Goal: Task Accomplishment & Management: Manage account settings

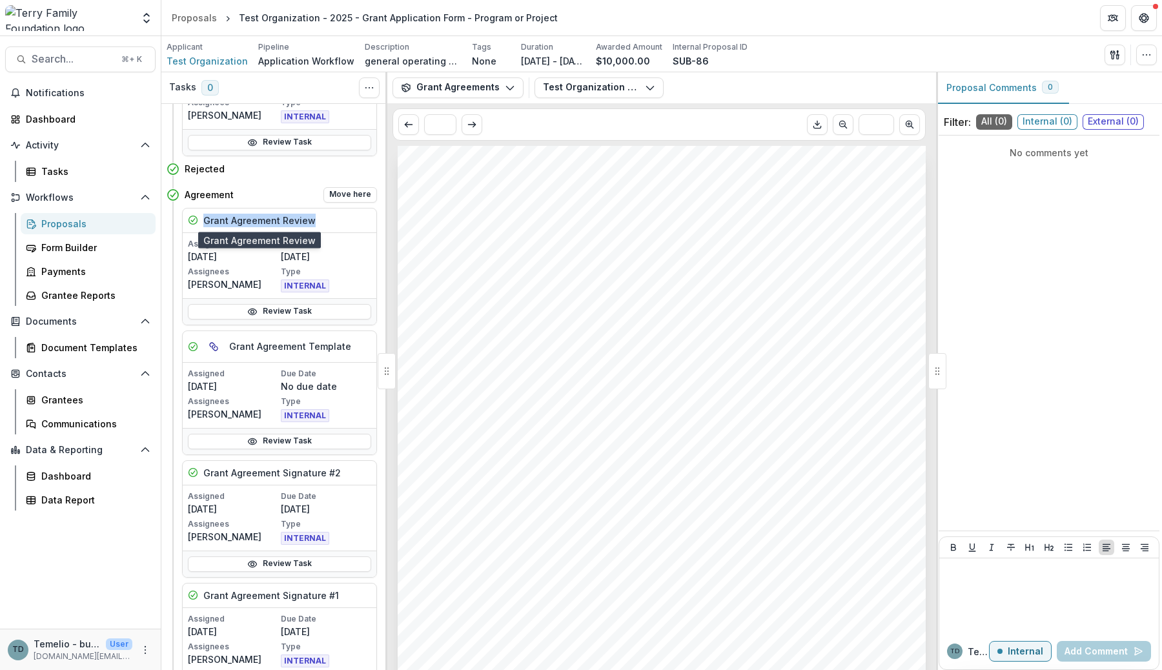
click at [274, 223] on h5 "Grant Agreement Review" at bounding box center [259, 221] width 112 height 14
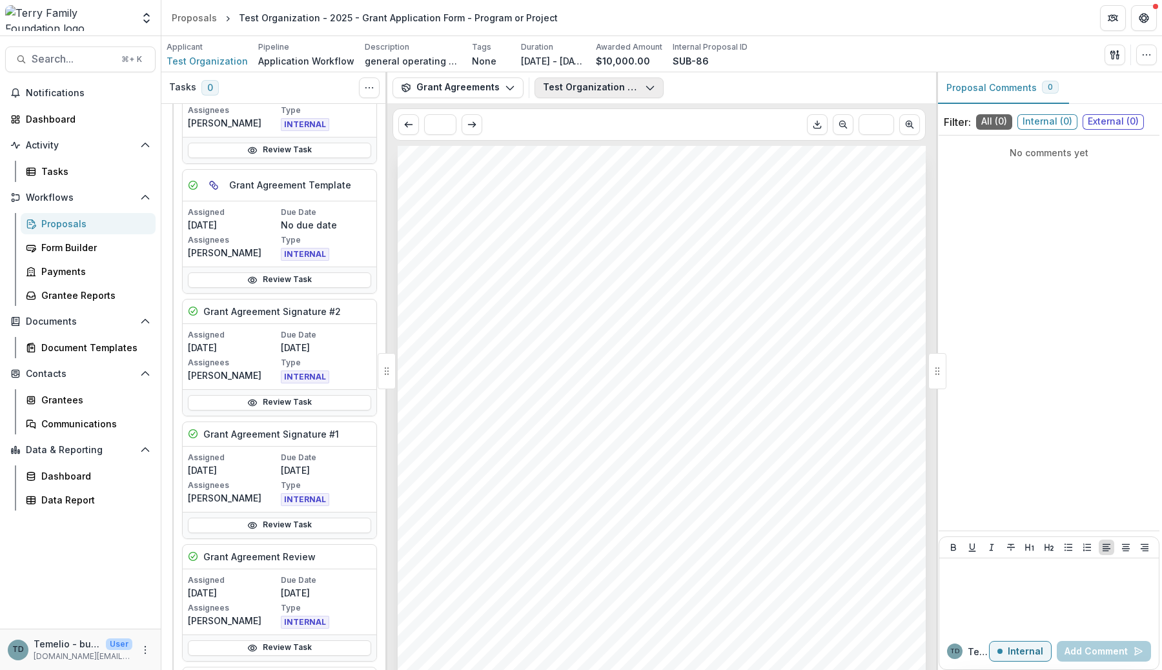
click at [602, 80] on button "Test Organization - Grant Agreement - 2025-07-15.pdf" at bounding box center [599, 87] width 129 height 21
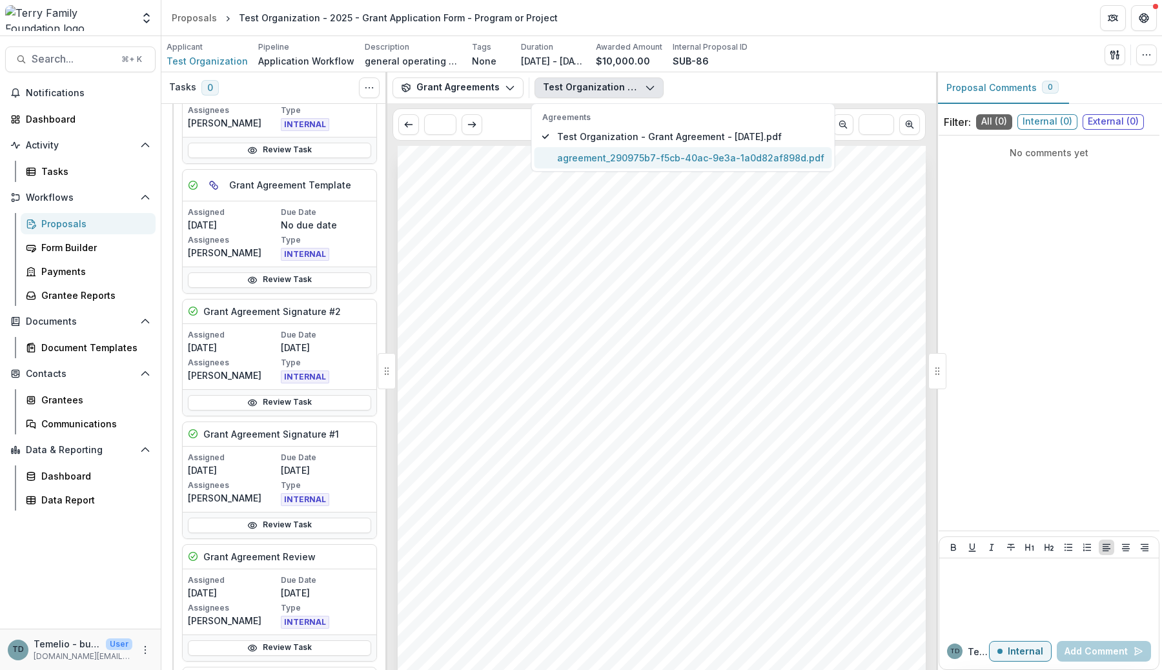
click at [597, 157] on span "agreement_290975b7-f5cb-40ac-9e3a-1a0d82af898d.pdf" at bounding box center [690, 158] width 267 height 14
click at [557, 243] on div "Terry Family Foundation Aug 6, 2025 Test Organization 615 Radnor Lane Jacksonvi…" at bounding box center [662, 520] width 528 height 748
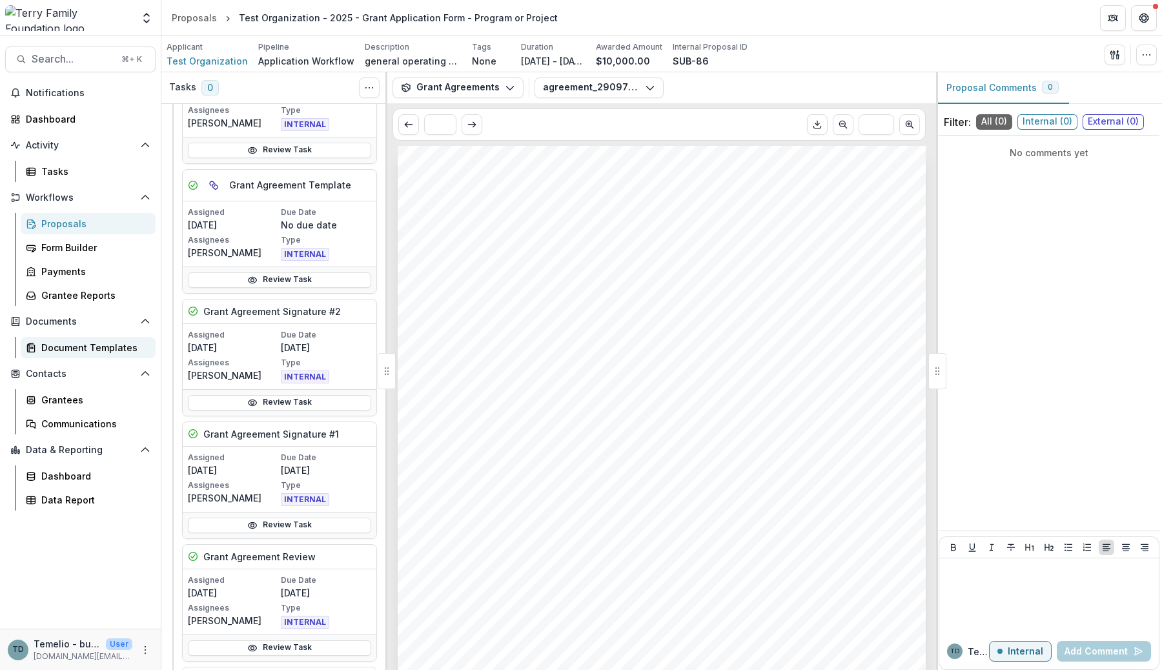
click at [71, 356] on link "Document Templates" at bounding box center [88, 347] width 135 height 21
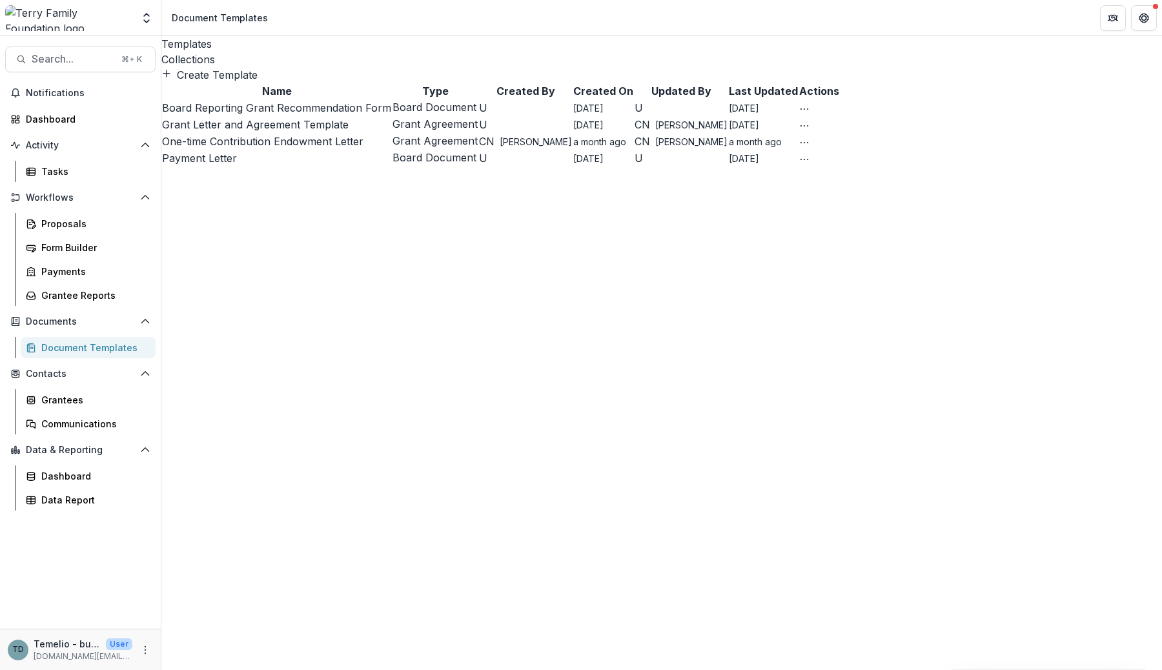
click at [283, 52] on div "Collections" at bounding box center [661, 59] width 1001 height 15
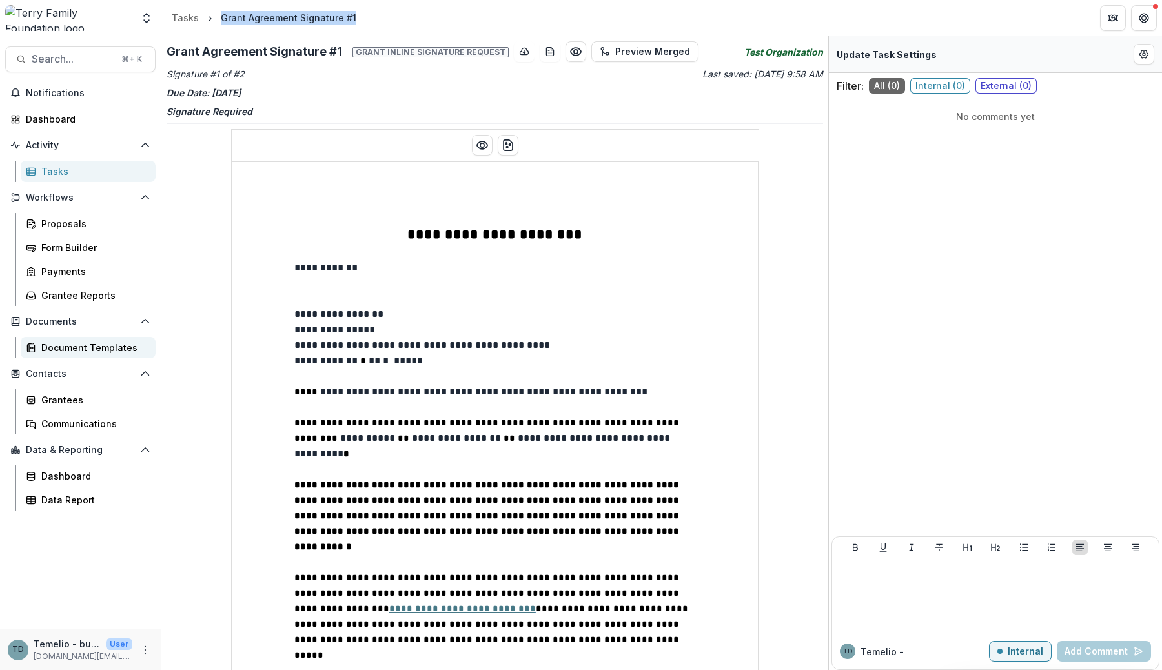
click at [66, 348] on div "Document Templates" at bounding box center [93, 348] width 104 height 14
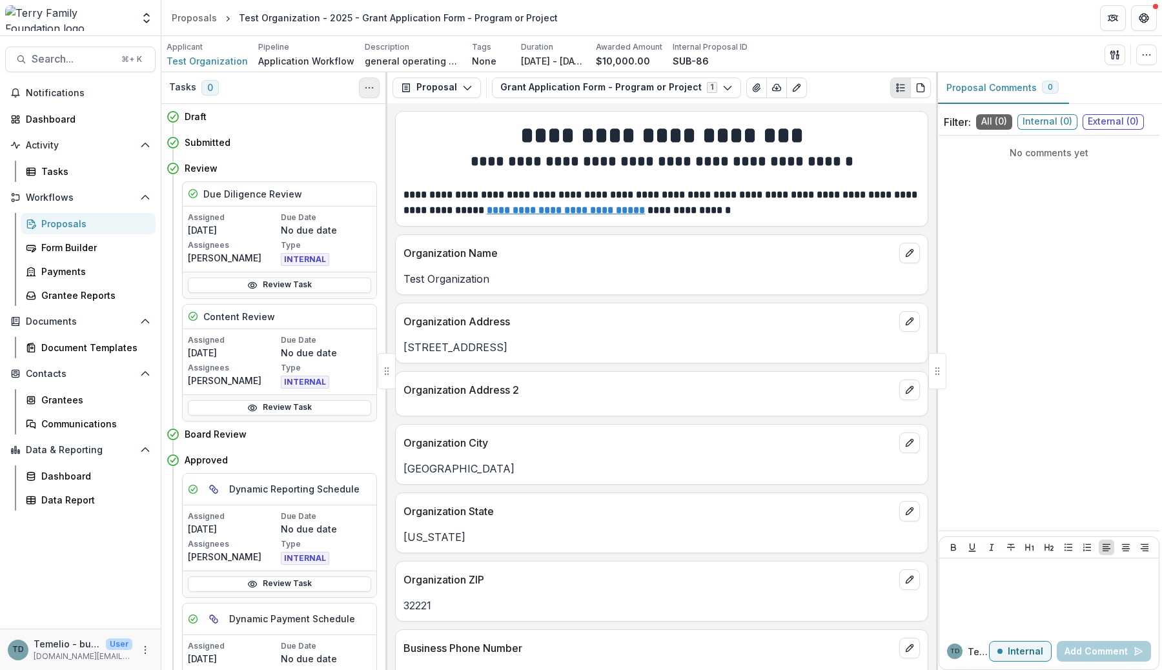
click at [368, 88] on icon "Toggle View Cancelled Tasks" at bounding box center [369, 88] width 10 height 10
click at [394, 113] on button "Show Cancelled Tasks" at bounding box center [431, 117] width 138 height 21
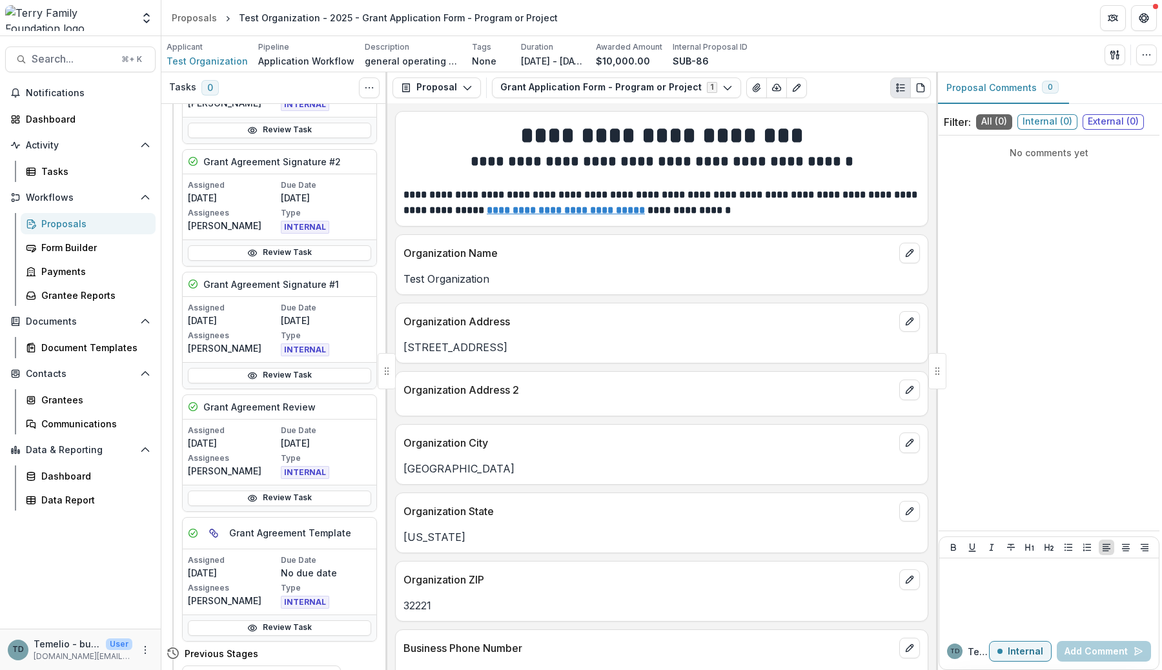
scroll to position [999, 0]
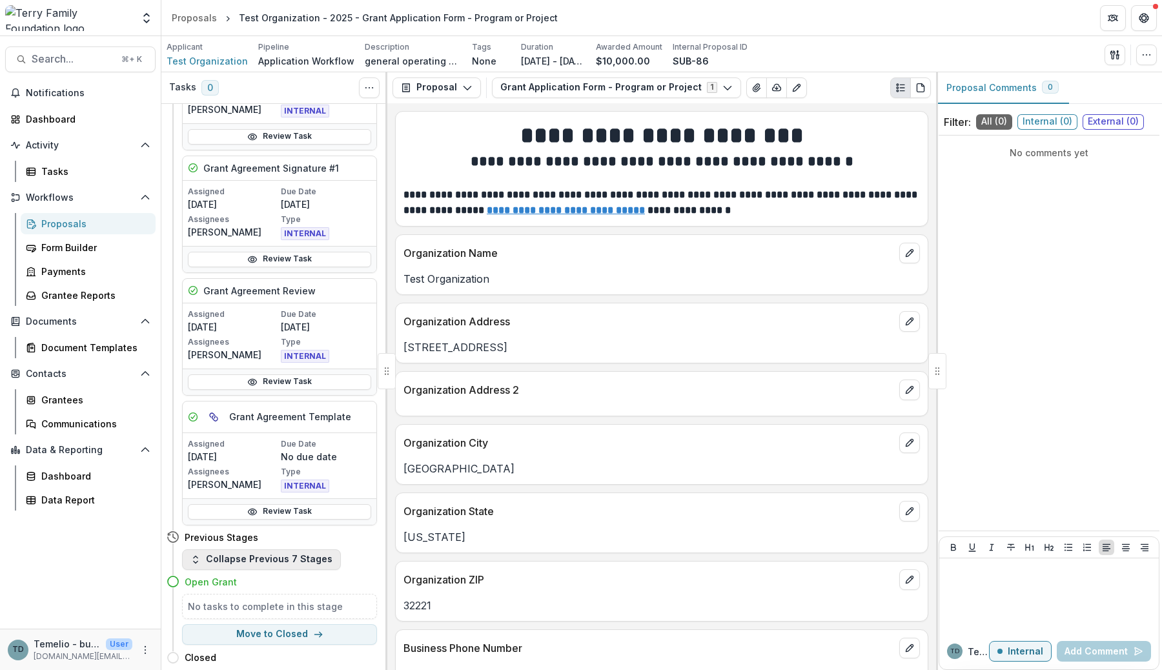
click at [240, 554] on button "Collapse Previous 7 Stages" at bounding box center [261, 559] width 159 height 21
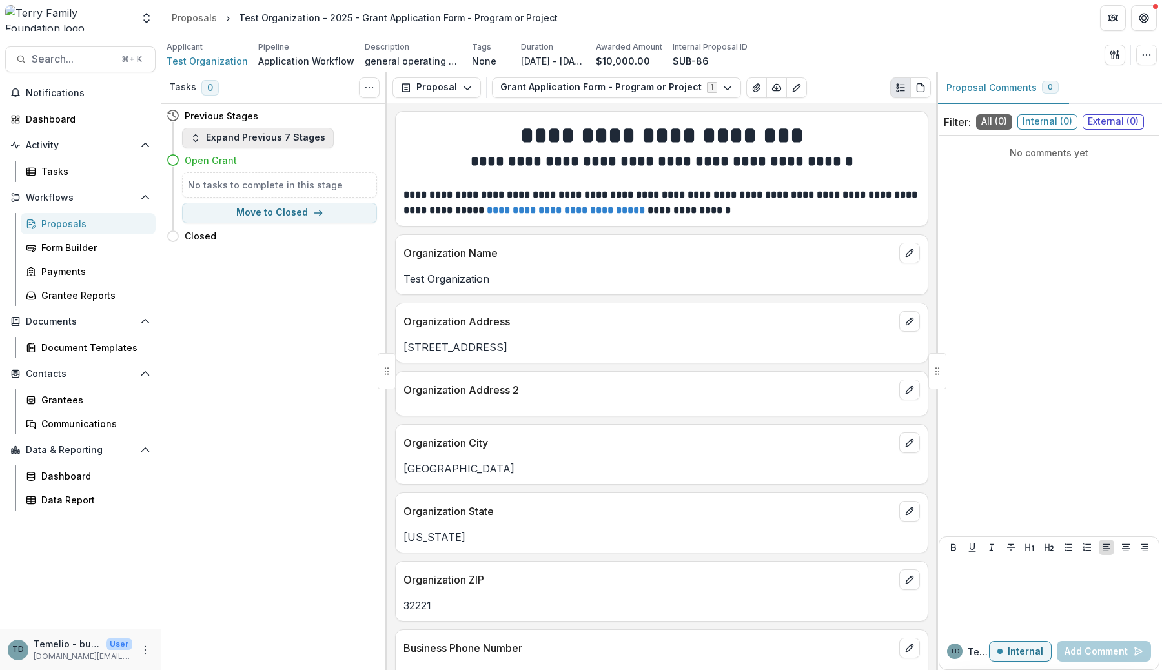
scroll to position [0, 0]
click at [293, 141] on button "Expand Previous 7 Stages" at bounding box center [258, 138] width 152 height 21
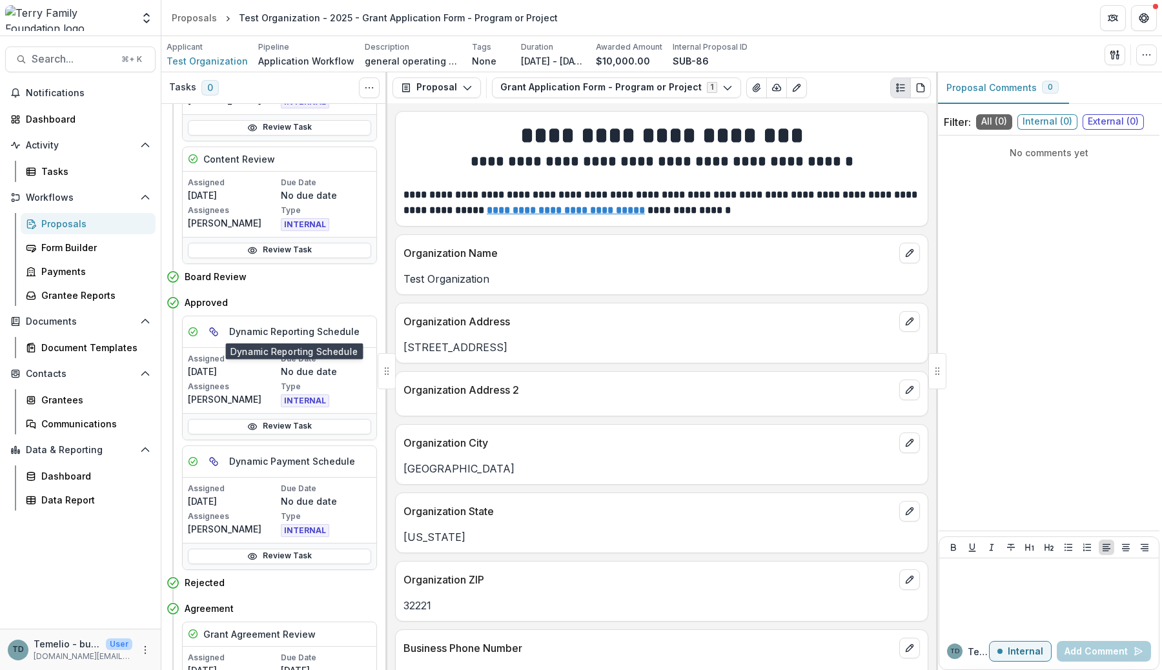
scroll to position [158, 0]
click at [362, 84] on button "Toggle View Cancelled Tasks" at bounding box center [369, 87] width 21 height 21
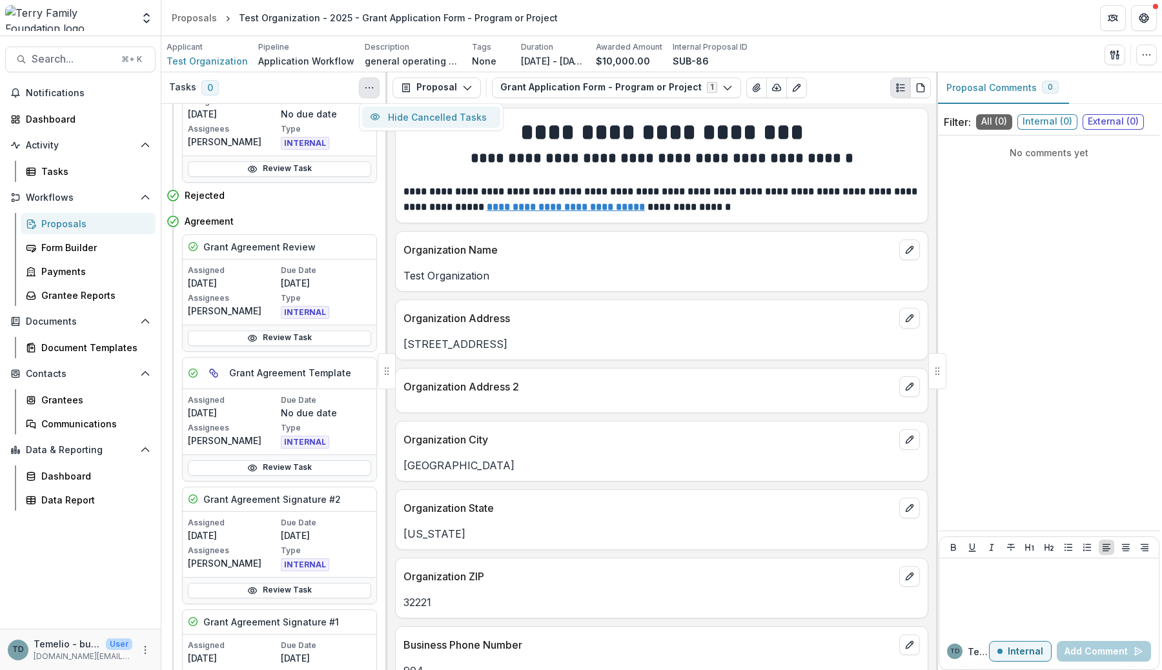
scroll to position [0, 0]
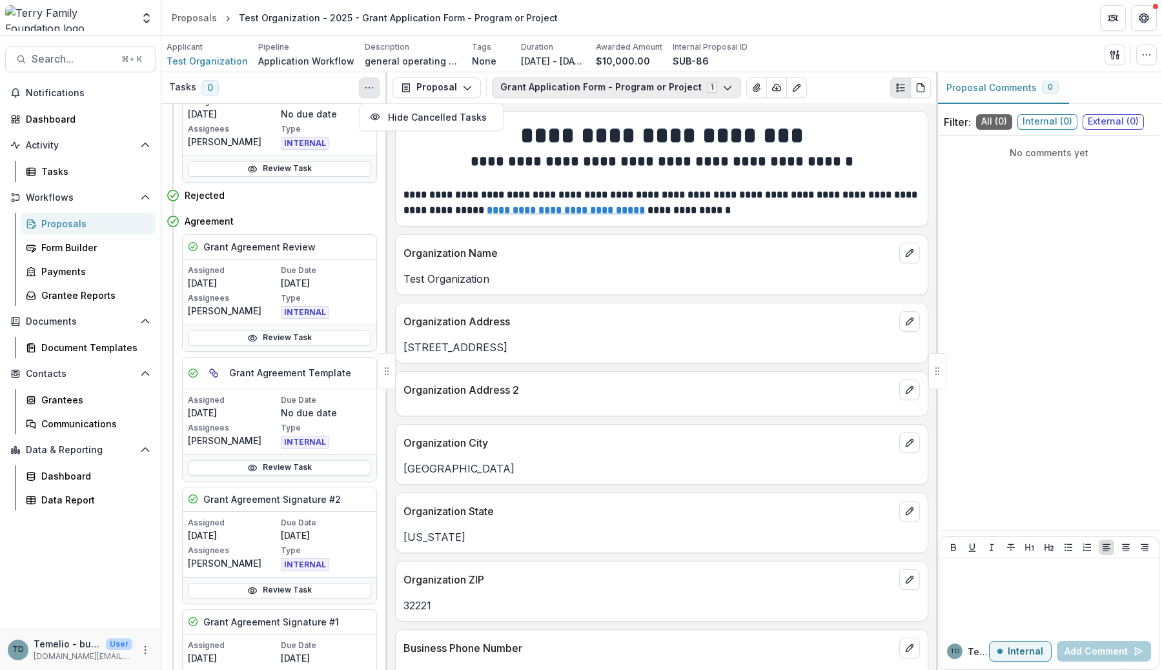
click at [609, 90] on button "Grant Application Form - Program or Project 1" at bounding box center [616, 87] width 249 height 21
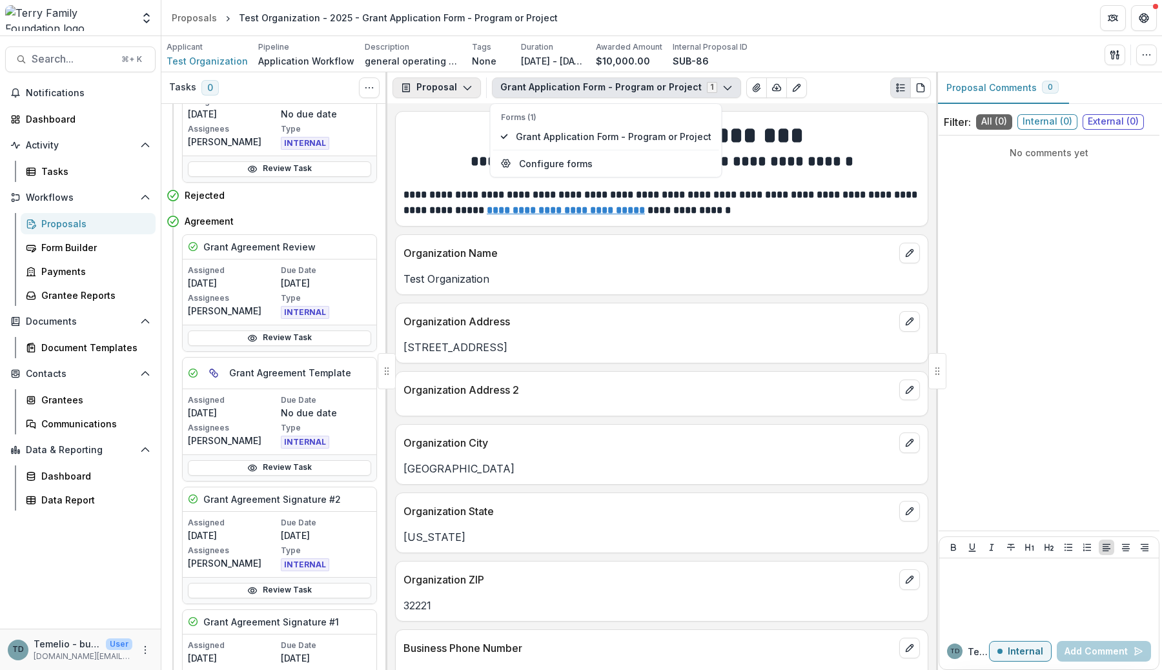
click at [455, 80] on button "Proposal" at bounding box center [437, 87] width 88 height 21
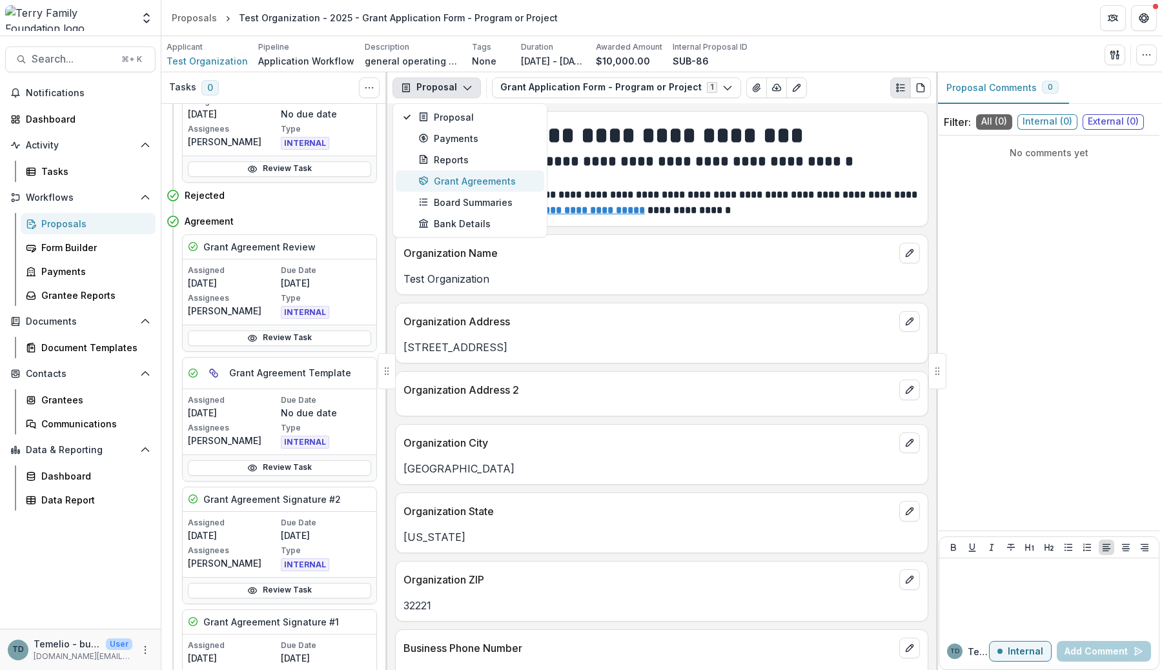
click at [468, 178] on div "Grant Agreements" at bounding box center [477, 181] width 118 height 14
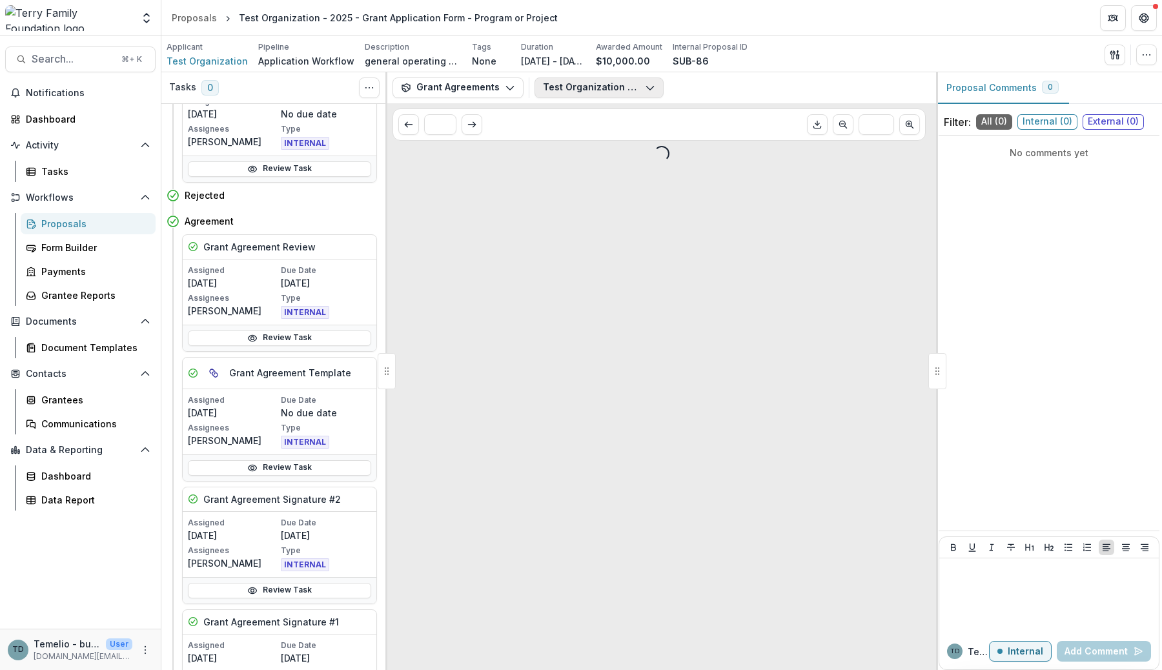
click at [592, 79] on button "Test Organization - Grant Agreement - 2025-07-15.pdf" at bounding box center [599, 87] width 129 height 21
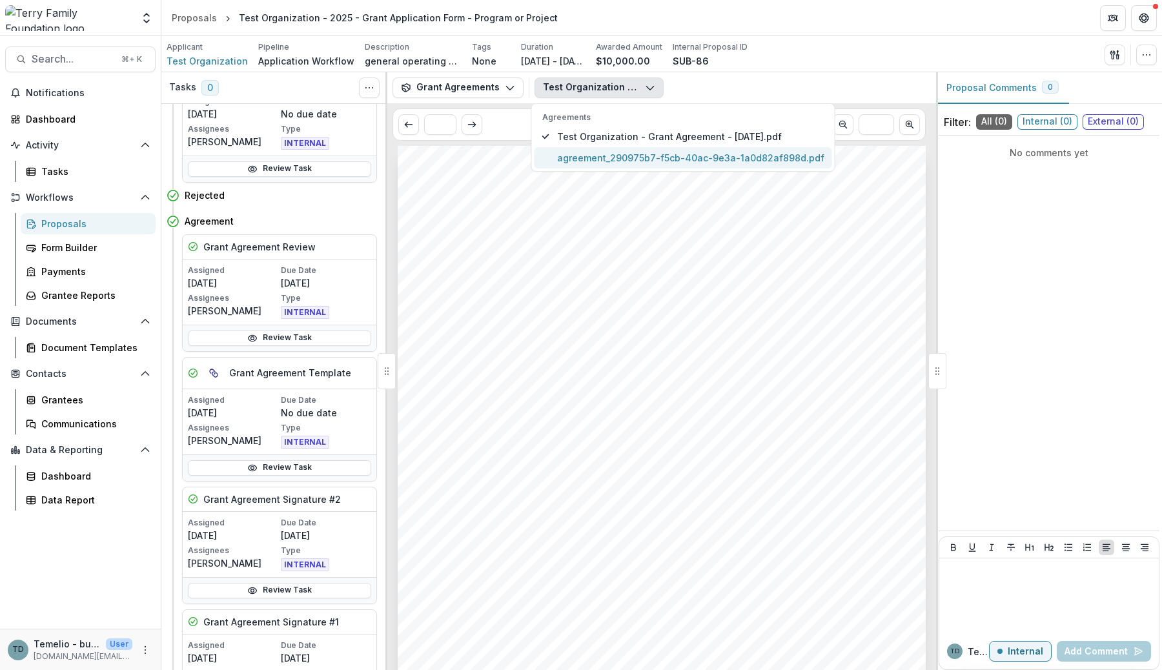
click at [598, 157] on span "agreement_290975b7-f5cb-40ac-9e3a-1a0d82af898d.pdf" at bounding box center [690, 158] width 267 height 14
click at [602, 134] on span "Test Organization - Grant Agreement - 2025-07-15.pdf" at bounding box center [690, 137] width 267 height 14
click at [759, 64] on div "Applicant Test Organization Pipeline Application Workflow Description general o…" at bounding box center [662, 54] width 990 height 26
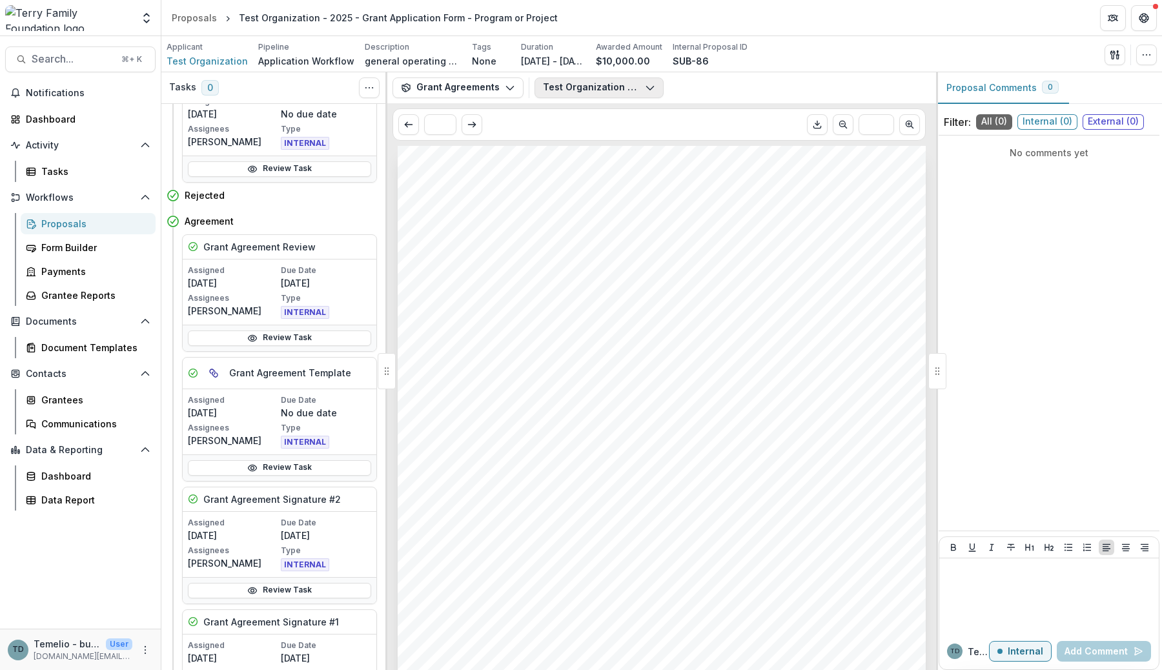
click at [635, 87] on button "Test Organization - Grant Agreement - 2025-07-15.pdf" at bounding box center [599, 87] width 129 height 21
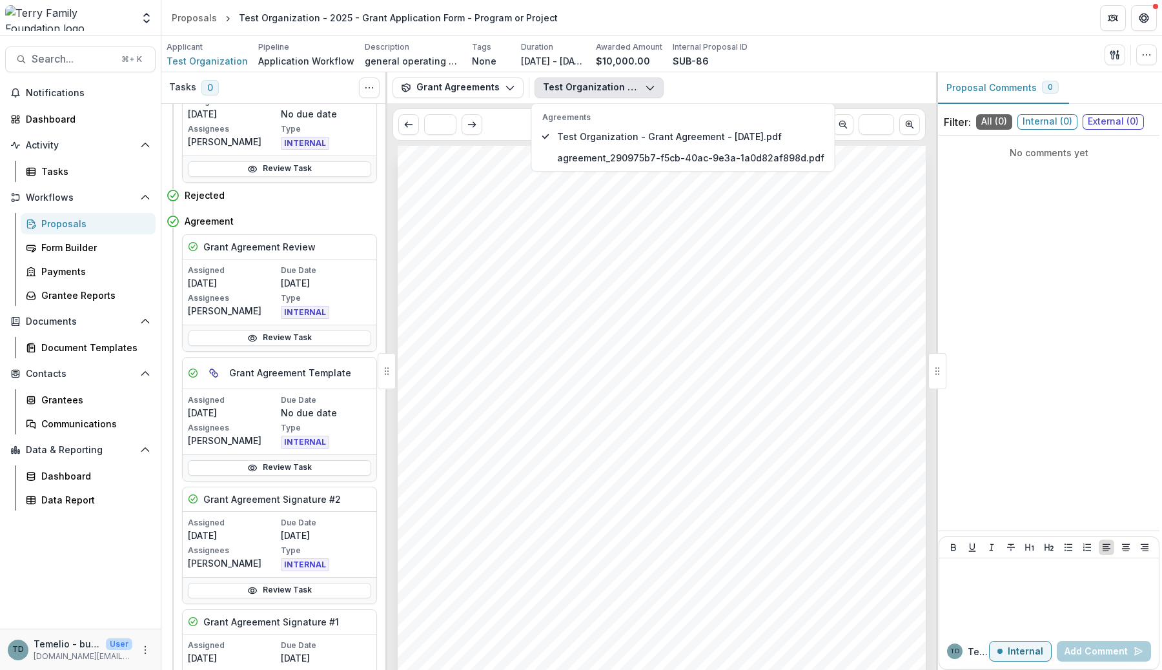
click at [726, 65] on div "SUB-86" at bounding box center [710, 61] width 75 height 14
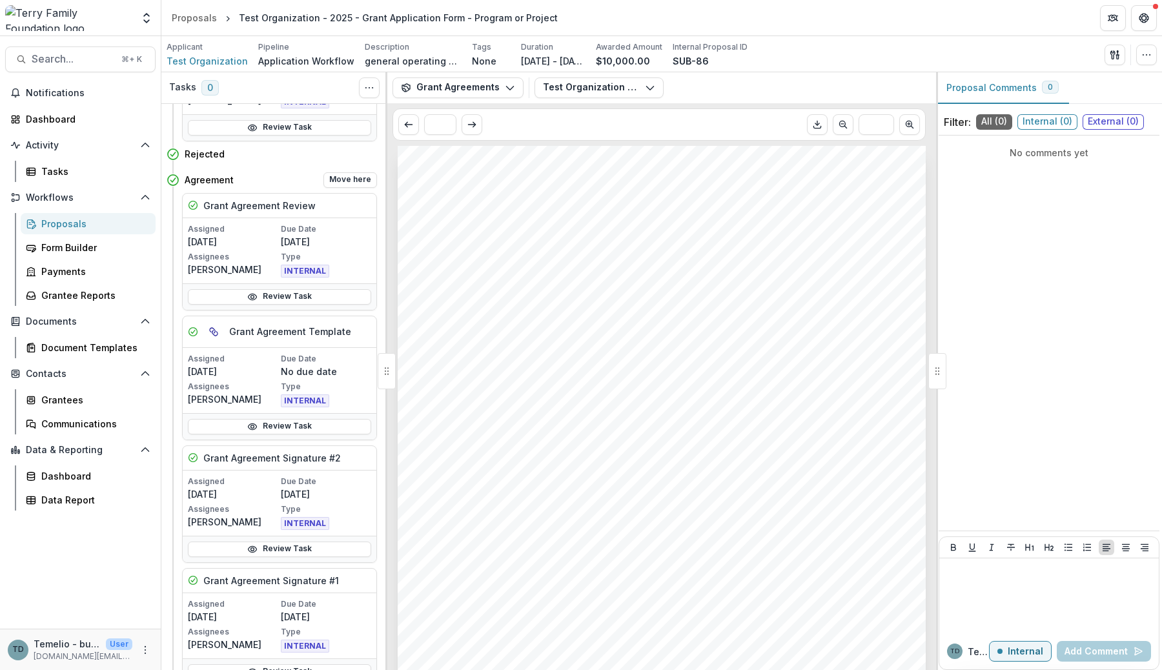
scroll to position [607, 0]
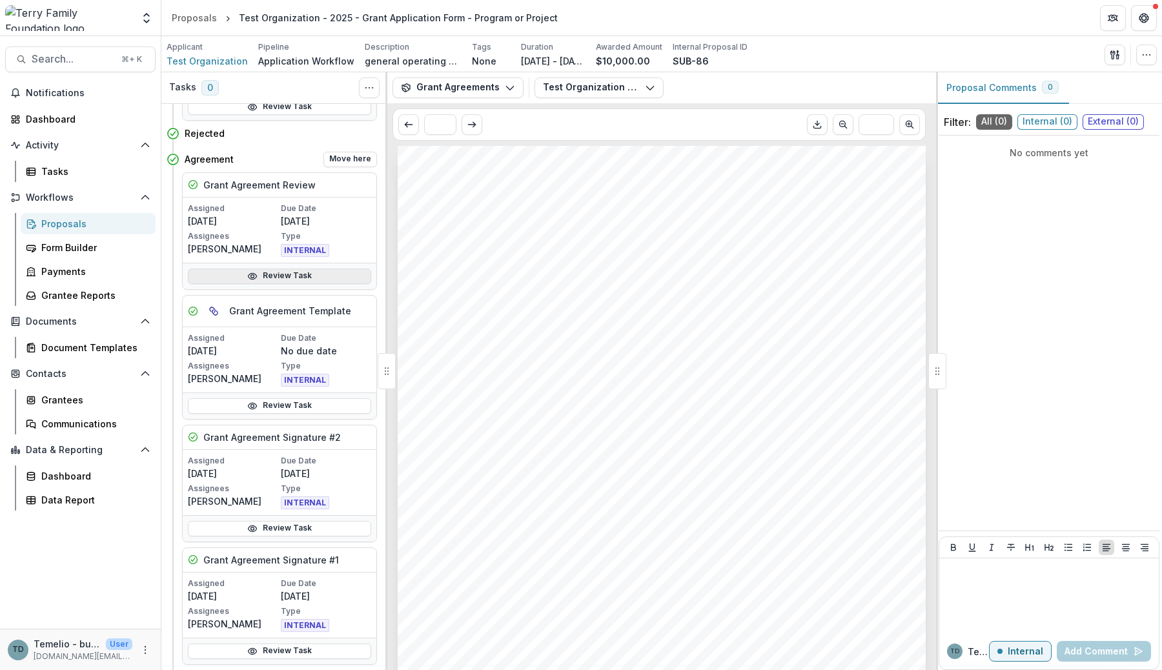
click at [297, 275] on link "Review Task" at bounding box center [279, 276] width 183 height 15
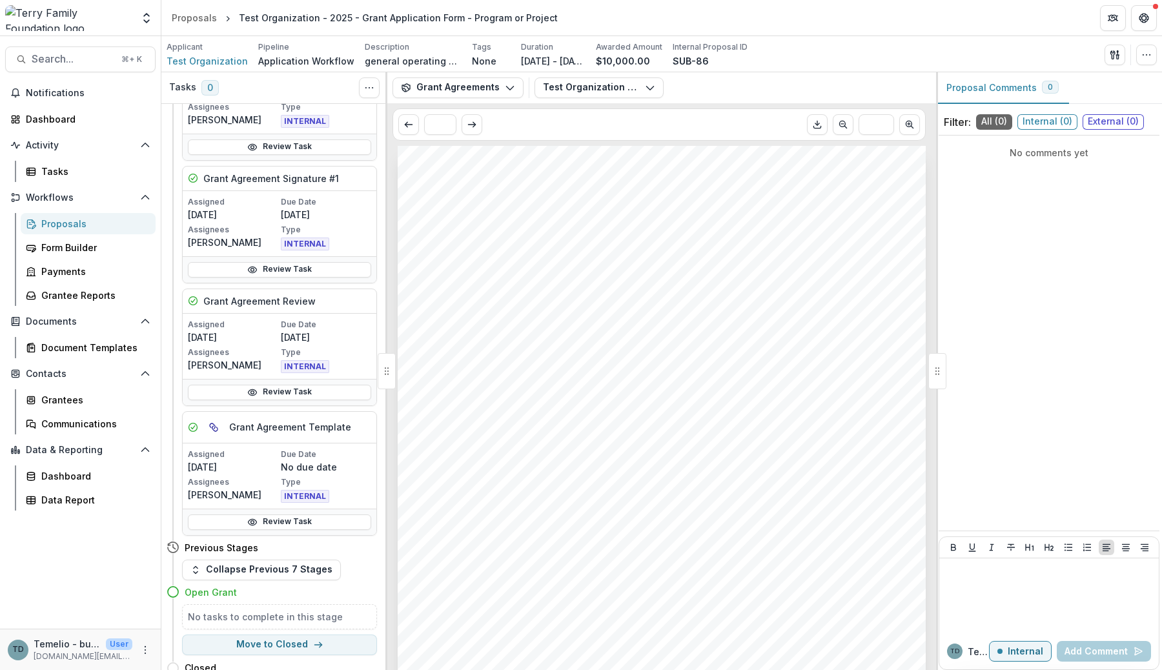
scroll to position [999, 0]
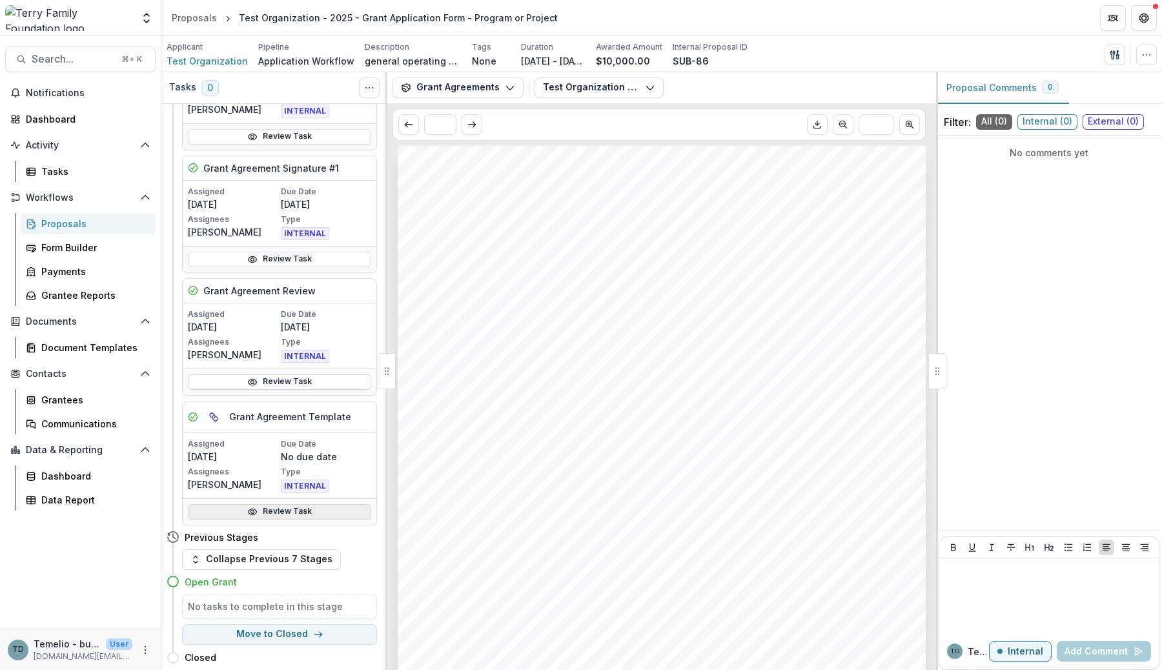
click at [261, 511] on link "Review Task" at bounding box center [279, 511] width 183 height 15
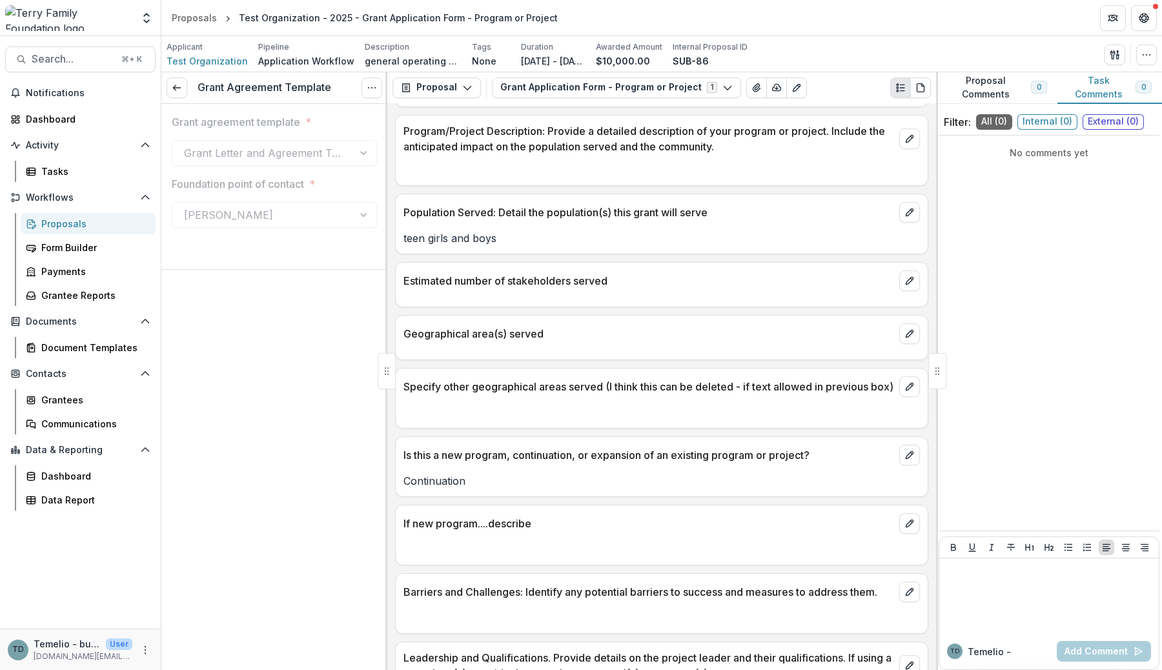
scroll to position [1752, 0]
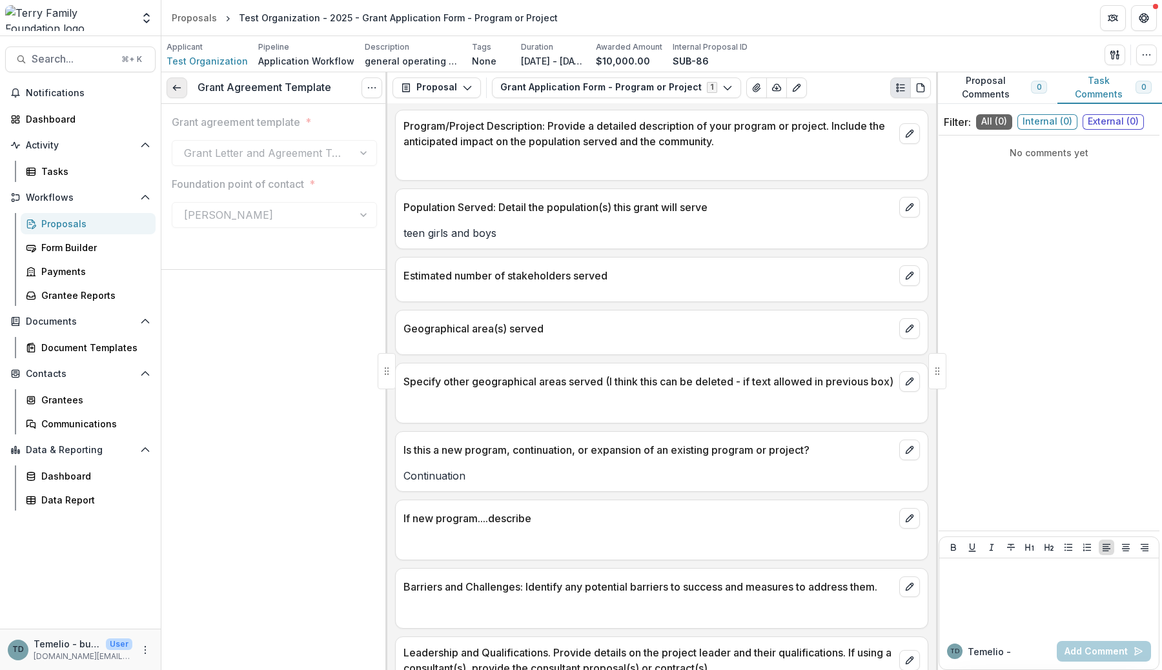
click at [178, 90] on icon at bounding box center [177, 88] width 10 height 10
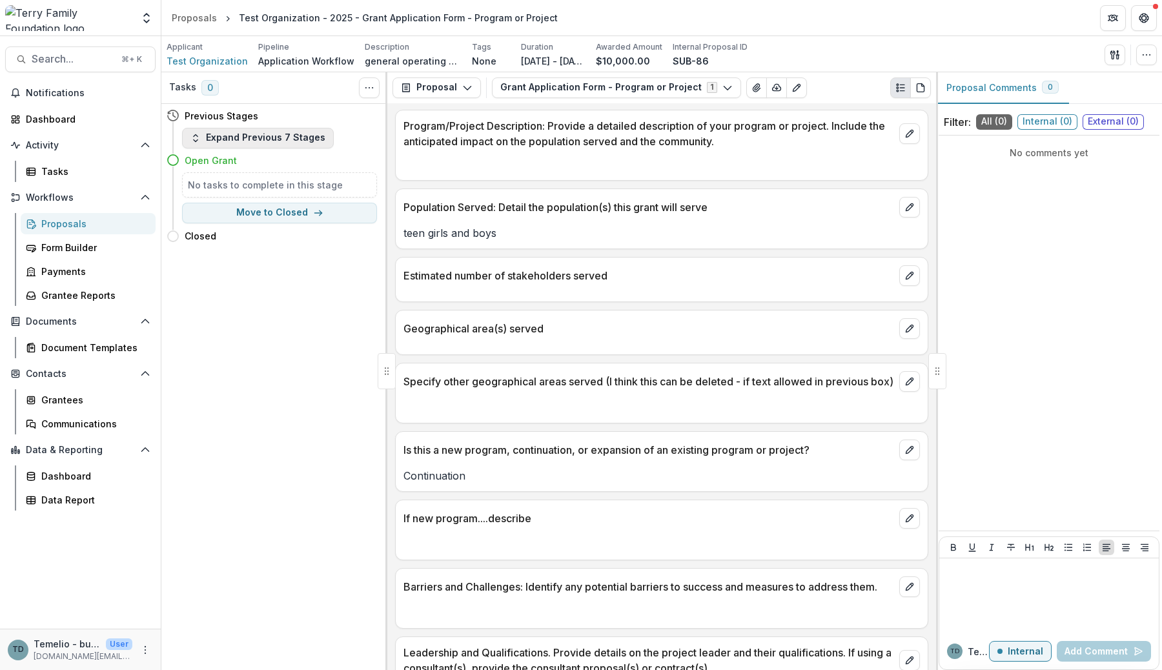
click at [249, 130] on button "Expand Previous 7 Stages" at bounding box center [258, 138] width 152 height 21
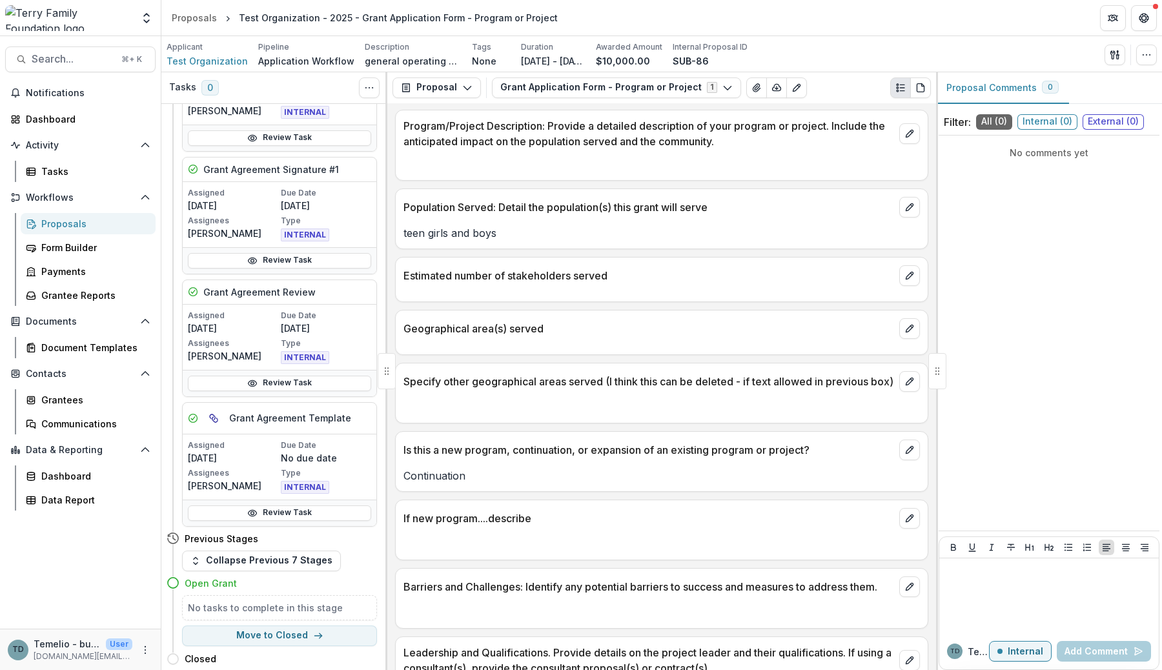
scroll to position [999, 0]
click at [266, 380] on link "Review Task" at bounding box center [279, 381] width 183 height 15
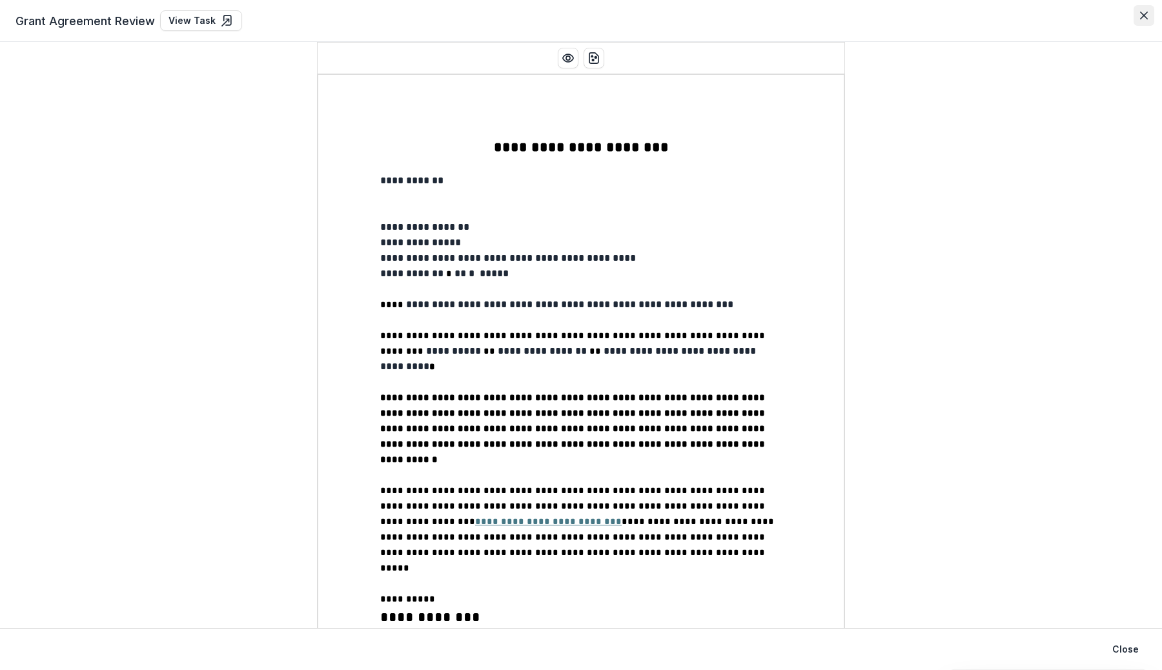
click at [1143, 16] on icon "Close" at bounding box center [1144, 16] width 8 height 8
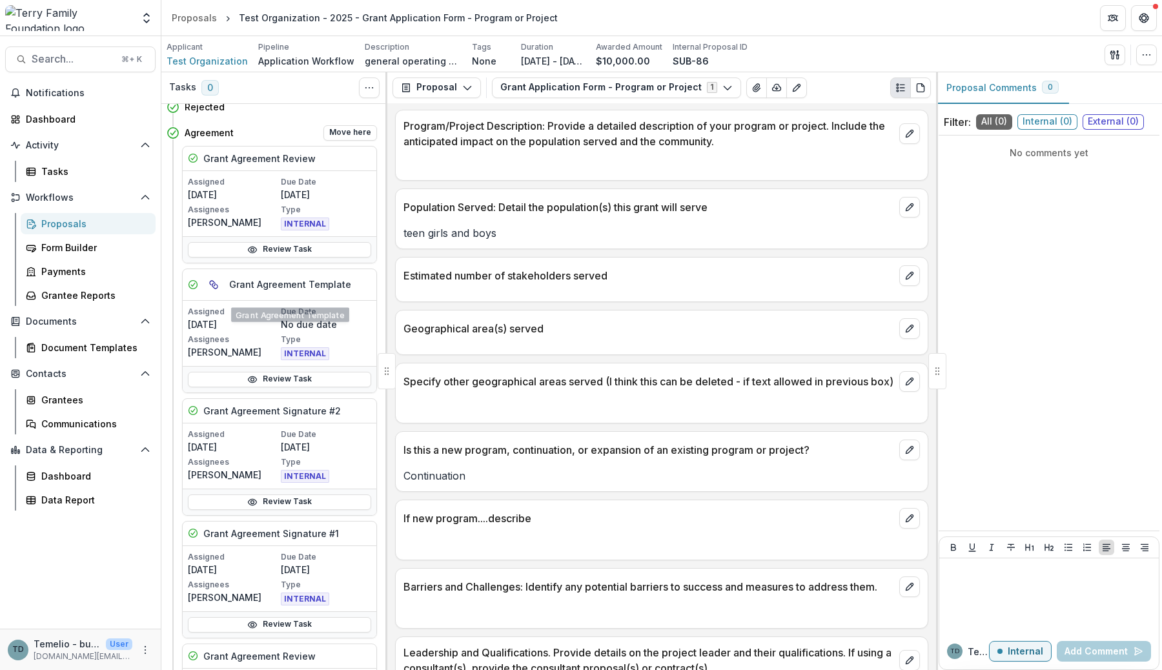
scroll to position [622, 0]
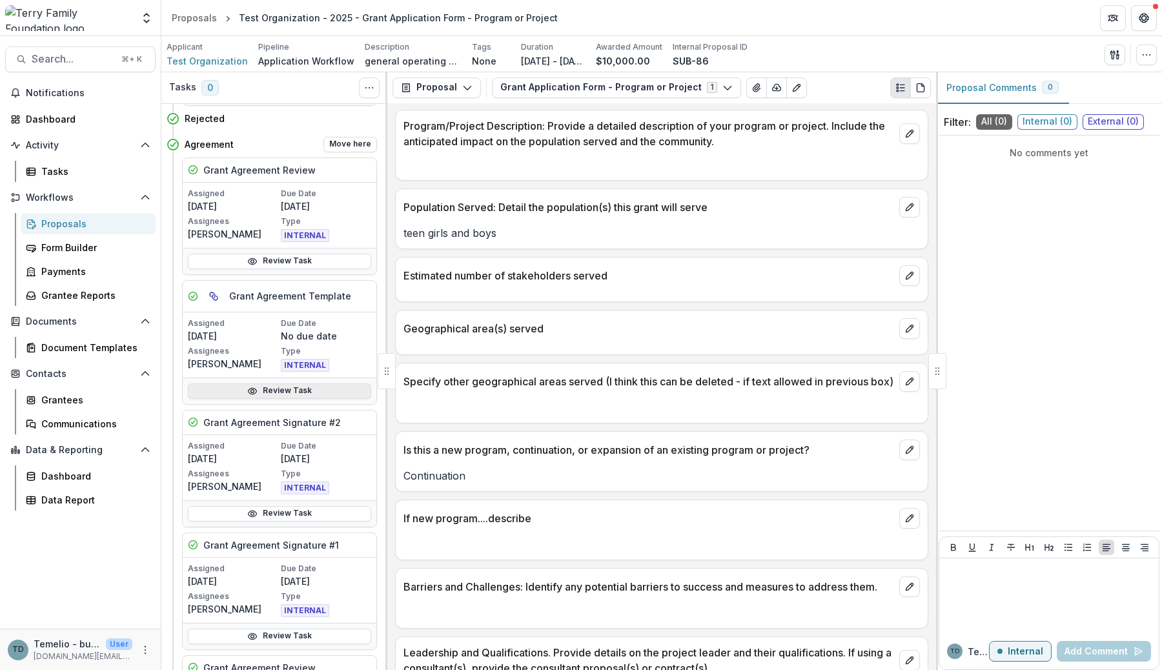
click at [263, 393] on link "Review Task" at bounding box center [279, 391] width 183 height 15
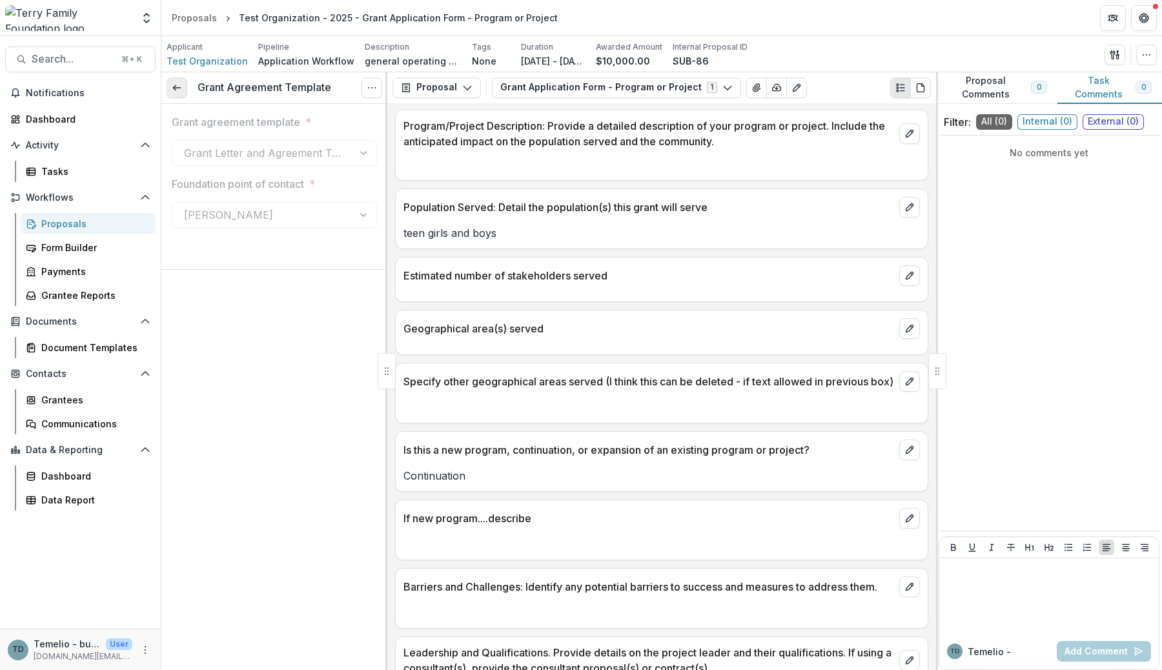
click at [178, 86] on icon at bounding box center [177, 88] width 10 height 10
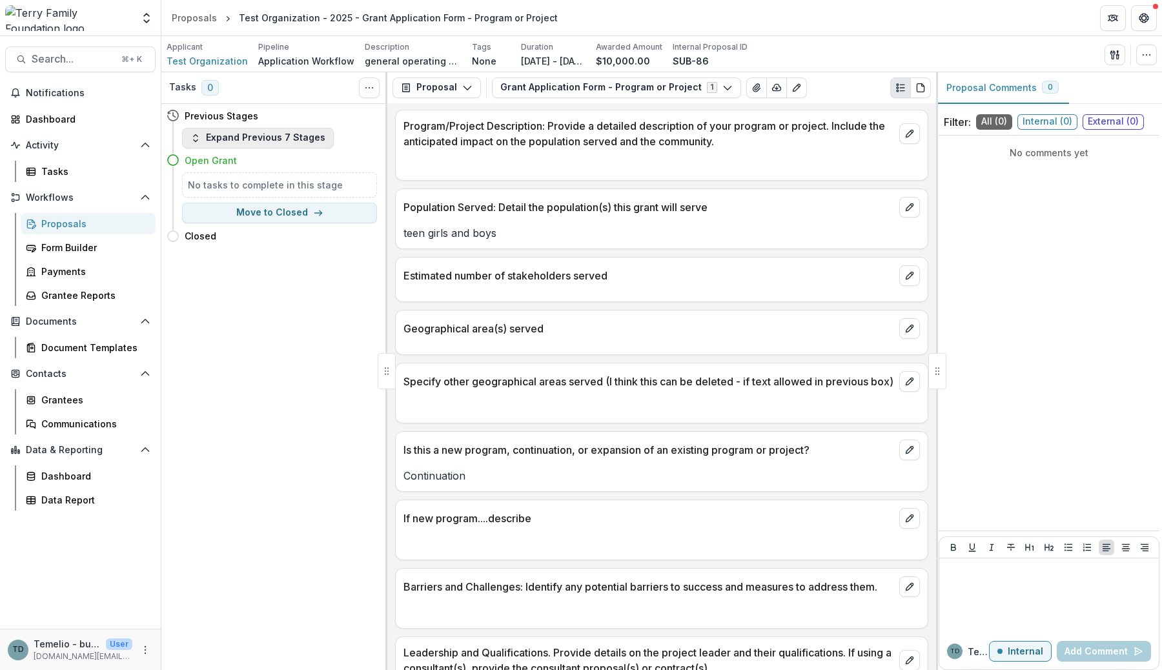
click at [267, 138] on button "Expand Previous 7 Stages" at bounding box center [258, 138] width 152 height 21
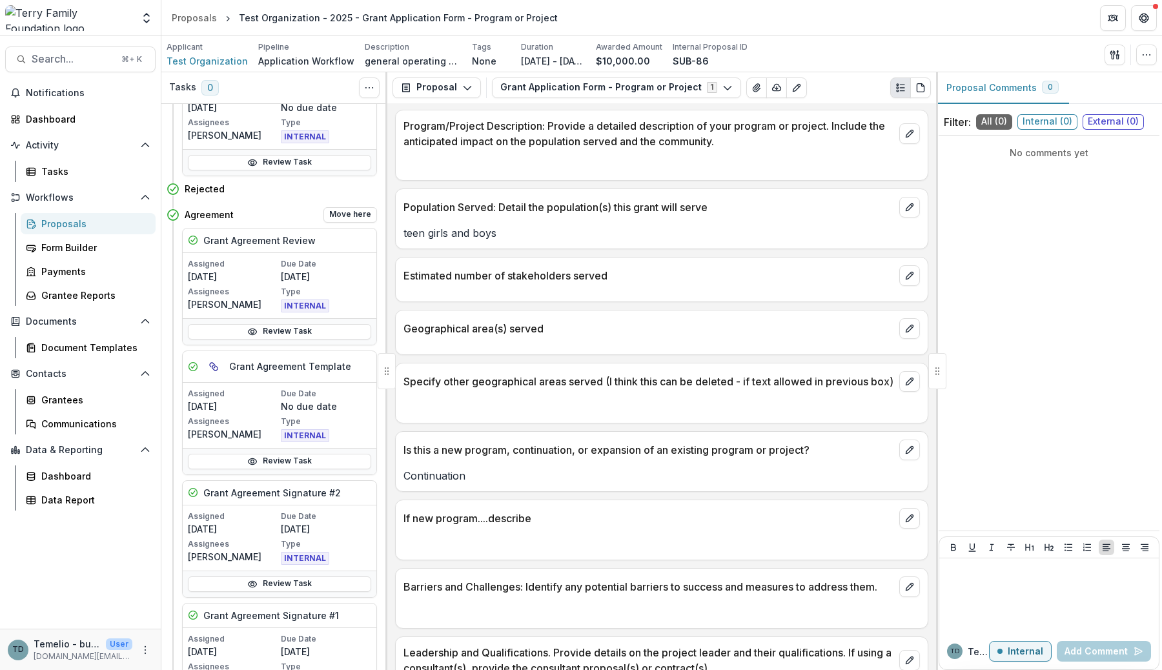
scroll to position [553, 0]
click at [263, 326] on link "Review Task" at bounding box center [279, 330] width 183 height 15
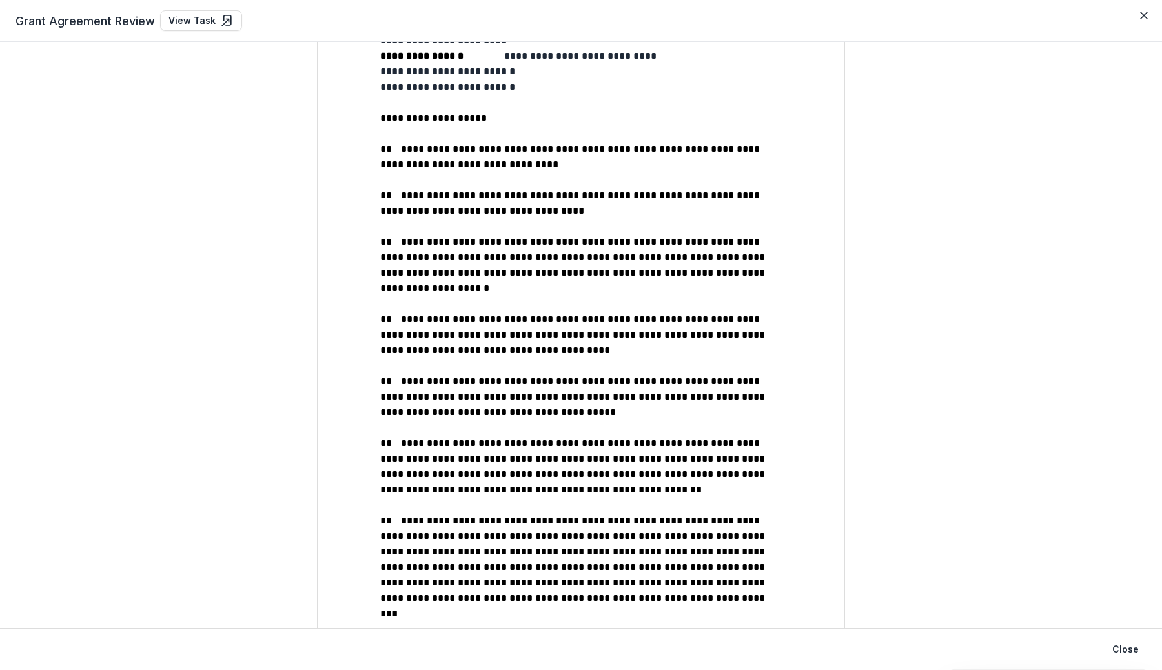
scroll to position [1603, 0]
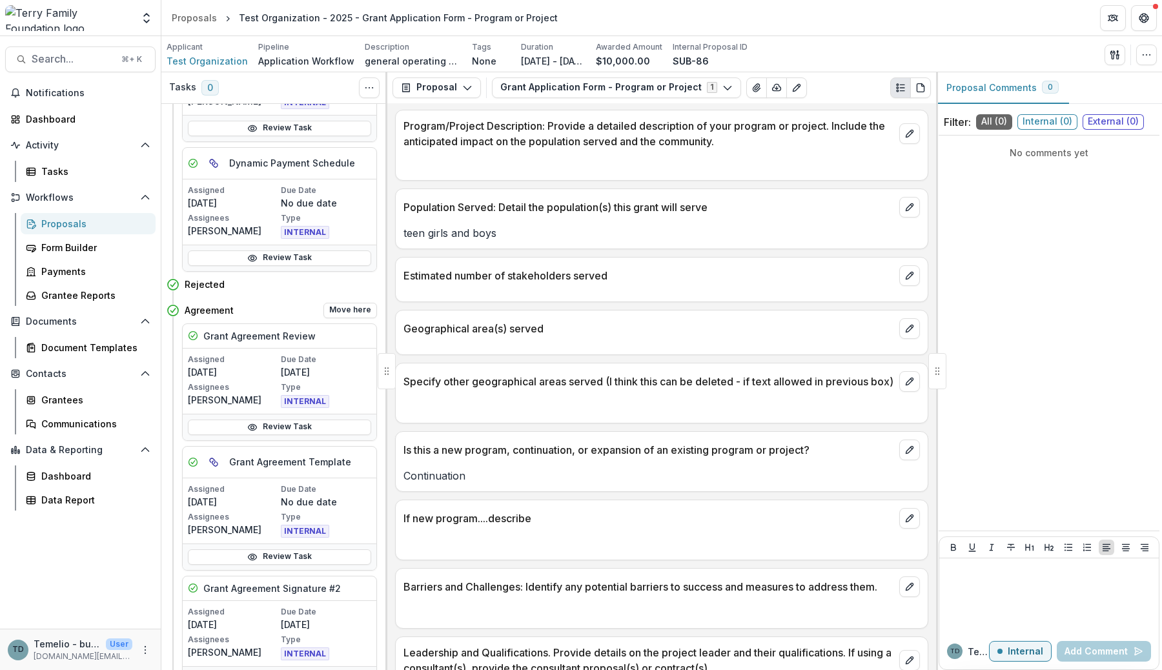
scroll to position [453, 0]
click at [275, 562] on link "Review Task" at bounding box center [279, 559] width 183 height 15
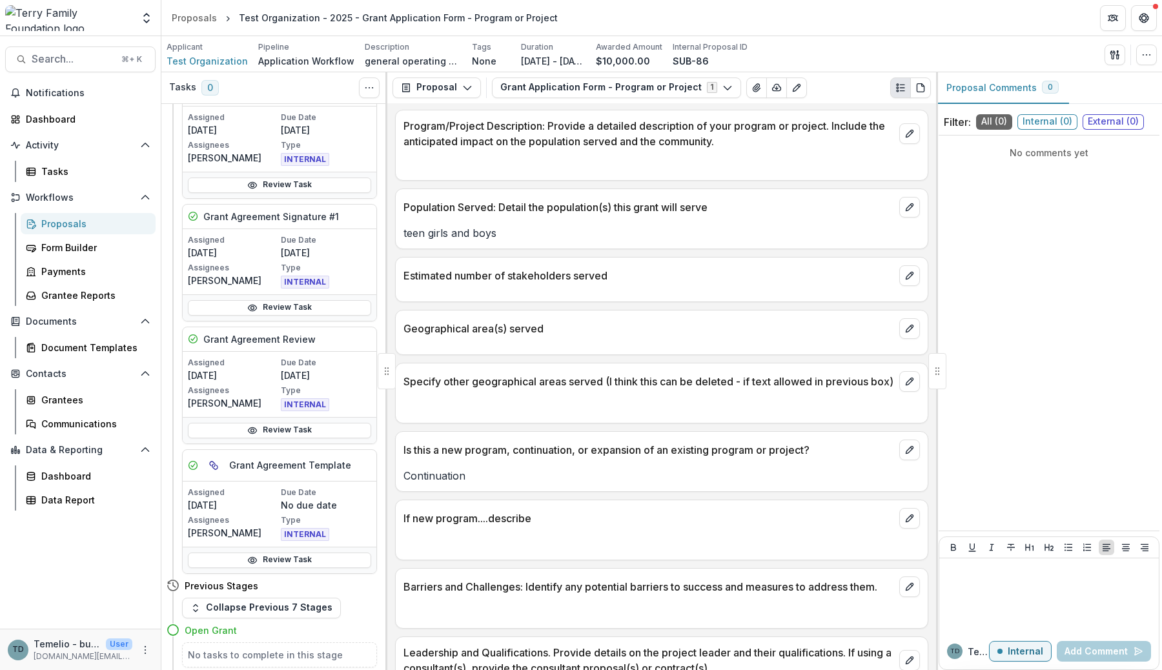
scroll to position [999, 0]
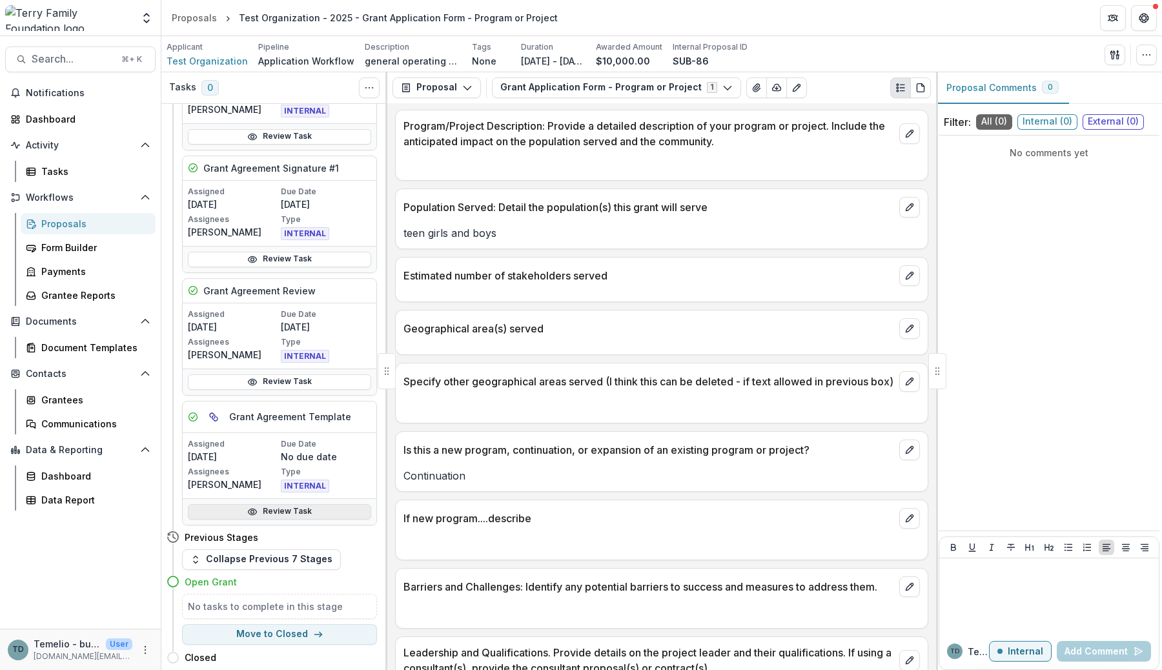
click at [272, 509] on link "Review Task" at bounding box center [279, 511] width 183 height 15
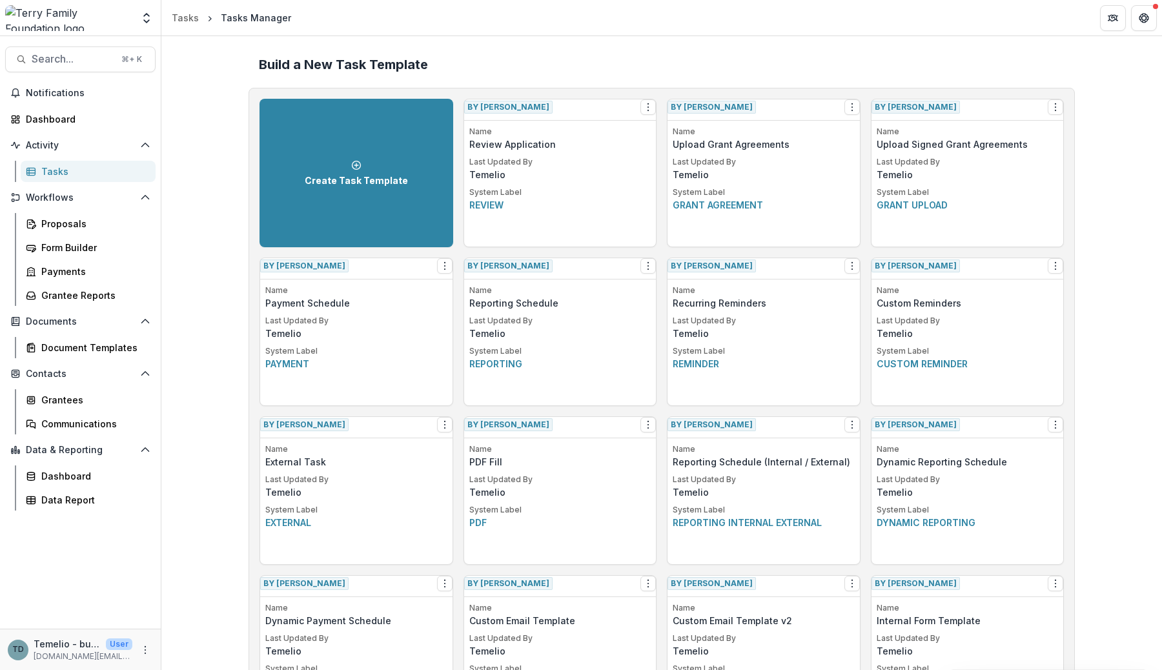
scroll to position [17, 0]
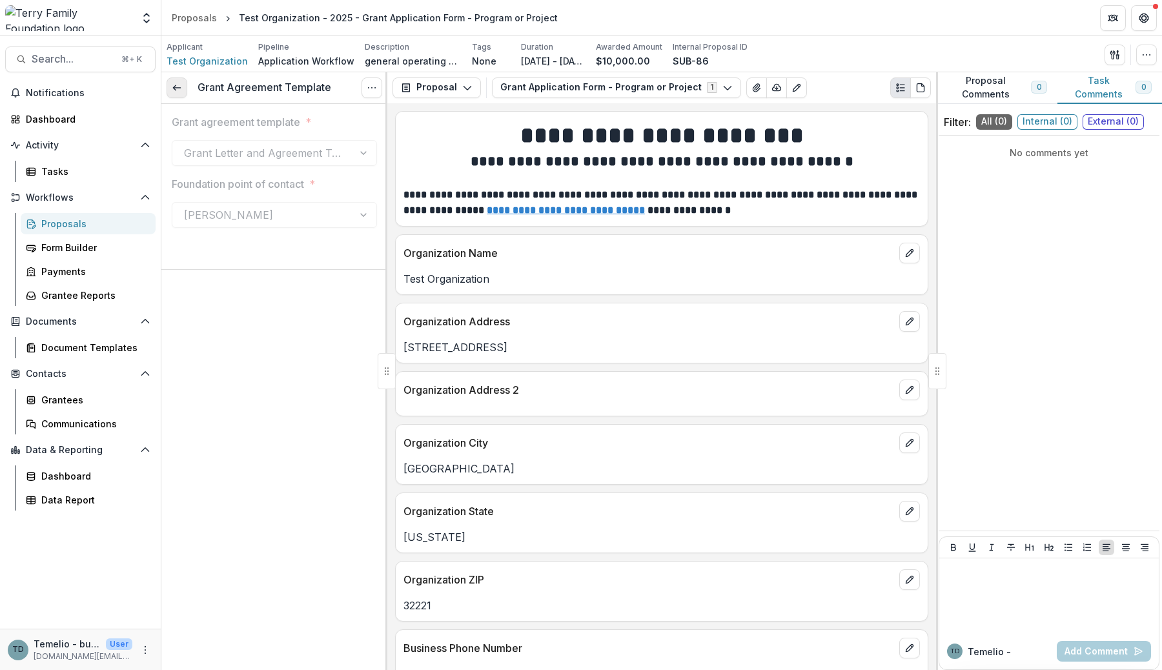
click at [174, 90] on icon at bounding box center [177, 88] width 10 height 10
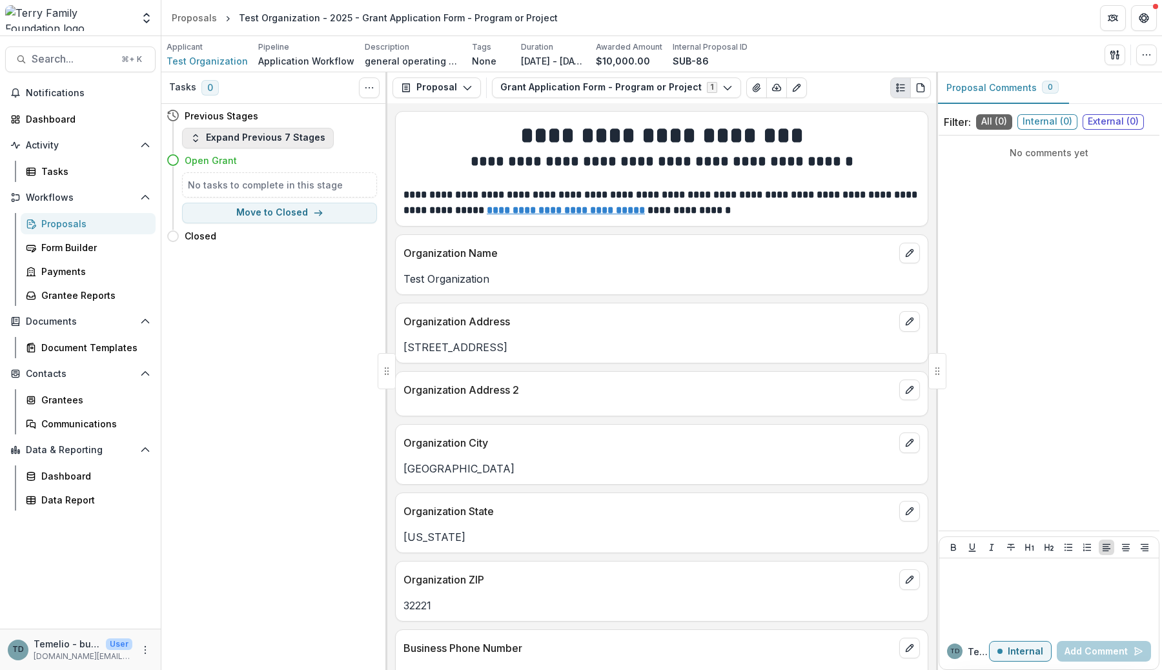
click at [272, 143] on button "Expand Previous 7 Stages" at bounding box center [258, 138] width 152 height 21
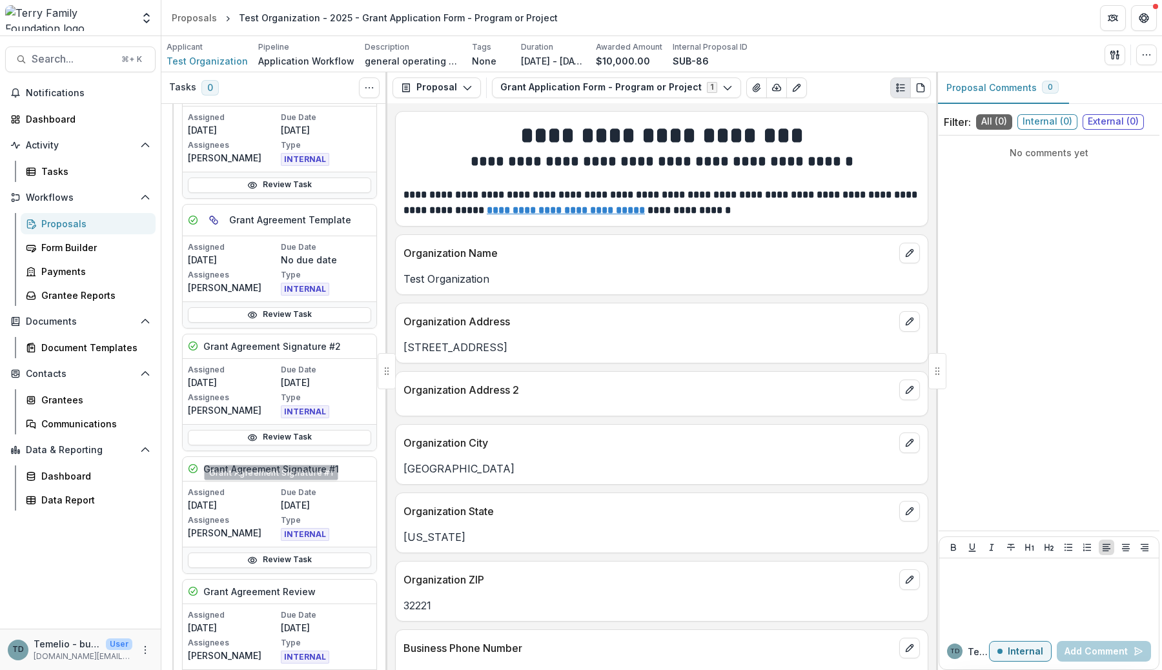
scroll to position [717, 0]
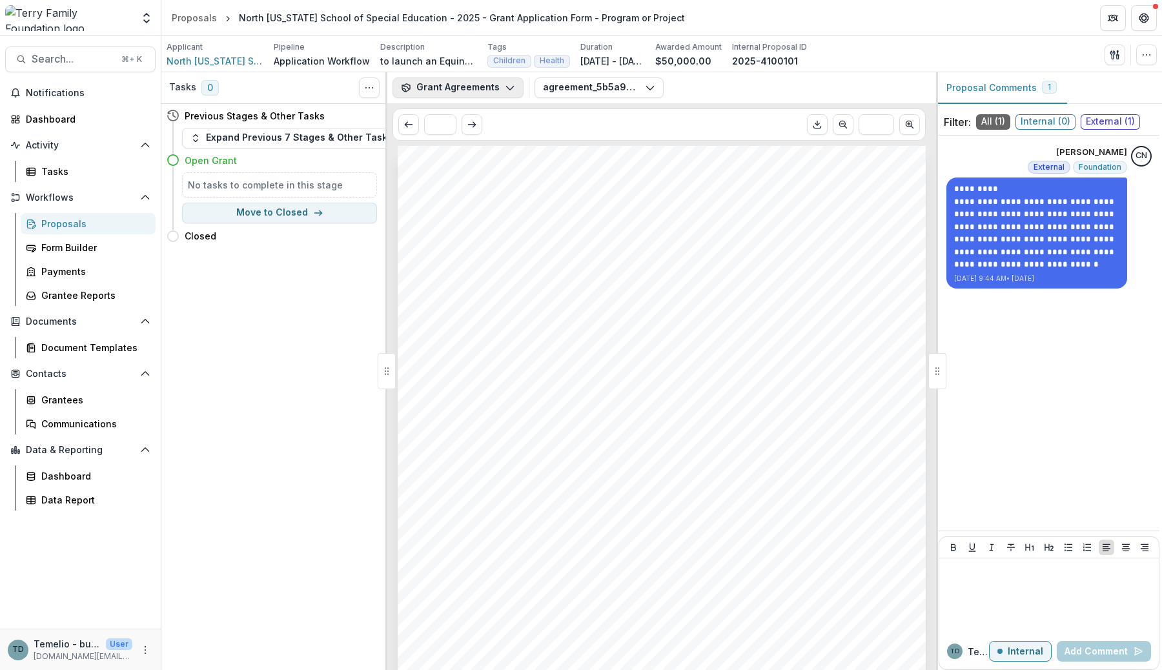
click at [495, 91] on button "Grant Agreements" at bounding box center [458, 87] width 131 height 21
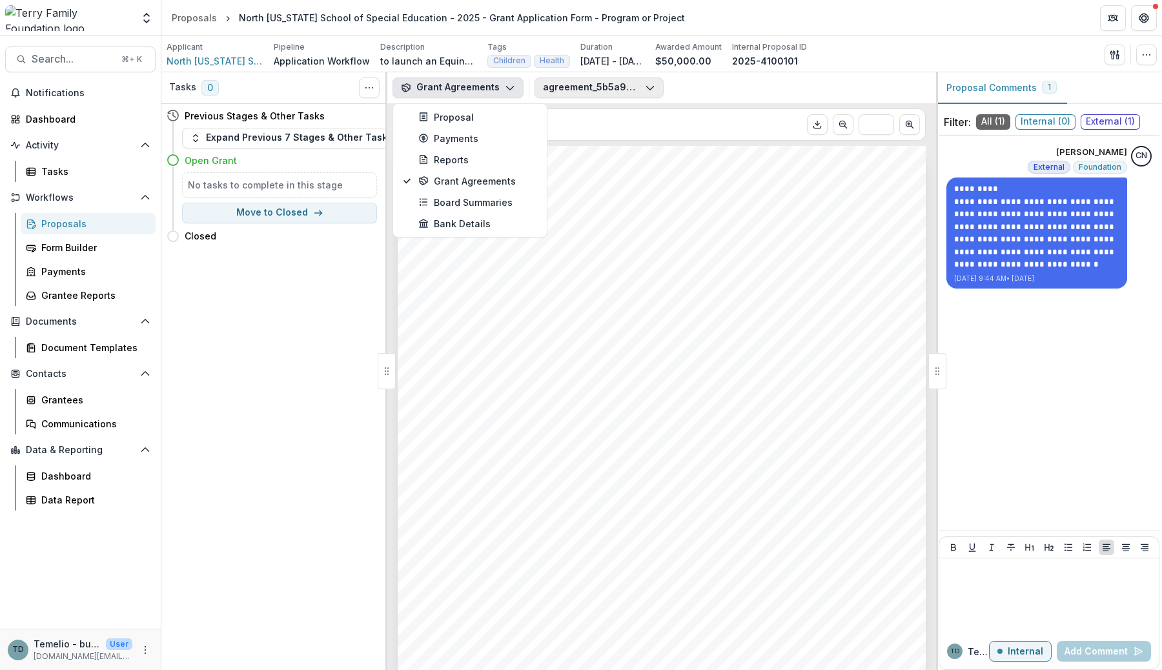
click at [625, 80] on button "agreement_5b5a9dc8-b586-47b4-a1c1-e308774359e4.pdf" at bounding box center [599, 87] width 129 height 21
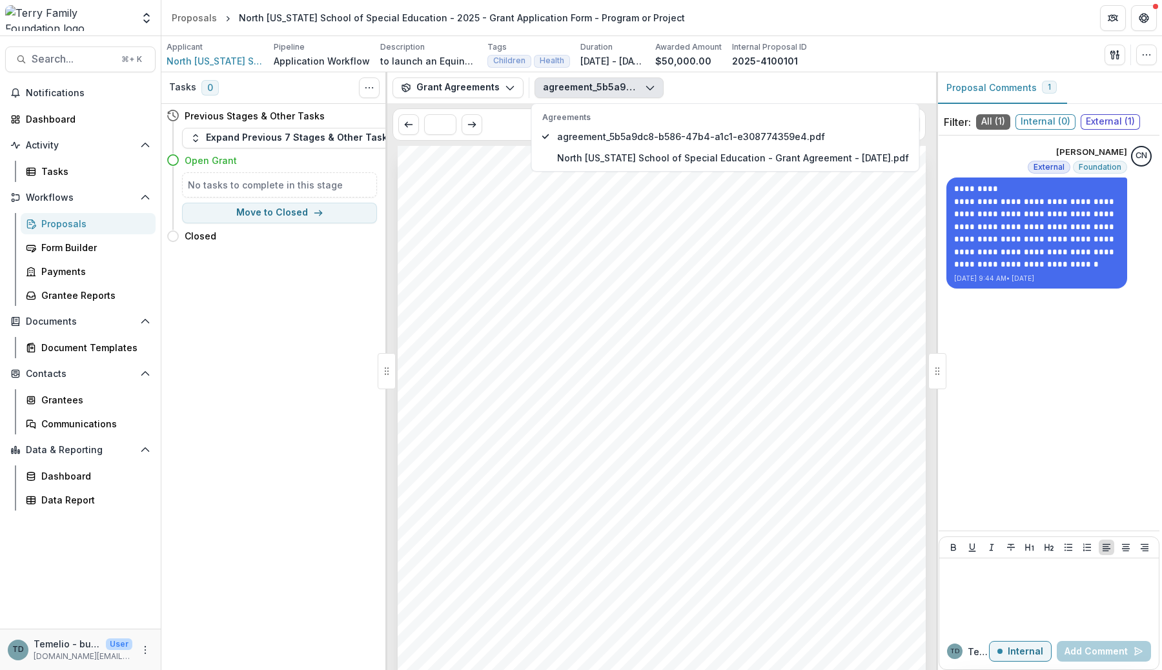
click at [690, 85] on div "agreement_5b5a9dc8-b586-47b4-a1c1-e308774359e4.pdf Agreements agreement_5b5a9dc…" at bounding box center [733, 87] width 396 height 21
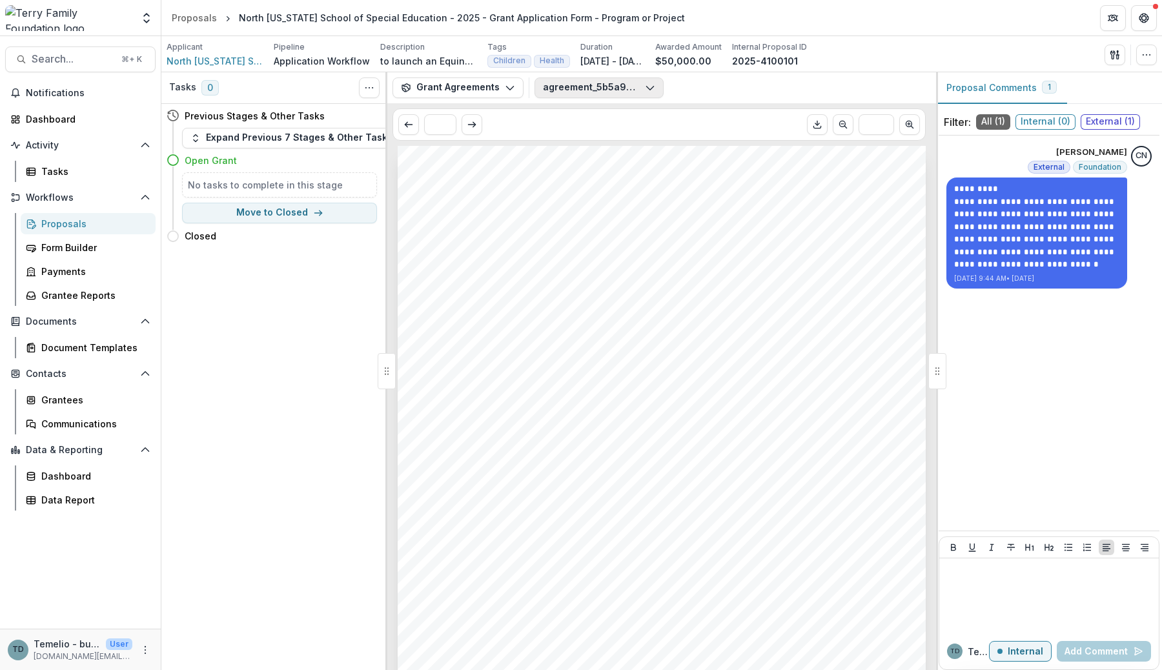
click at [572, 81] on button "agreement_5b5a9dc8-b586-47b4-a1c1-e308774359e4.pdf" at bounding box center [599, 87] width 129 height 21
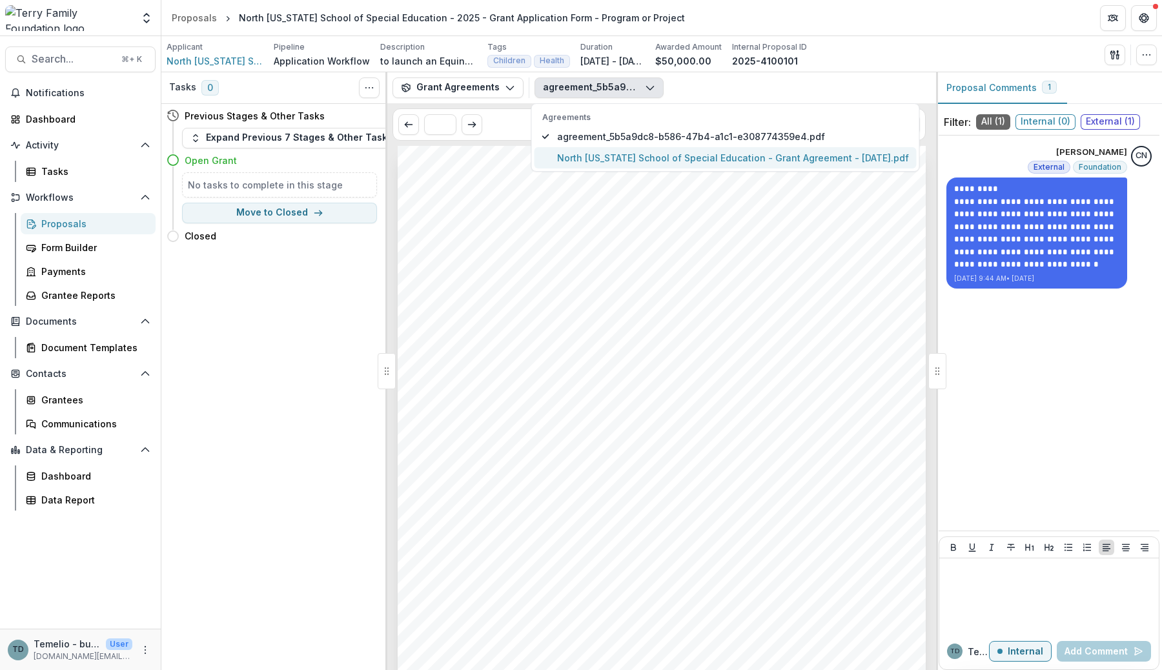
click at [584, 159] on span "North [US_STATE] School of Special Education - Grant Agreement - [DATE].pdf" at bounding box center [733, 158] width 352 height 14
click at [534, 306] on span "North Florida School of Special Education" at bounding box center [531, 310] width 218 height 10
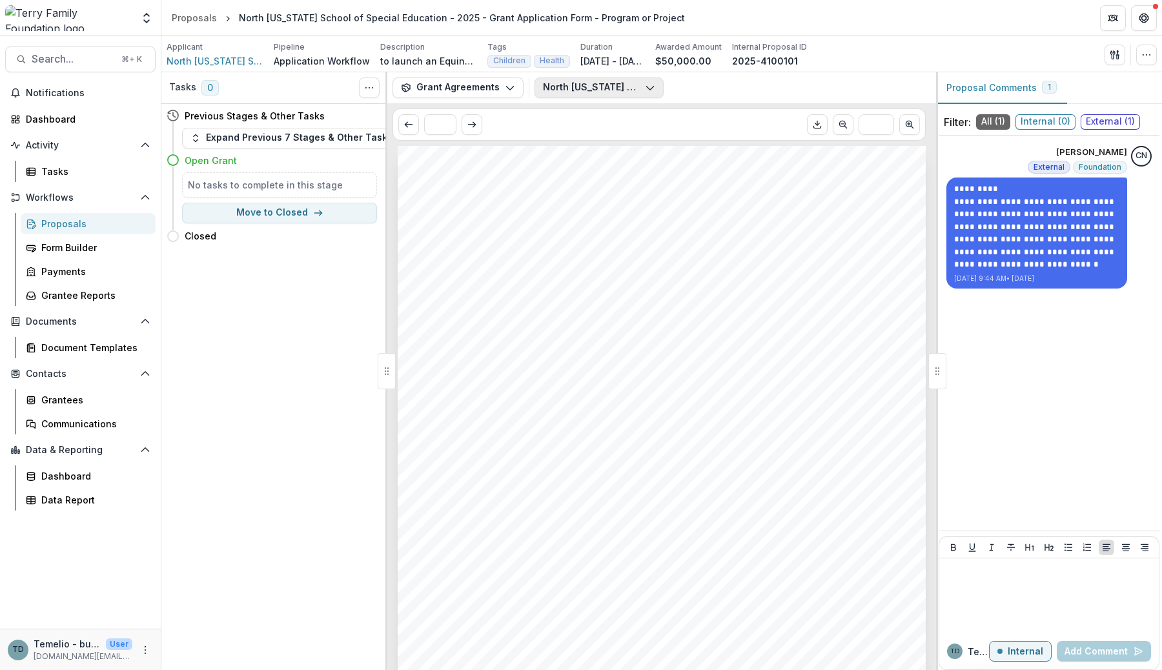
click at [608, 84] on button "North Florida School of Special Education - Grant Agreement - 2025-08-06.pdf" at bounding box center [599, 87] width 129 height 21
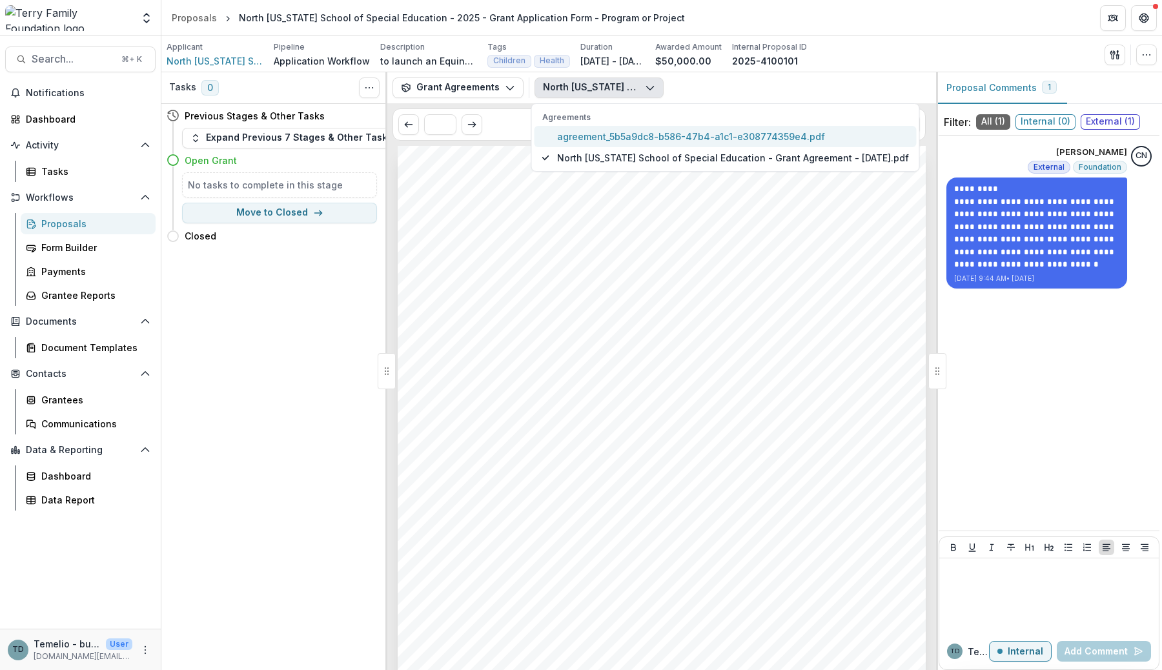
click at [599, 138] on span "agreement_5b5a9dc8-b586-47b4-a1c1-e308774359e4.pdf" at bounding box center [733, 137] width 352 height 14
click at [578, 331] on div "Terry Family Foundation Aug 5, 2025 North Florida School of Special Education 2…" at bounding box center [661, 408] width 549 height 524
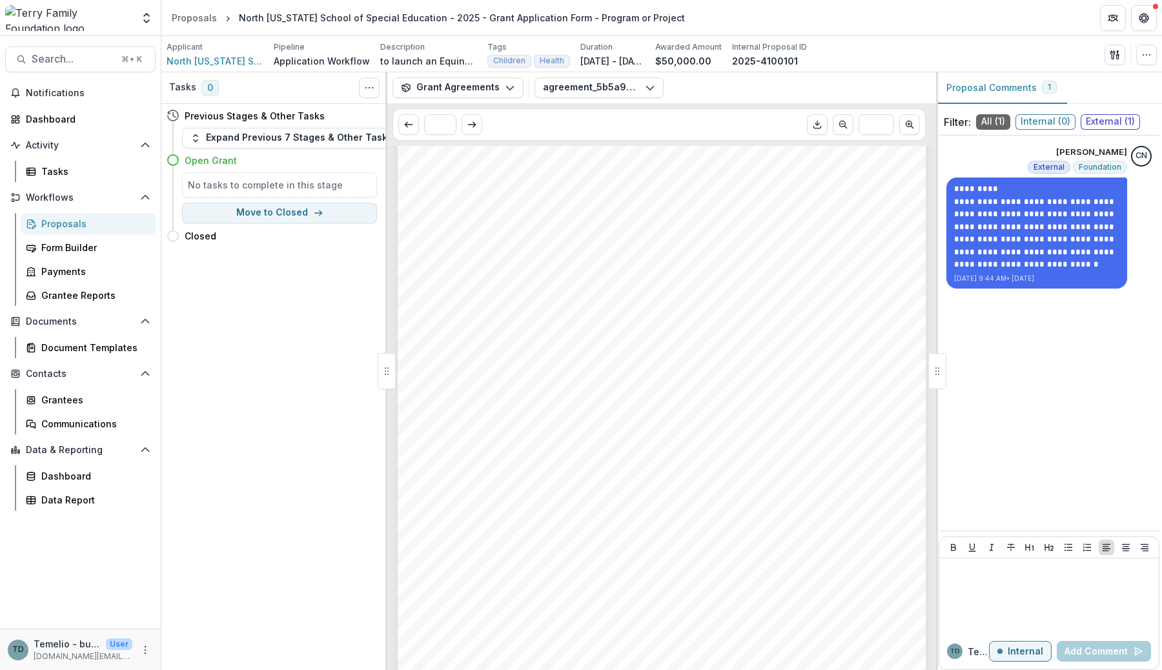
scroll to position [1738, 0]
click at [291, 138] on button "Expand Previous 7 Stages & Other Tasks" at bounding box center [291, 138] width 219 height 21
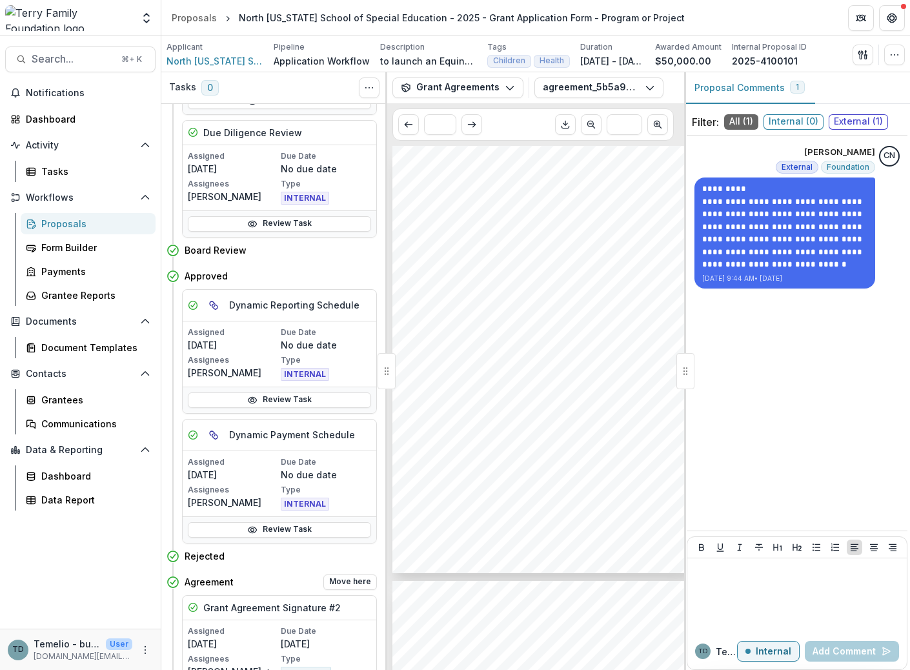
scroll to position [0, 0]
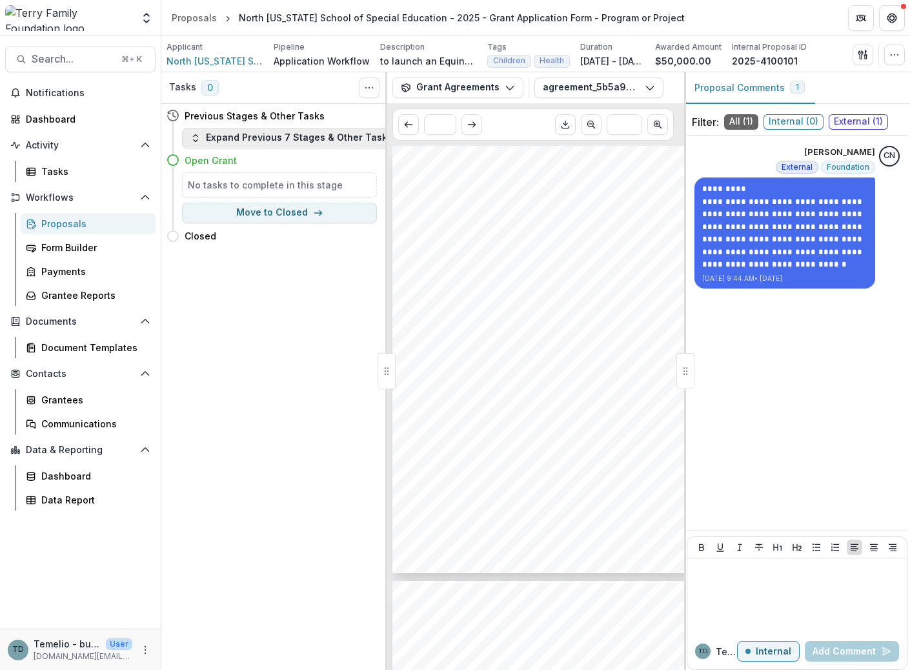
click at [245, 134] on button "Expand Previous 7 Stages & Other Tasks" at bounding box center [291, 138] width 219 height 21
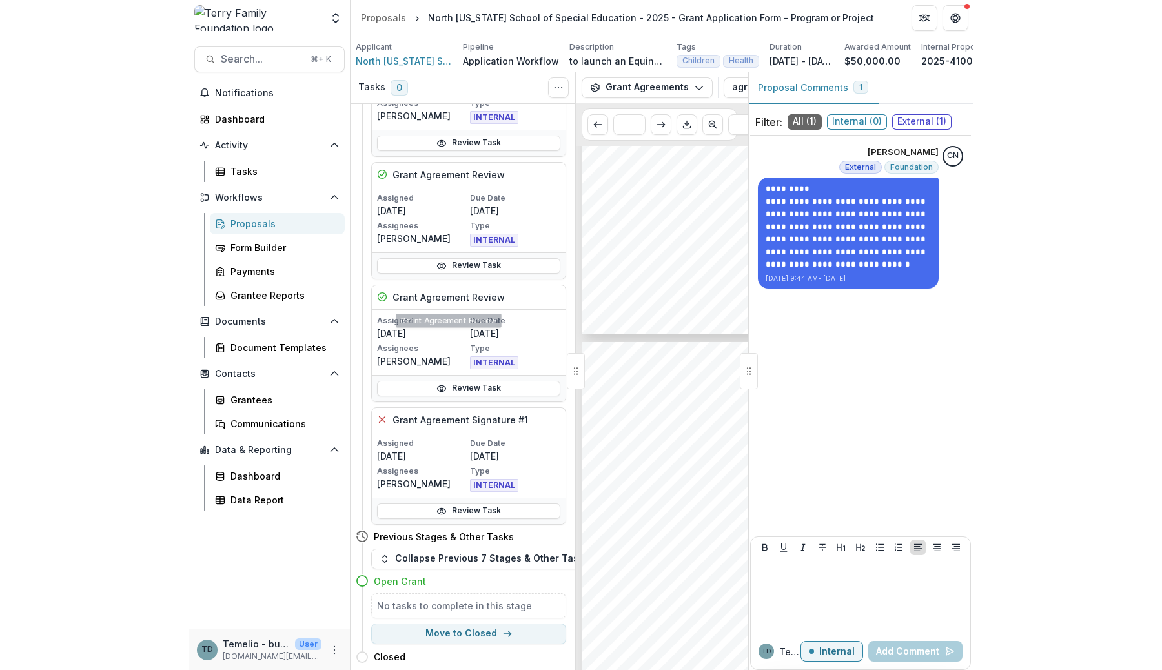
scroll to position [1266, 0]
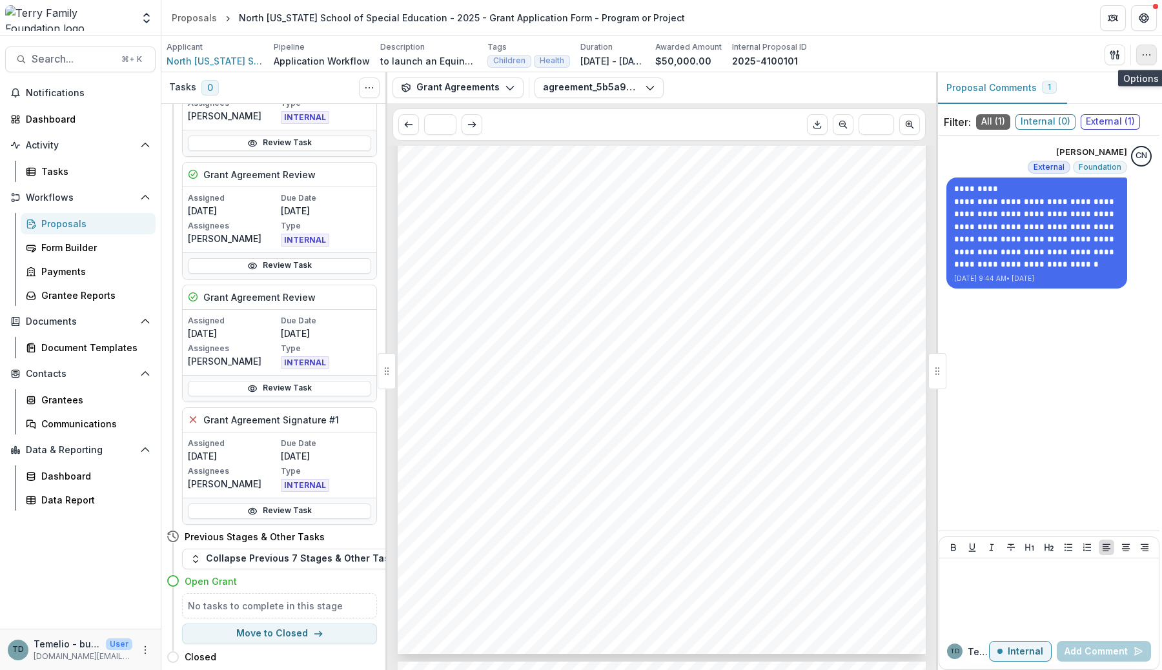
click at [910, 58] on button "button" at bounding box center [1146, 55] width 21 height 21
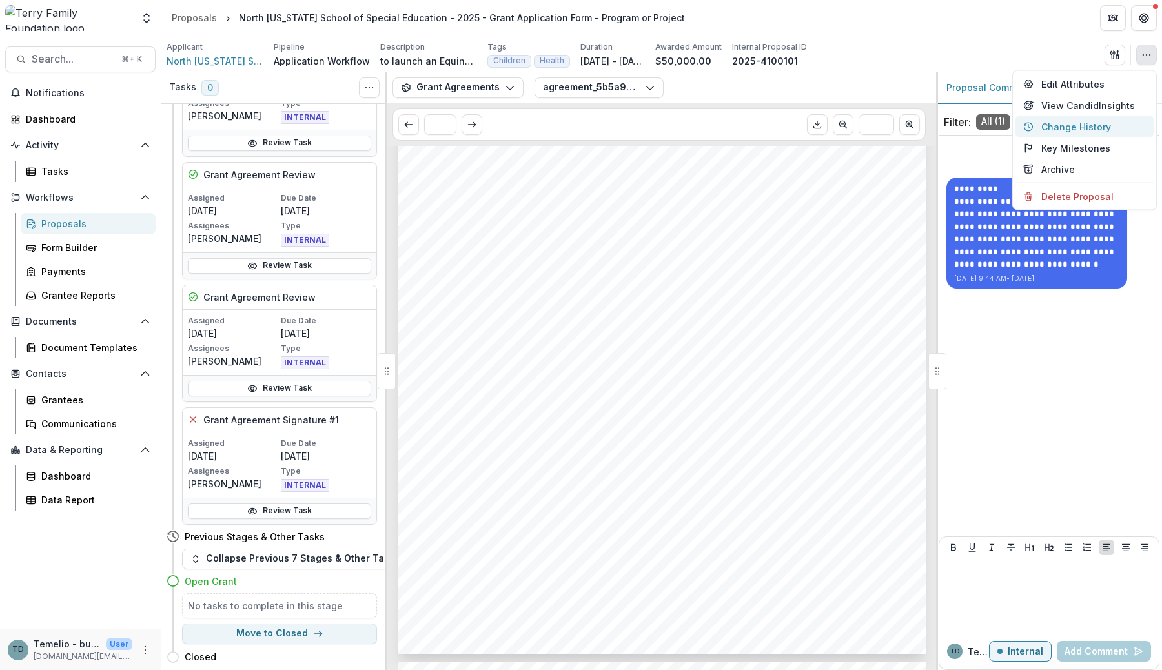
click at [910, 133] on button "Change History" at bounding box center [1085, 126] width 138 height 21
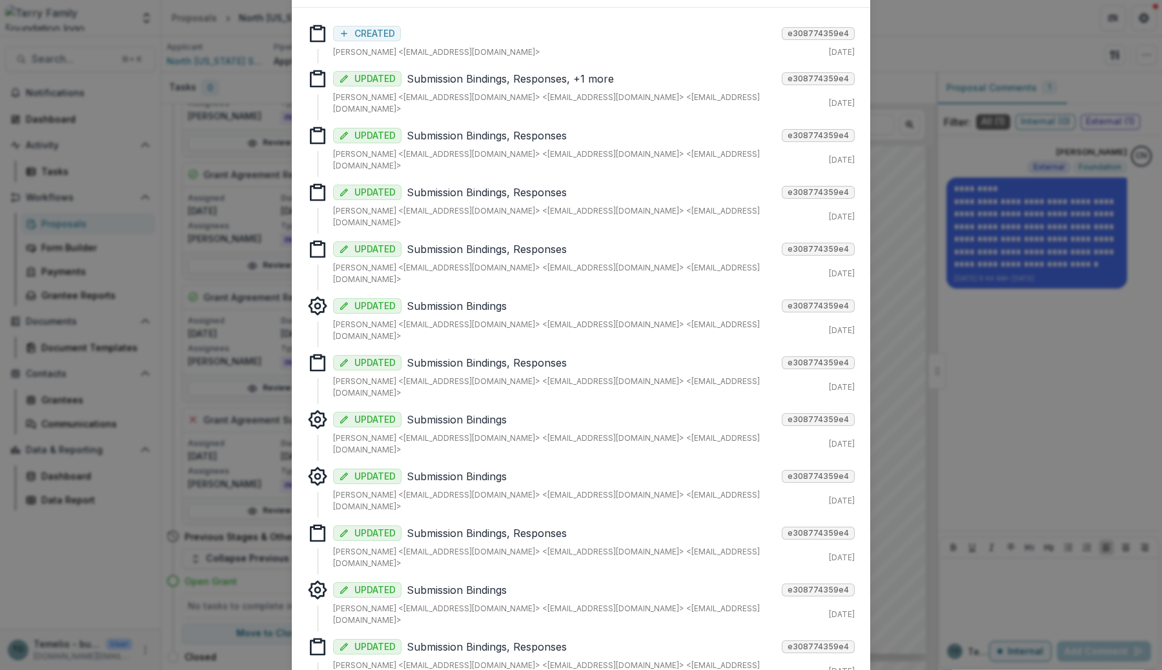
scroll to position [77, 0]
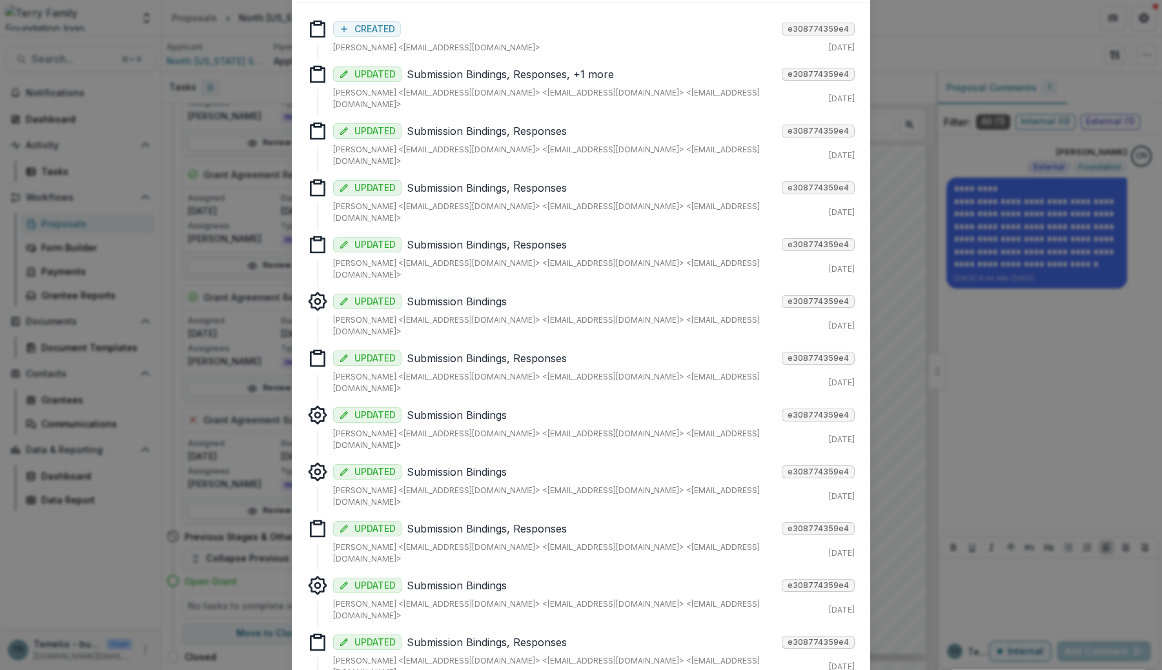
click at [583, 73] on p "Submission Bindings, Responses, +1 more" at bounding box center [592, 74] width 370 height 15
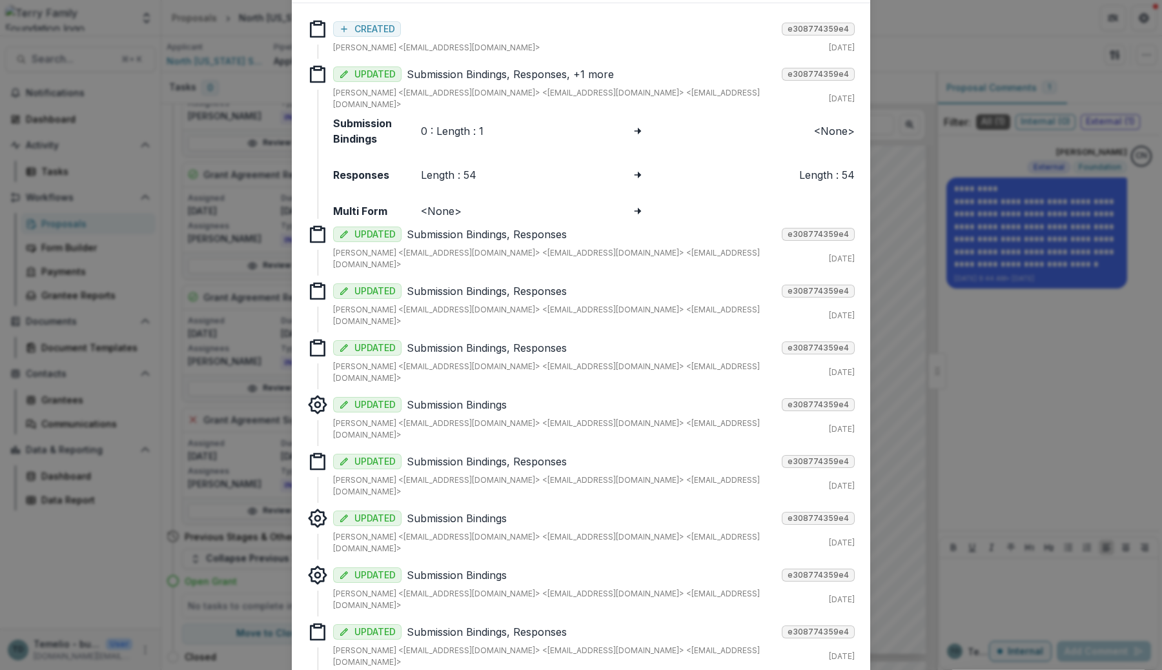
click at [583, 73] on p "Submission Bindings, Responses, +1 more" at bounding box center [592, 74] width 370 height 15
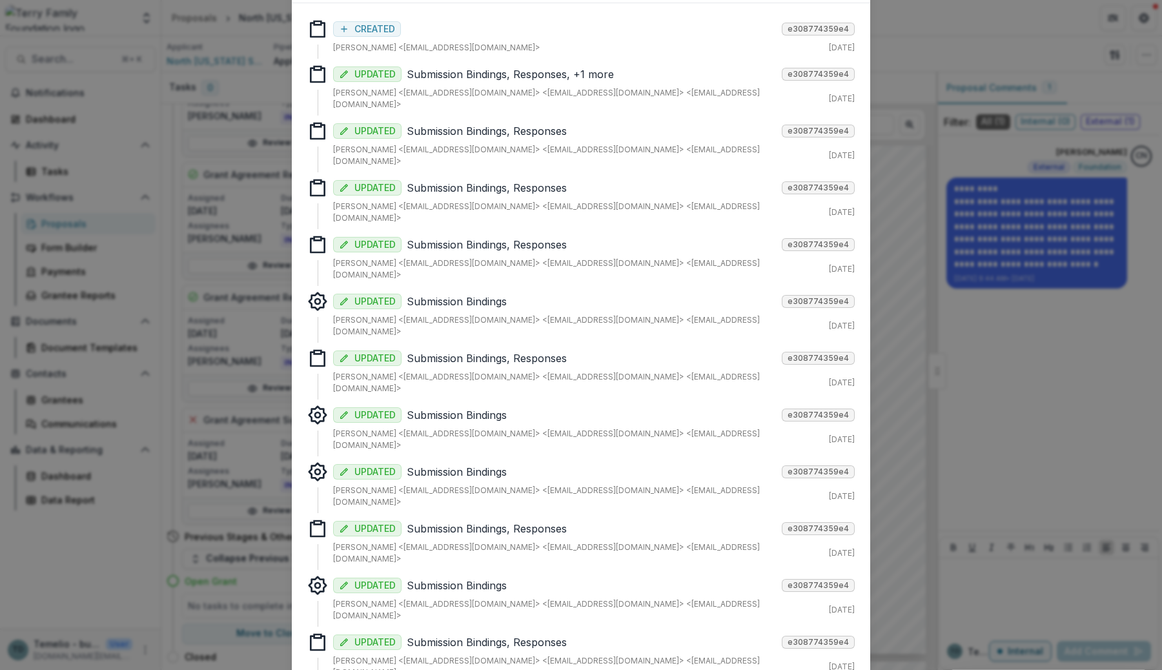
click at [565, 123] on p "Submission Bindings, Responses" at bounding box center [592, 130] width 370 height 15
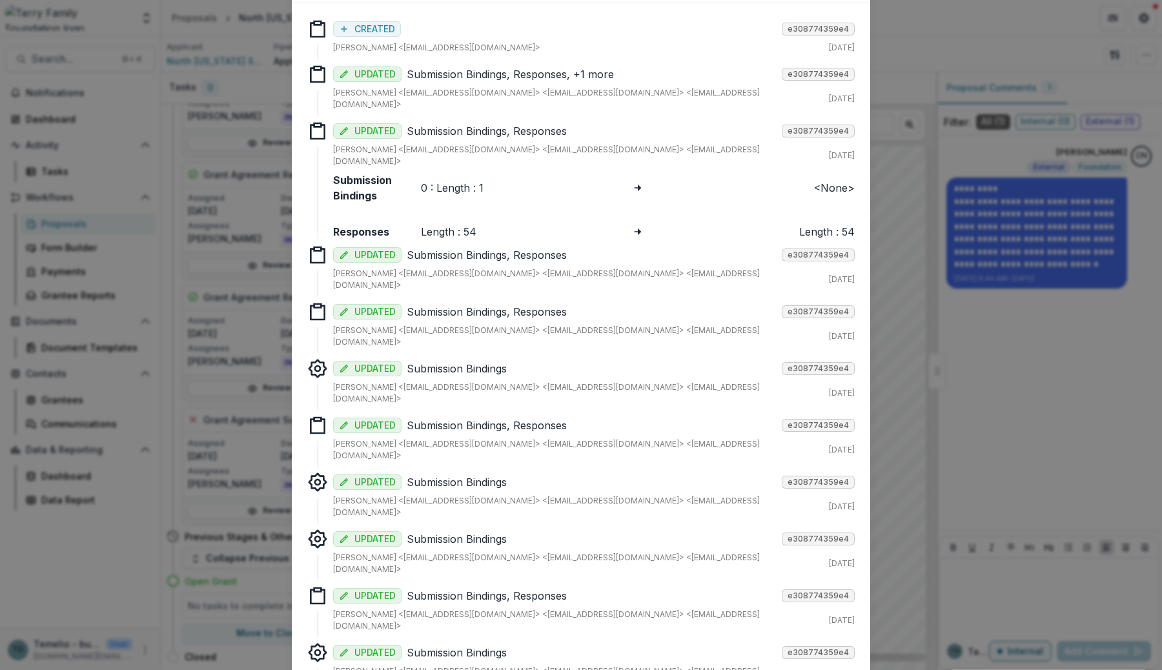
click at [565, 123] on p "Submission Bindings, Responses" at bounding box center [592, 130] width 370 height 15
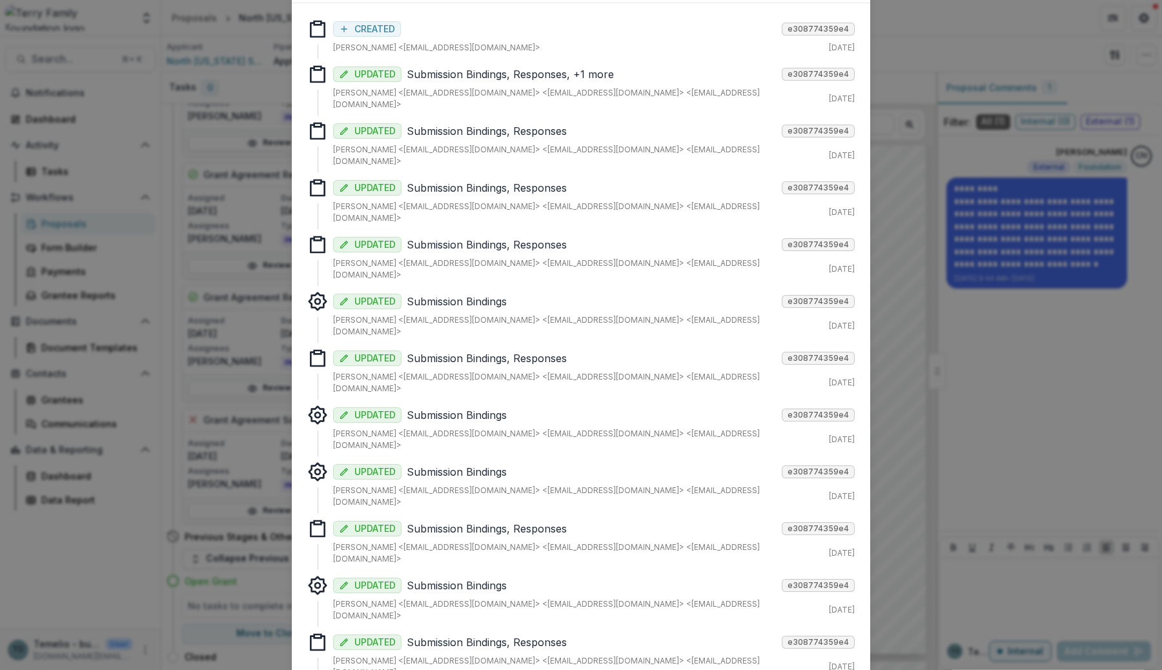
click at [552, 180] on p "Submission Bindings, Responses" at bounding box center [592, 187] width 370 height 15
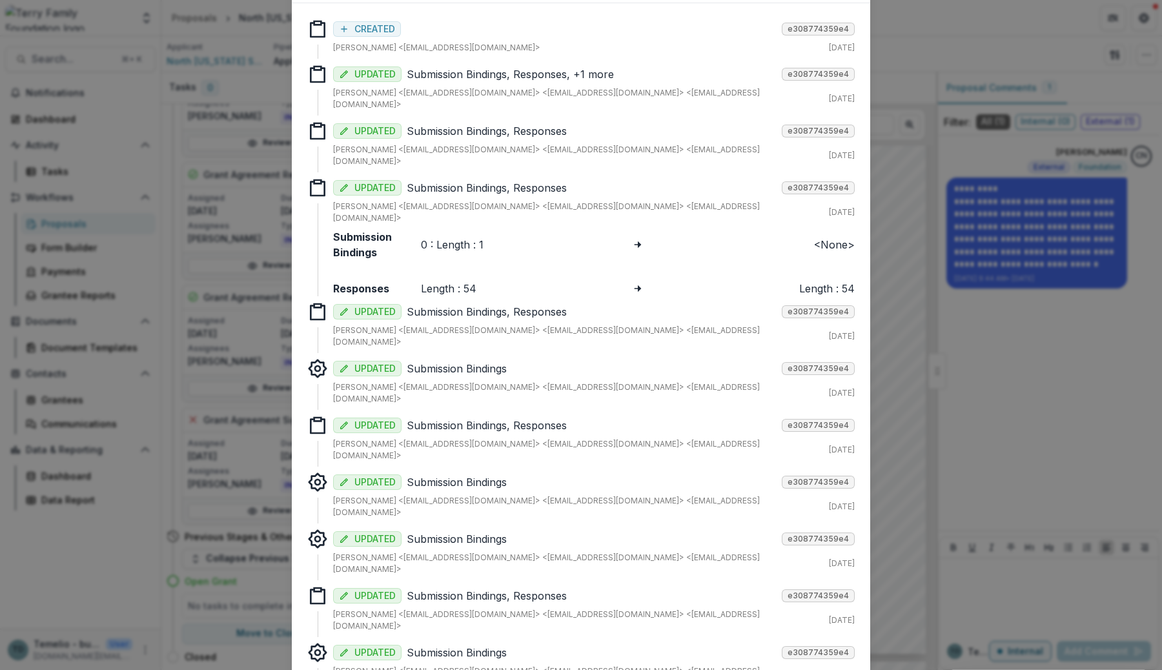
click at [552, 180] on p "Submission Bindings, Responses" at bounding box center [592, 187] width 370 height 15
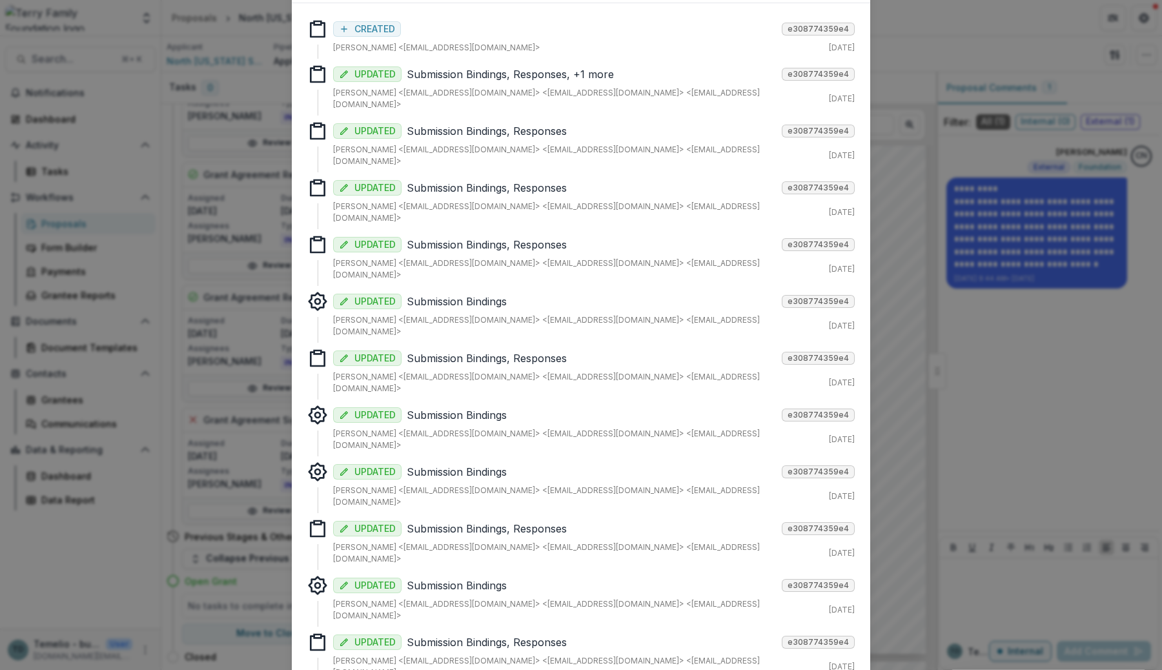
click at [544, 237] on p "Submission Bindings, Responses" at bounding box center [592, 244] width 370 height 15
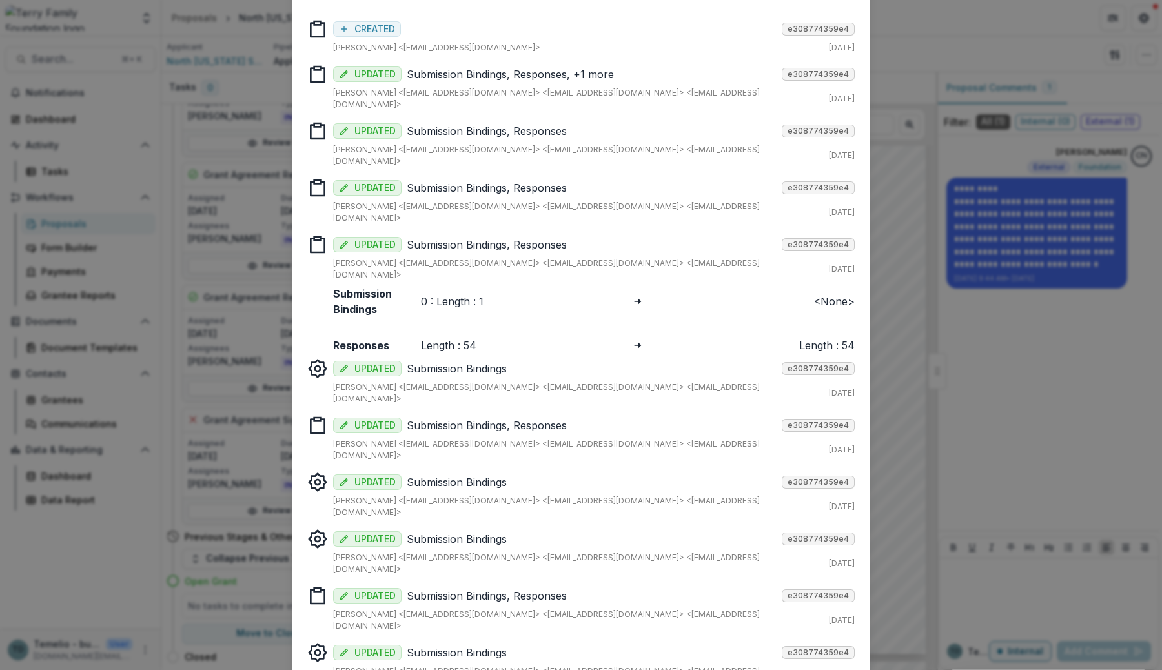
click at [544, 237] on p "Submission Bindings, Responses" at bounding box center [592, 244] width 370 height 15
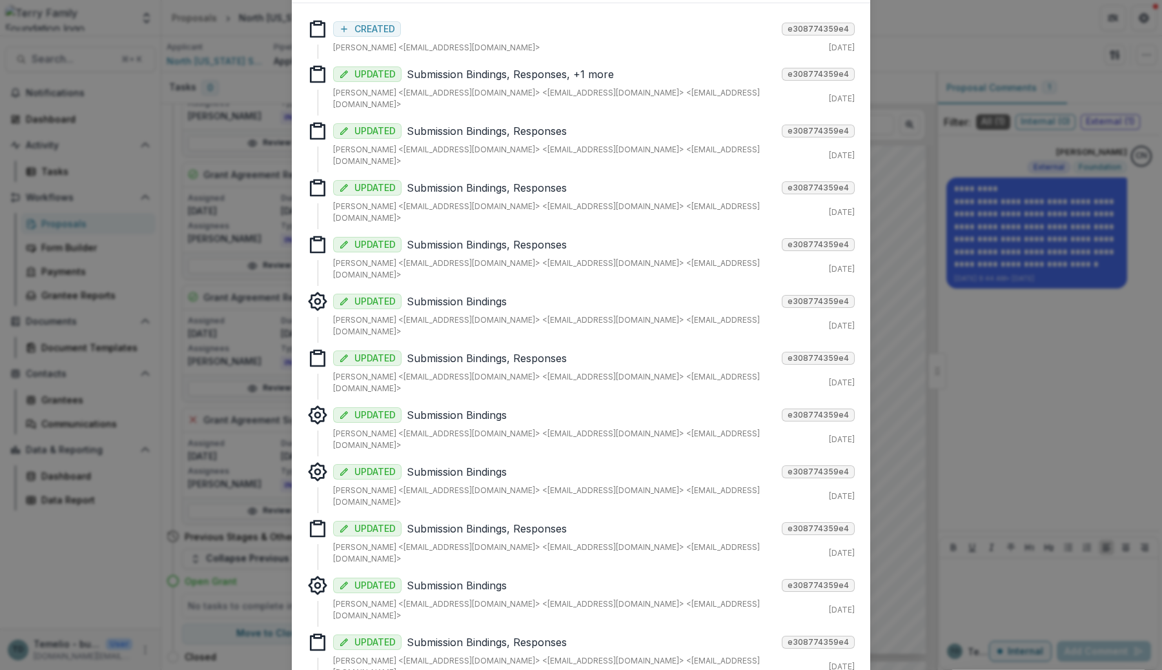
click at [542, 294] on p "Submission Bindings" at bounding box center [592, 301] width 370 height 15
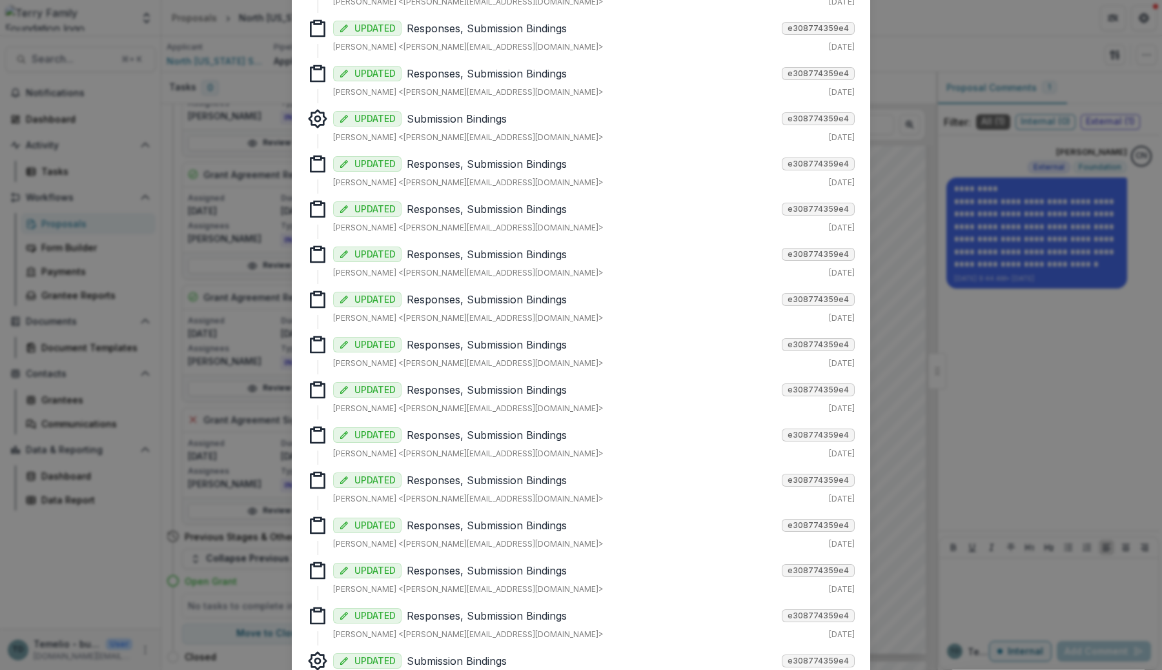
scroll to position [51854, 0]
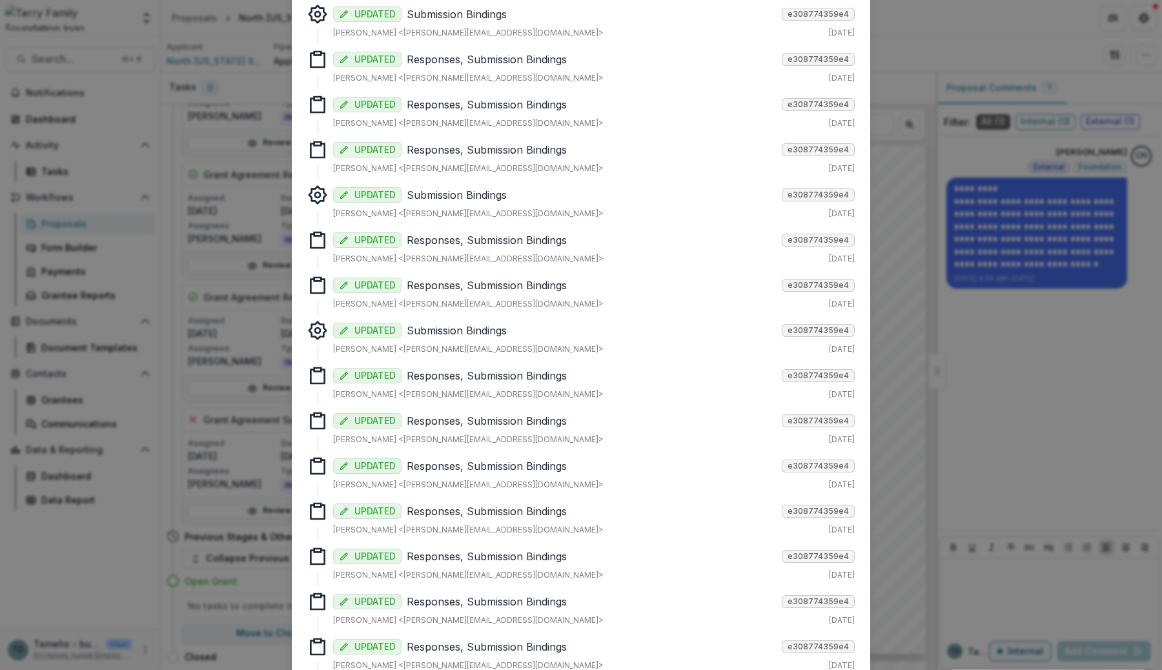
drag, startPoint x: 1162, startPoint y: 542, endPoint x: 1150, endPoint y: 405, distance: 138.0
click at [910, 405] on div "Tracked Changes Responses CREATED e308774359e4 Carol Nieves <cnieves@theterryfo…" at bounding box center [581, 335] width 1162 height 670
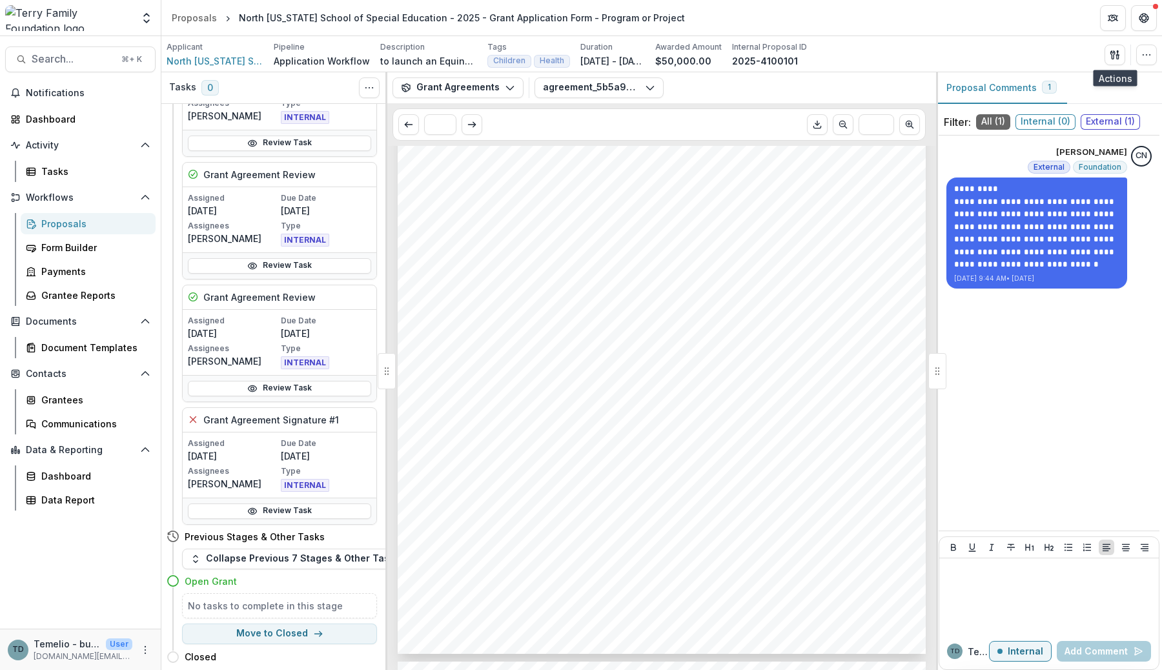
click at [715, 300] on span "work in the community. Please feel free to reach out to me by email" at bounding box center [589, 305] width 320 height 11
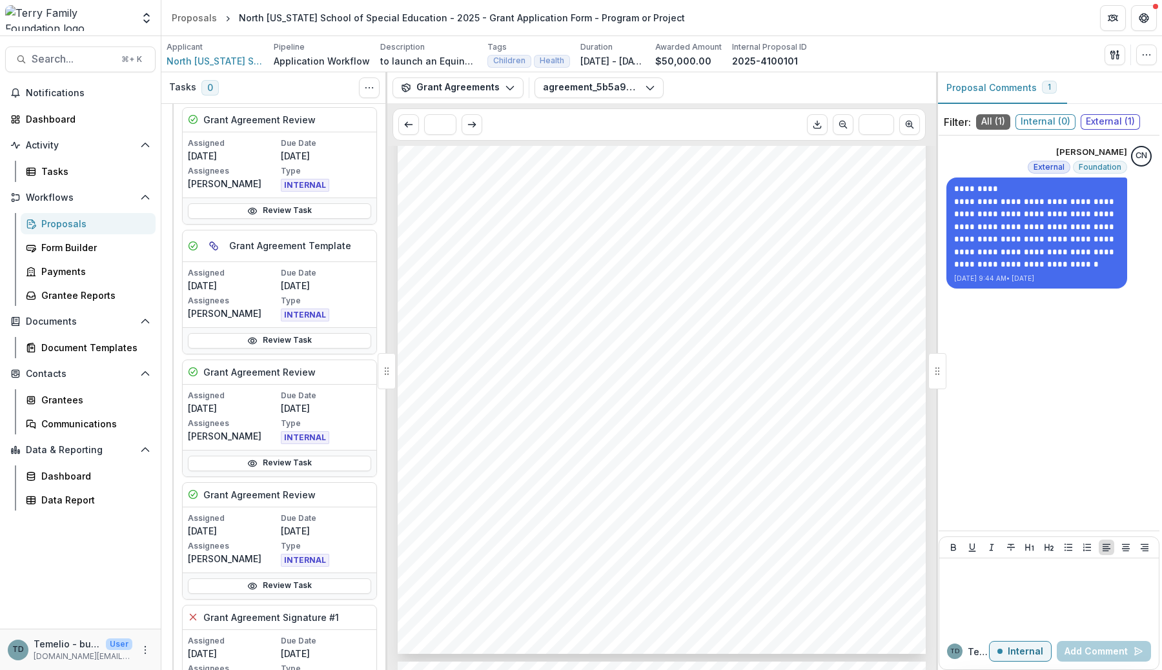
scroll to position [1065, 0]
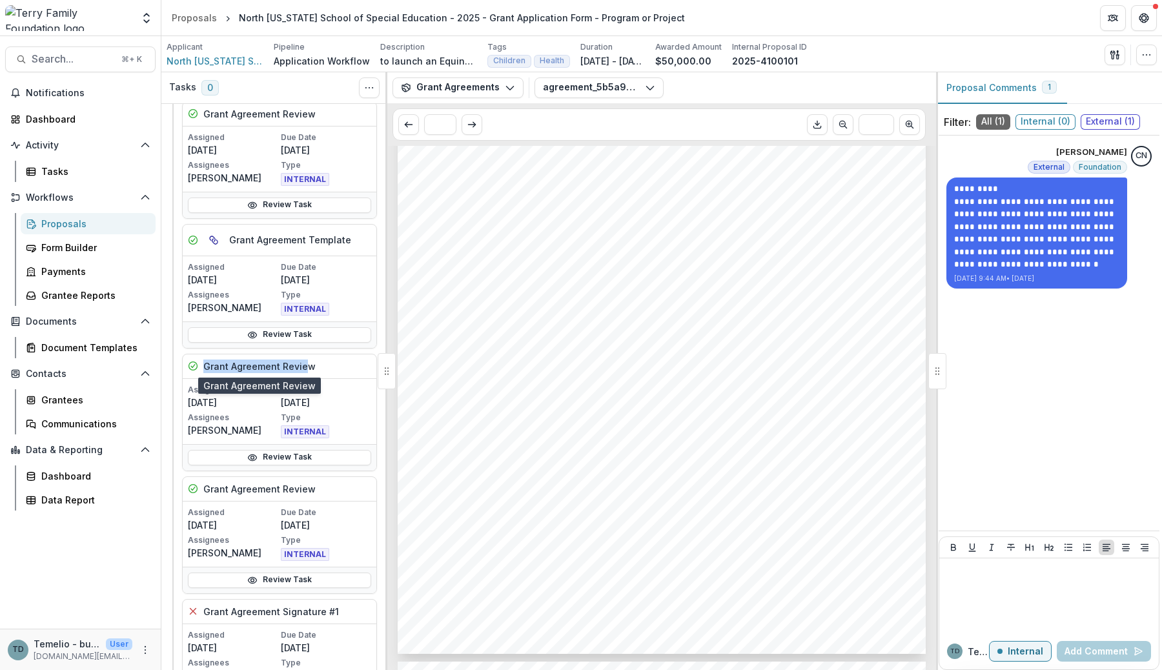
drag, startPoint x: 205, startPoint y: 366, endPoint x: 304, endPoint y: 371, distance: 99.5
click at [304, 371] on h5 "Grant Agreement Review" at bounding box center [259, 367] width 112 height 14
click at [320, 369] on div "Grant Agreement Review" at bounding box center [280, 366] width 194 height 25
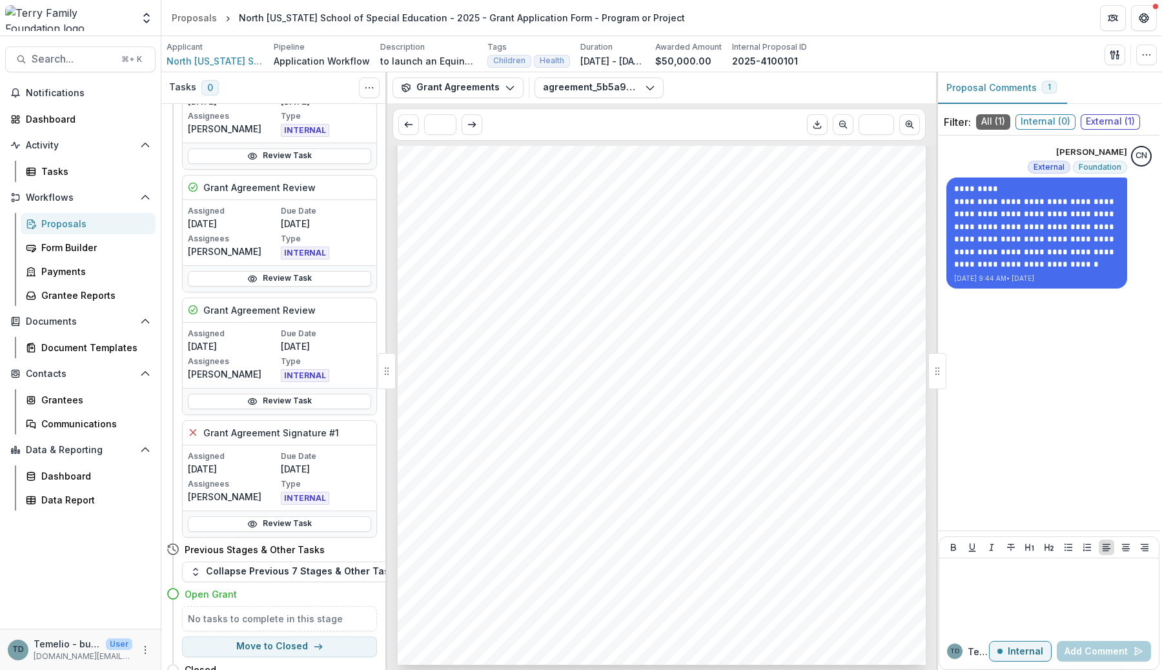
scroll to position [1245, 0]
click at [192, 431] on line at bounding box center [193, 432] width 6 height 6
click at [213, 429] on h5 "Grant Agreement Signature #1" at bounding box center [271, 432] width 136 height 14
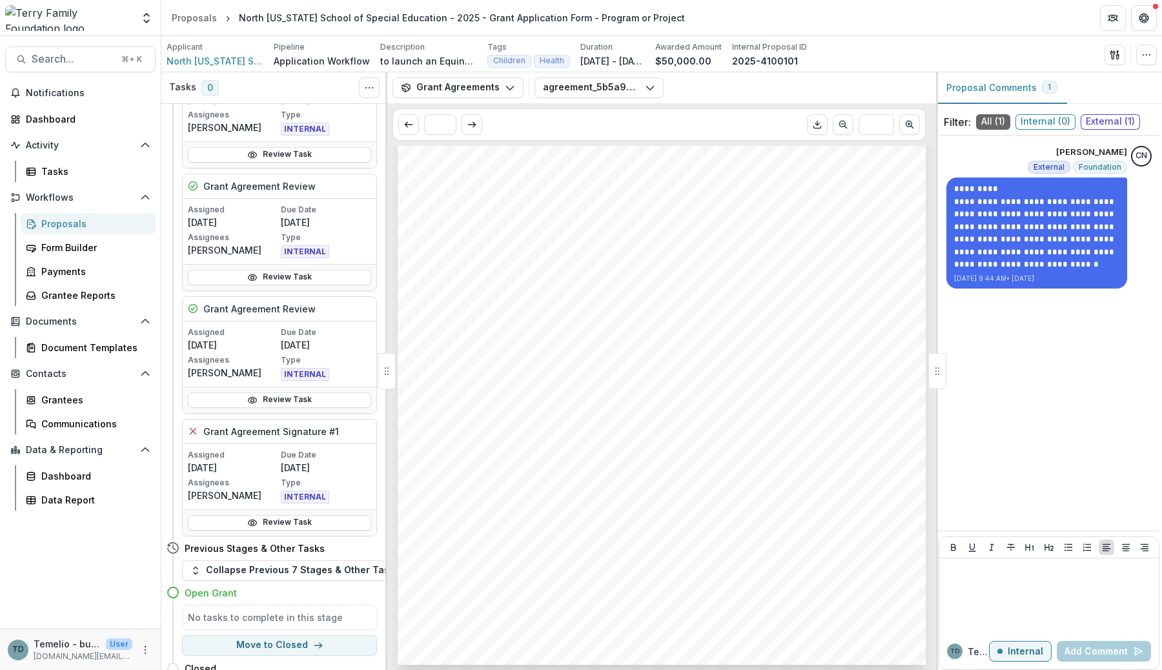
click at [196, 428] on icon at bounding box center [193, 431] width 10 height 10
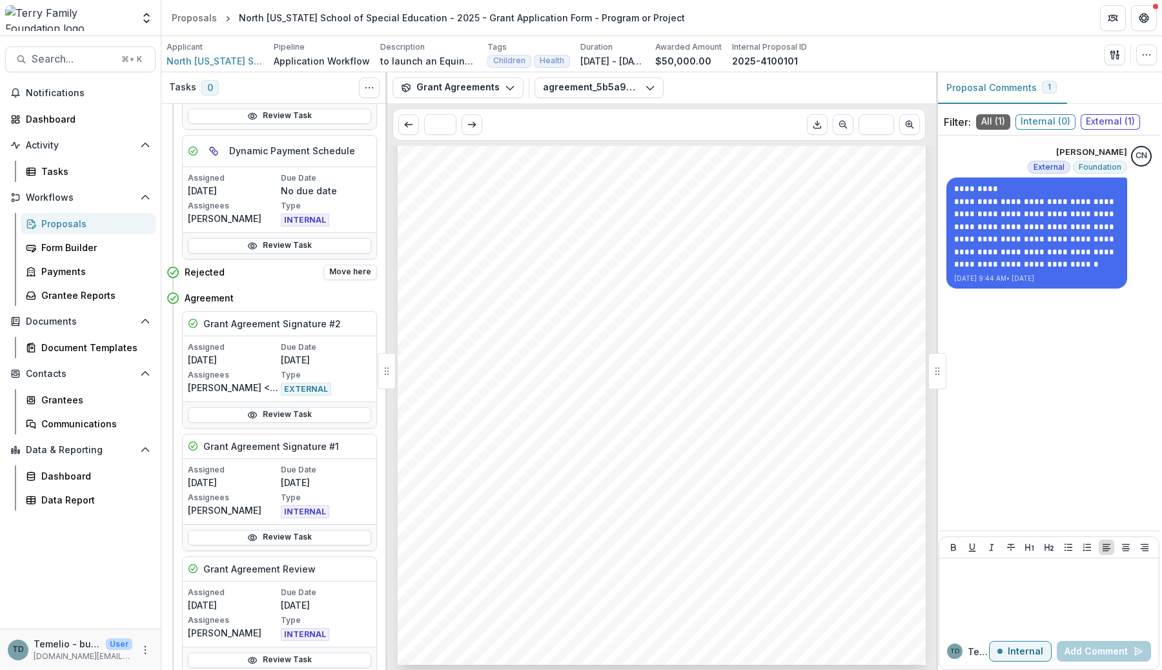
scroll to position [607, 0]
click at [211, 223] on p "[PERSON_NAME]" at bounding box center [233, 221] width 90 height 14
copy p "Kathleen"
click at [209, 391] on p "Sally Hazelip <shazelip@northfloridaschool.org> <shazelip@northfloridaschool.or…" at bounding box center [233, 391] width 90 height 14
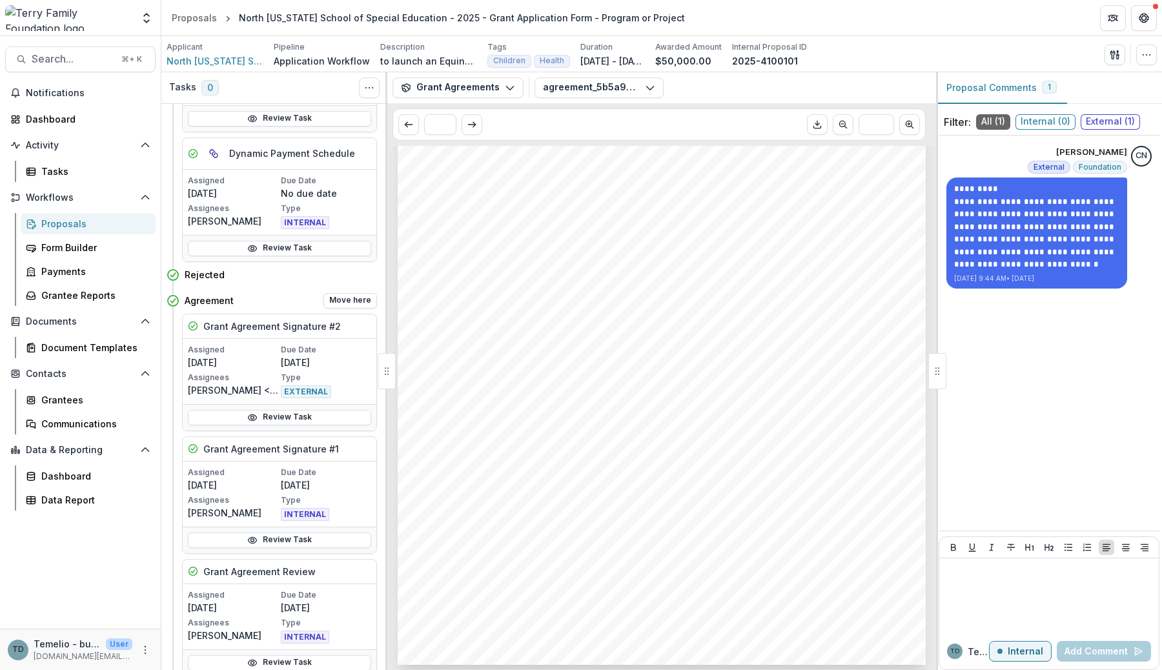
click at [209, 391] on p "Sally Hazelip <shazelip@northfloridaschool.org> <shazelip@northfloridaschool.or…" at bounding box center [233, 391] width 90 height 14
click at [203, 391] on p "Sally Hazelip <shazelip@northfloridaschool.org> <shazelip@northfloridaschool.or…" at bounding box center [233, 391] width 90 height 14
copy p "Sally"
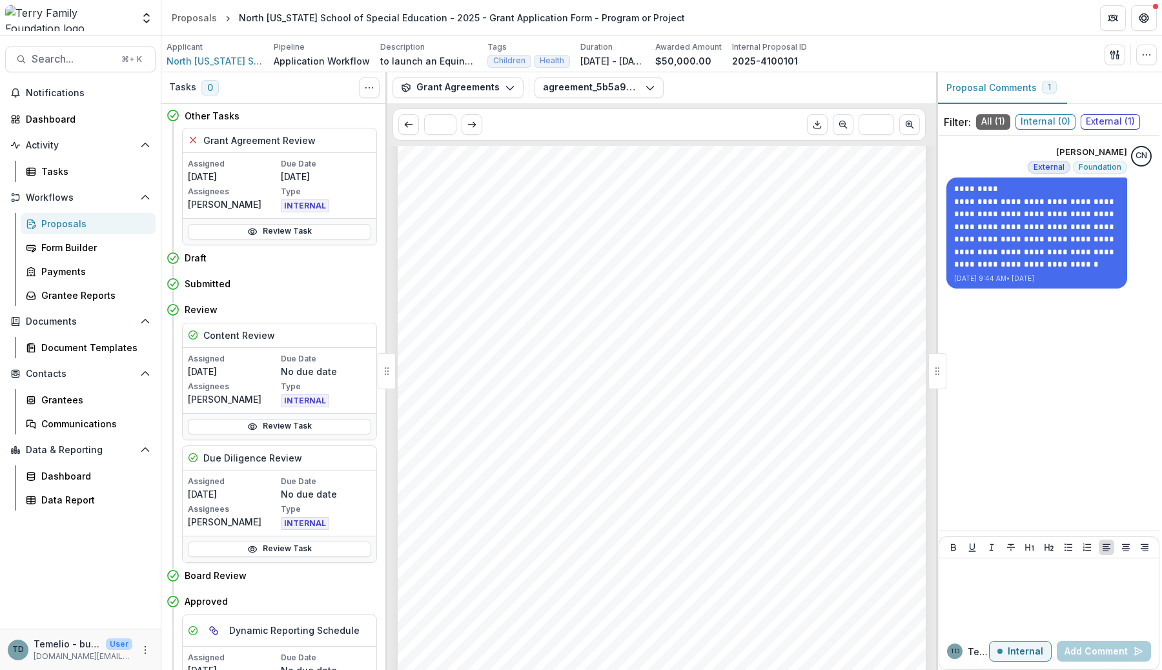
scroll to position [1697, 0]
click at [468, 349] on div "7. The Grantee shall not, under any circumstance, transfer, assign or encumber …" at bounding box center [662, 332] width 528 height 748
click at [605, 93] on button "agreement_5b5a9dc8-b586-47b4-a1c1-e308774359e4.pdf" at bounding box center [599, 87] width 129 height 21
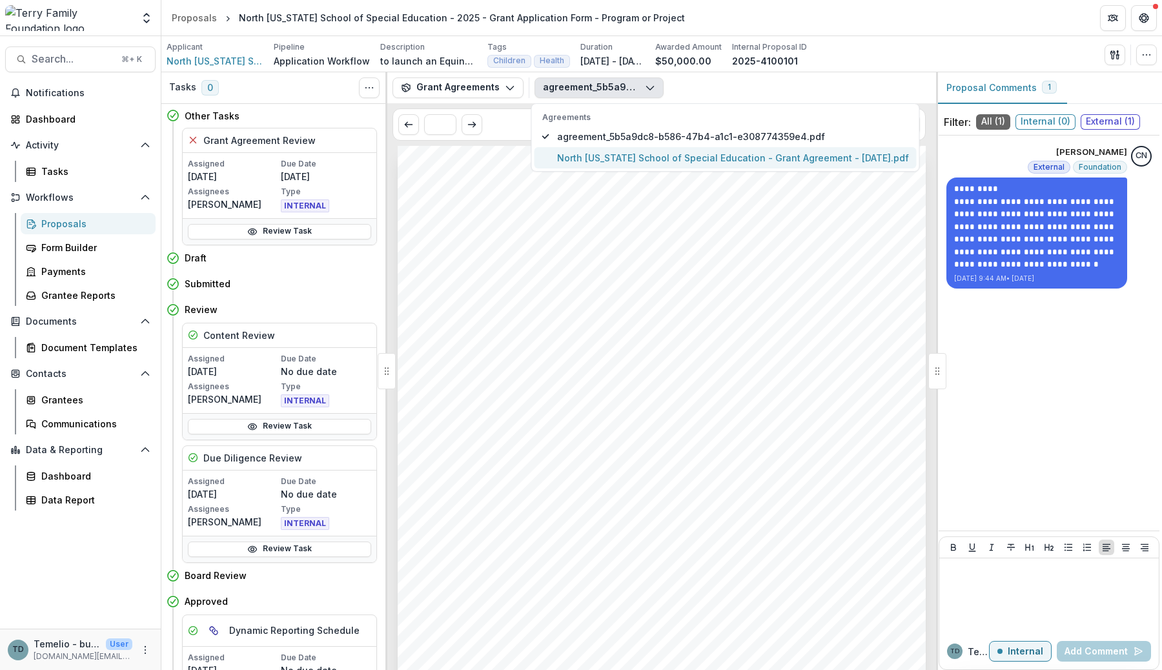
click at [591, 161] on span "North Florida School of Special Education - Grant Agreement - 2025-08-06.pdf" at bounding box center [733, 158] width 352 height 14
click at [588, 230] on div "Terry Family Foundation Aug 5, 2025 Ms. Sally Hazelip North Florida School of S…" at bounding box center [662, 519] width 528 height 747
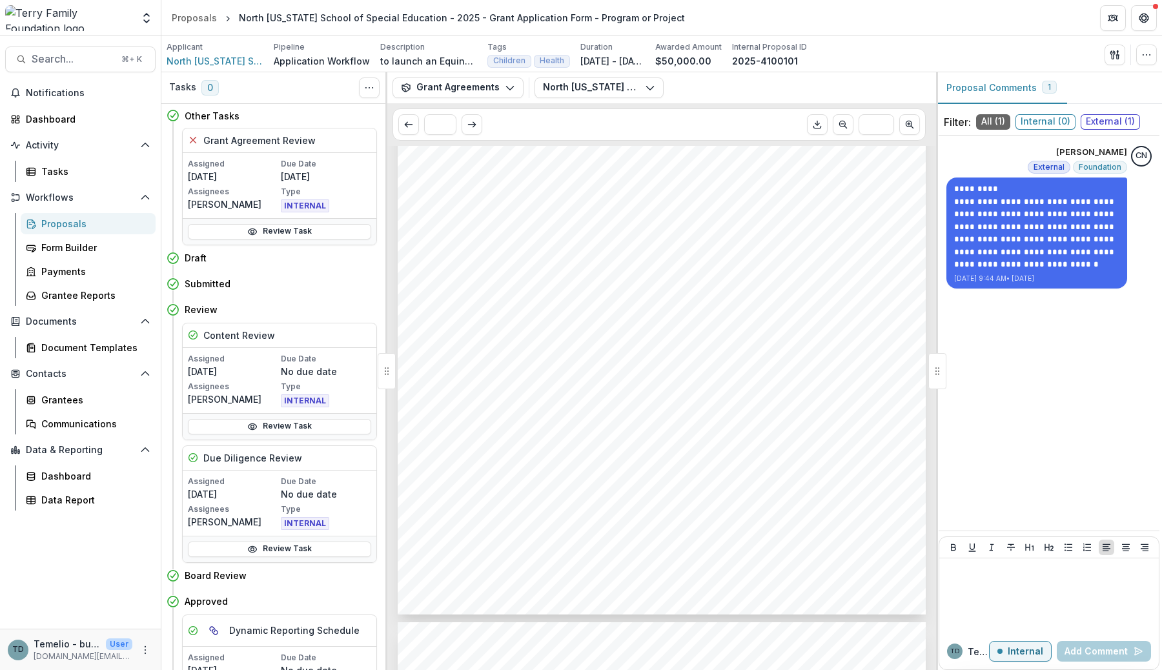
scroll to position [1794, 0]
click at [205, 207] on p "[PERSON_NAME]" at bounding box center [233, 205] width 90 height 14
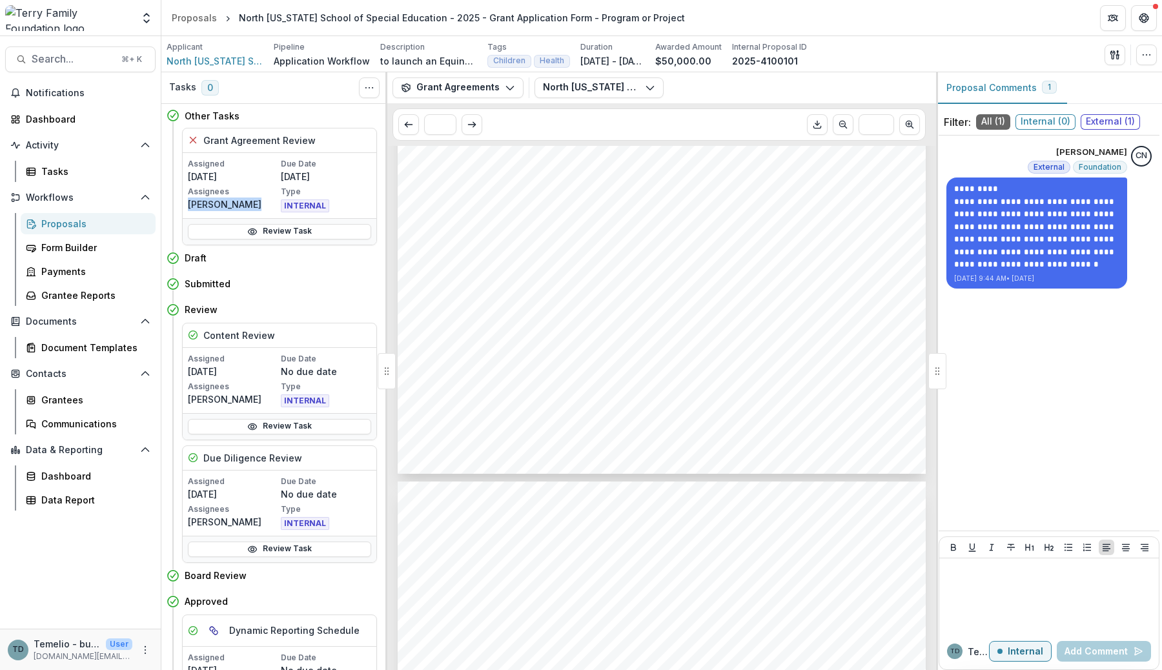
scroll to position [1171, 0]
click at [201, 63] on span "North Florida School of Special Education" at bounding box center [215, 61] width 97 height 14
click at [910, 487] on div "**********" at bounding box center [1049, 333] width 221 height 385
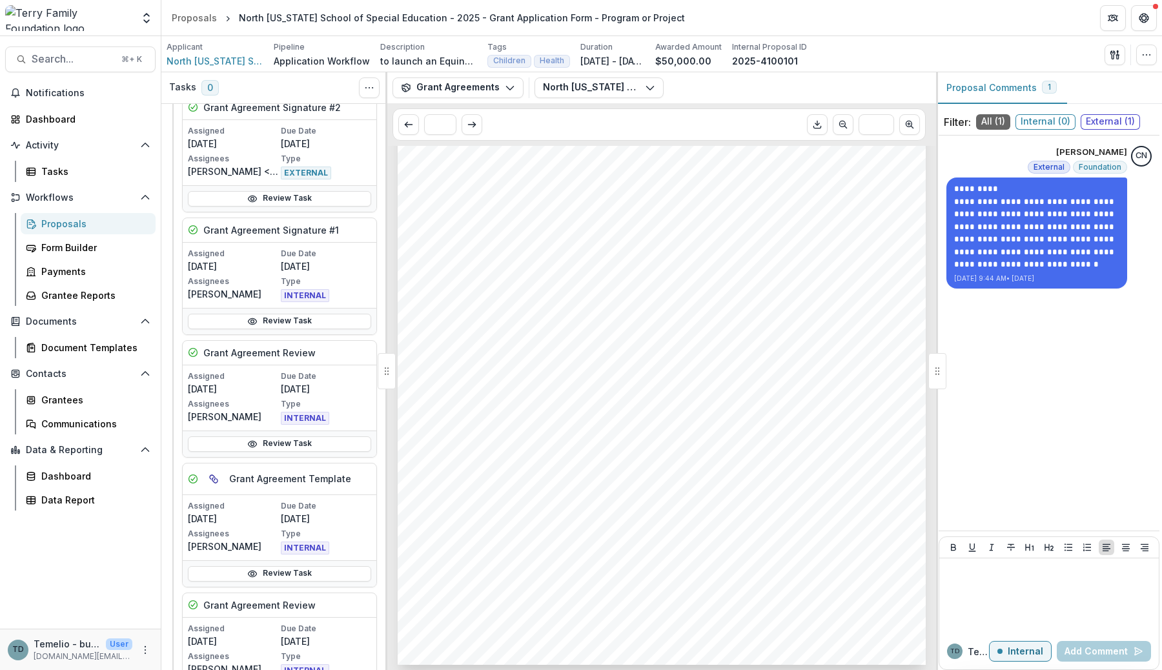
scroll to position [826, 0]
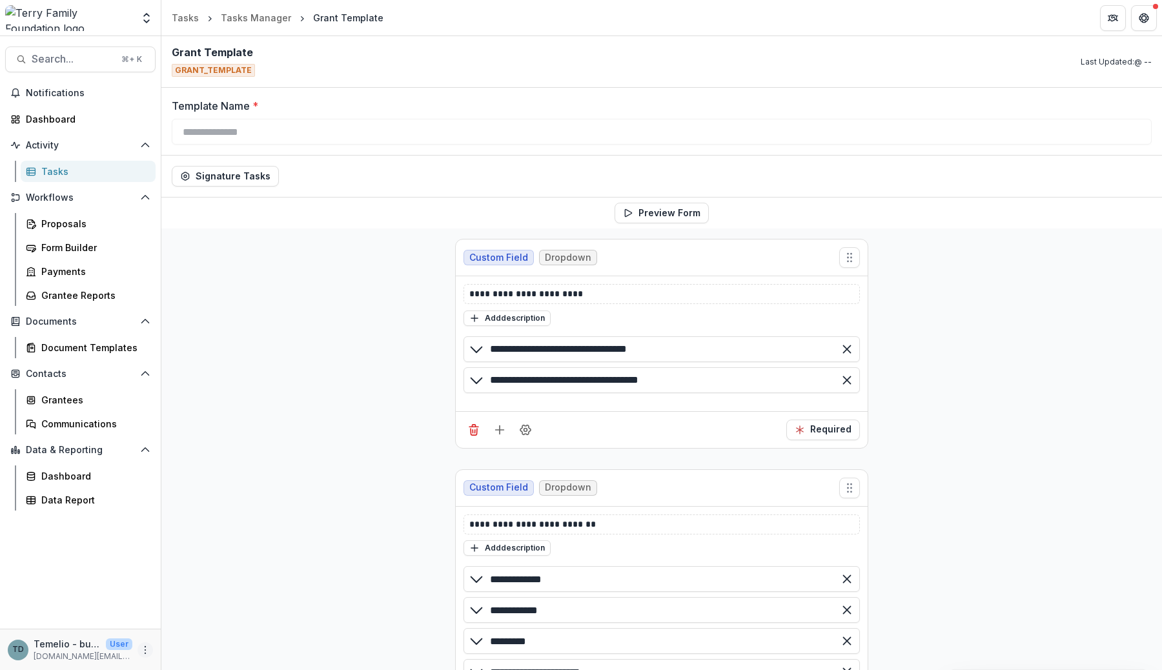
click at [147, 649] on icon "More" at bounding box center [145, 650] width 10 height 10
click at [212, 619] on link "User Settings" at bounding box center [230, 622] width 138 height 21
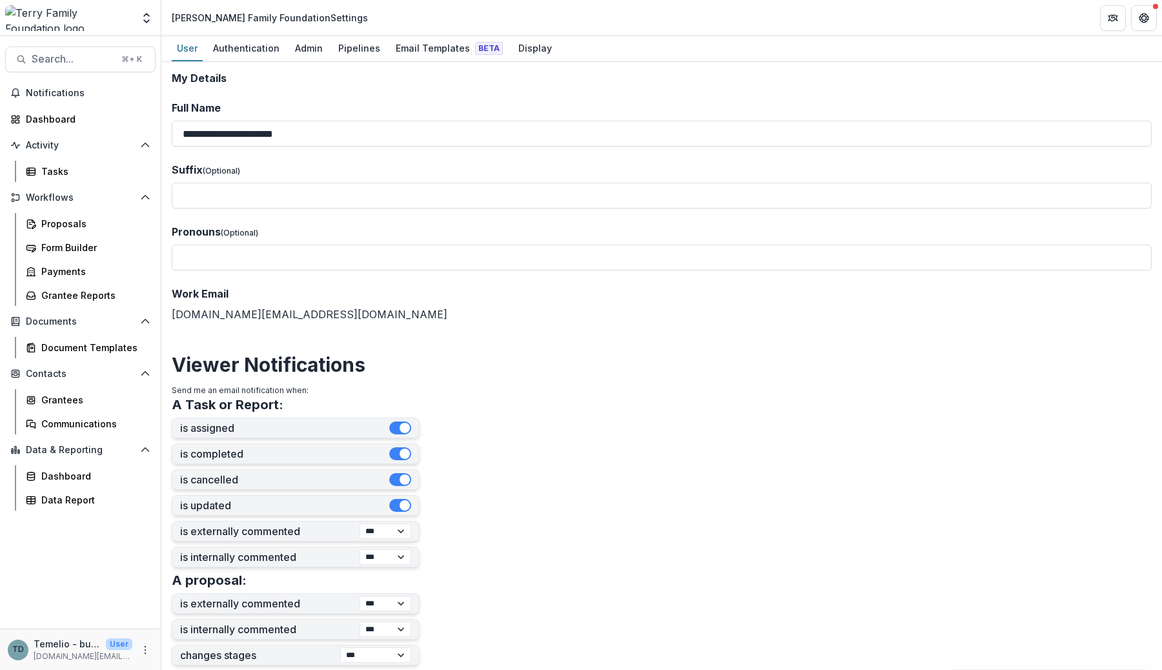
click at [353, 34] on header "Terry Family Foundation Settings" at bounding box center [661, 18] width 1001 height 36
click at [354, 52] on div "Pipelines" at bounding box center [359, 48] width 52 height 19
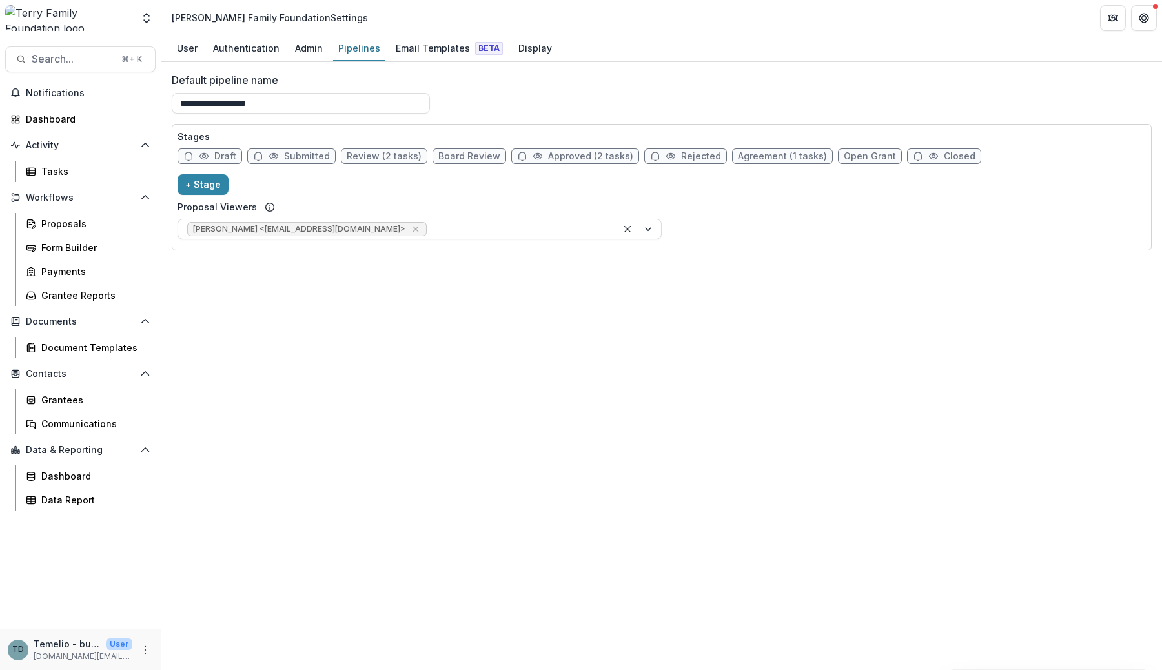
click at [766, 382] on div "**********" at bounding box center [661, 366] width 1001 height 608
click at [938, 336] on div "**********" at bounding box center [661, 366] width 1001 height 608
click at [582, 154] on span "Approved (2 tasks)" at bounding box center [590, 156] width 85 height 11
select select "********"
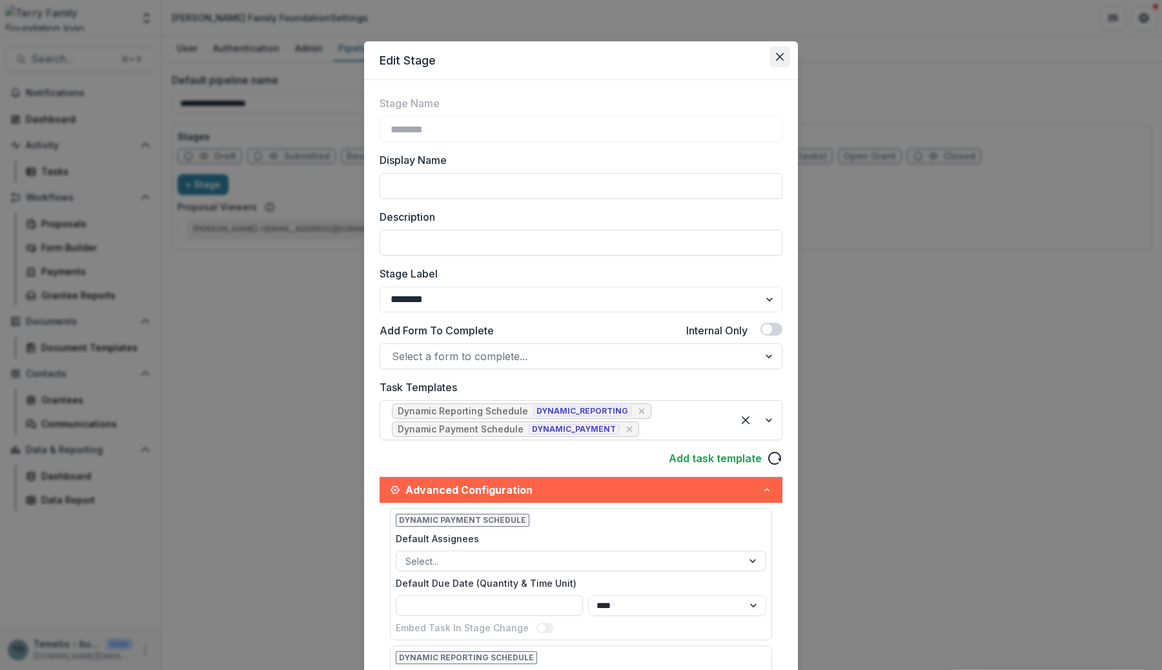
click at [778, 53] on icon "Close" at bounding box center [780, 57] width 8 height 8
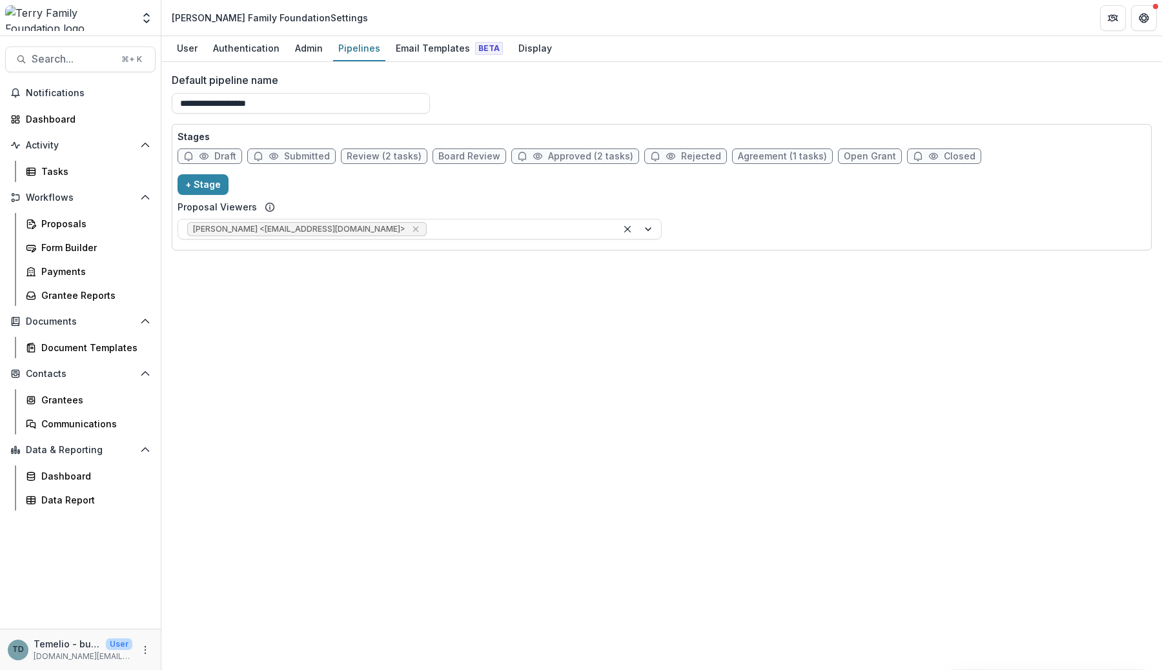
click at [392, 158] on span "Review (2 tasks)" at bounding box center [384, 156] width 75 height 11
select select "******"
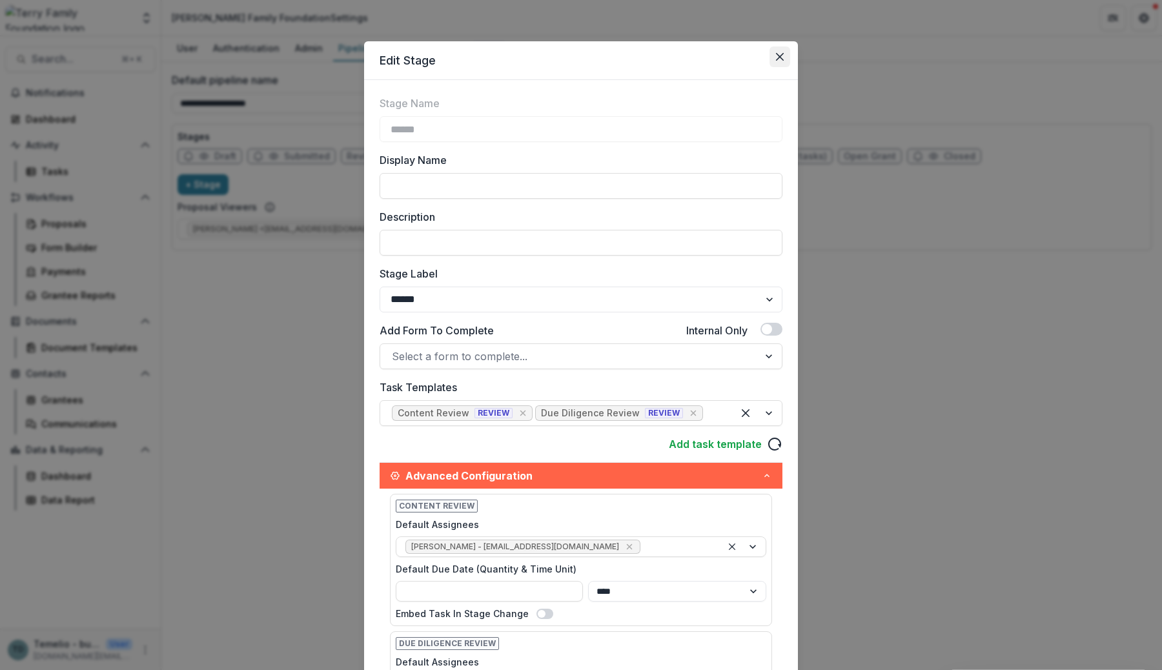
click at [780, 55] on icon "Close" at bounding box center [780, 57] width 8 height 8
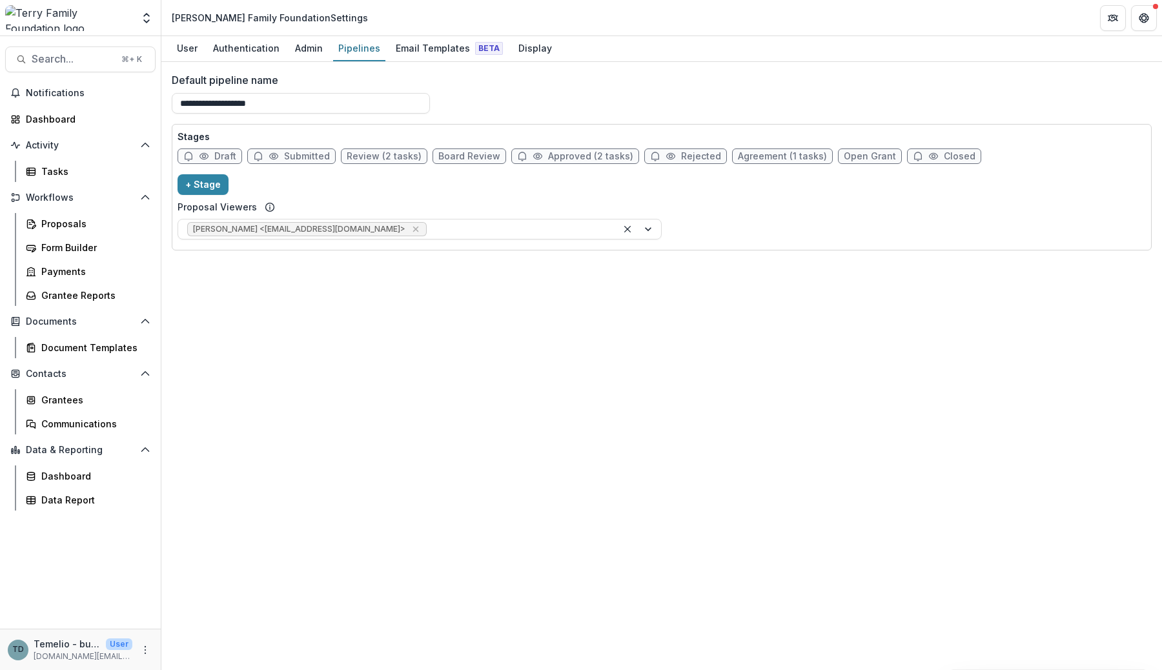
click at [780, 150] on span "Agreement (1 tasks)" at bounding box center [782, 156] width 101 height 15
click at [773, 161] on span "Agreement (1 tasks)" at bounding box center [782, 156] width 89 height 11
select select "********"
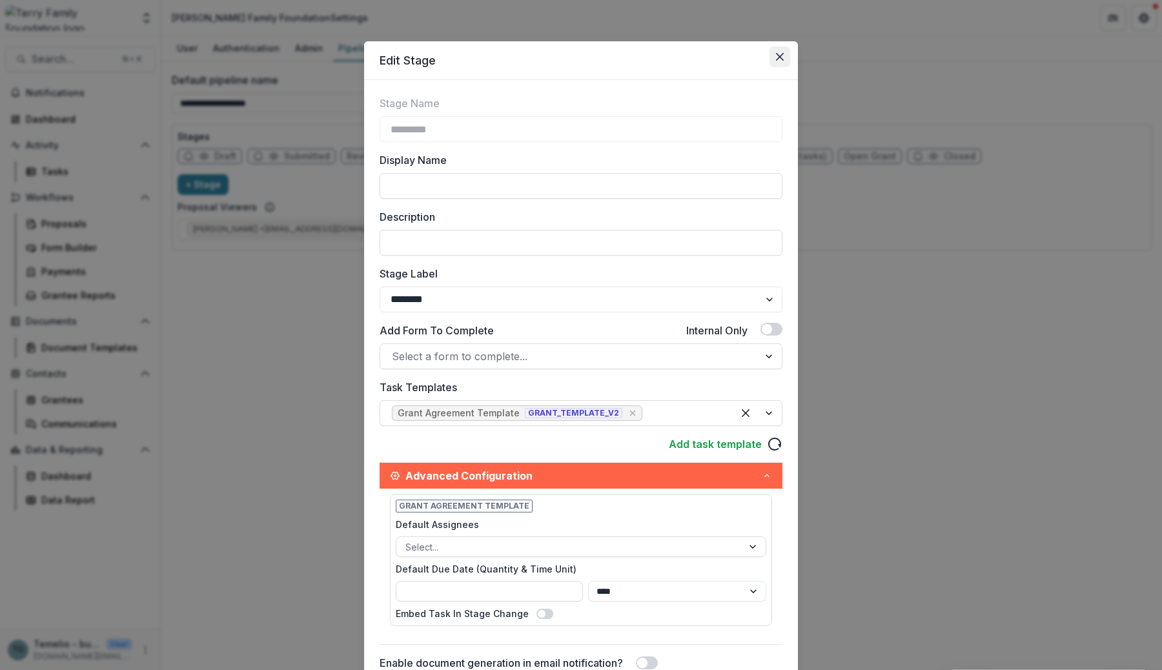
click at [778, 56] on icon "Close" at bounding box center [780, 57] width 8 height 8
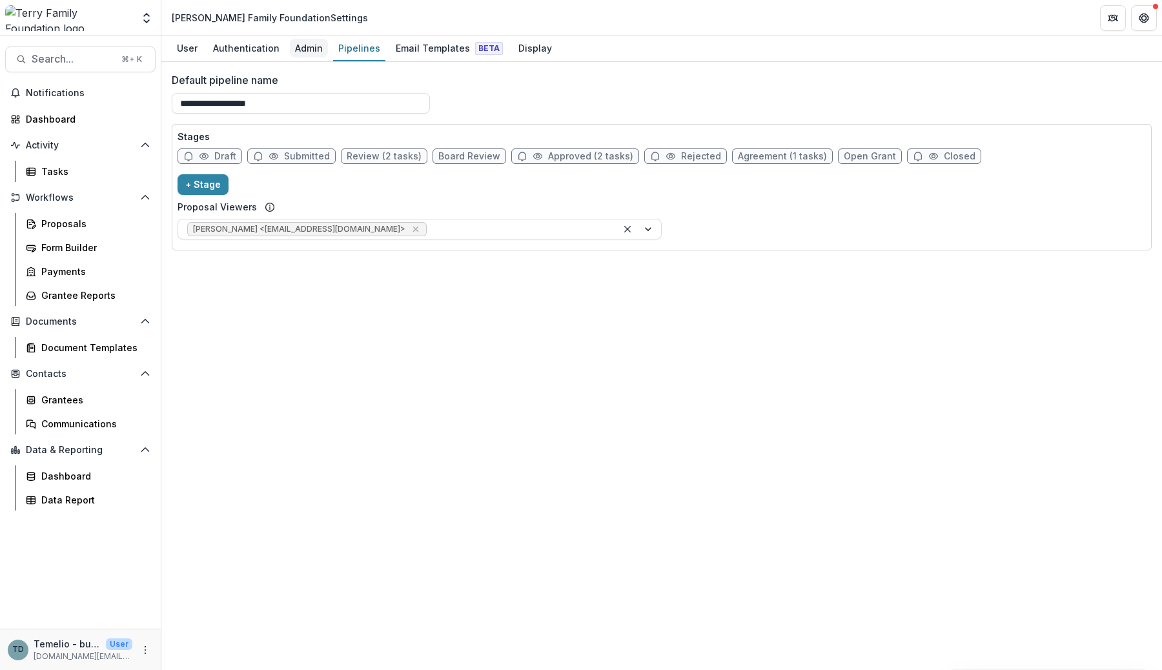
click at [306, 54] on div "Admin" at bounding box center [309, 48] width 38 height 19
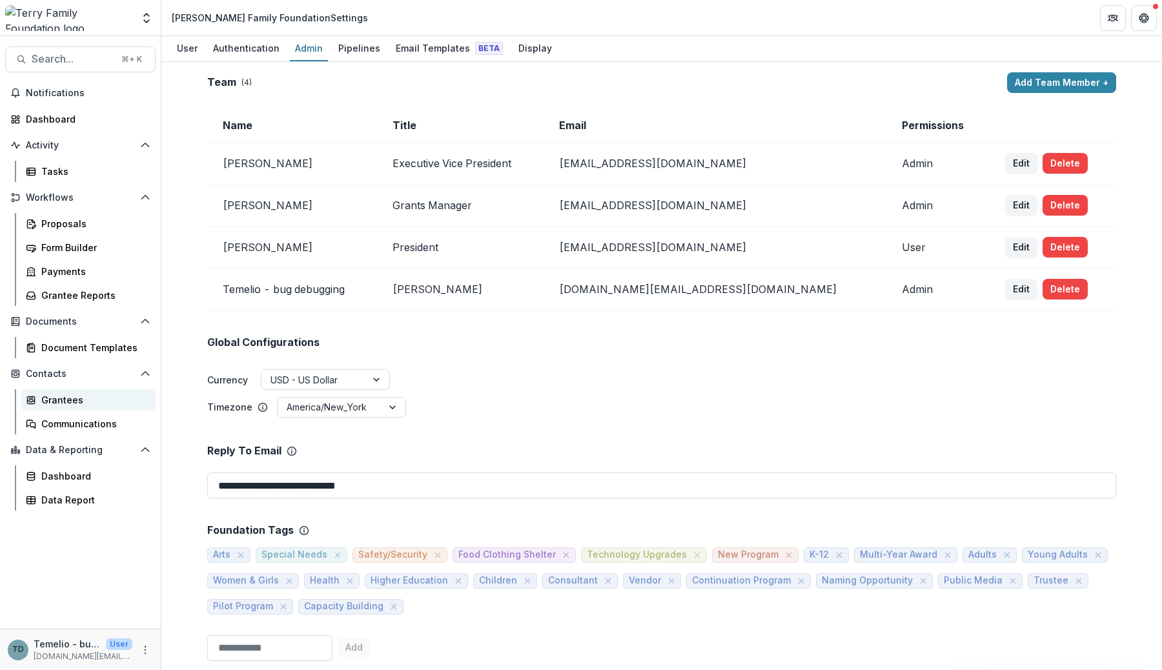
click at [72, 407] on link "Grantees" at bounding box center [88, 399] width 135 height 21
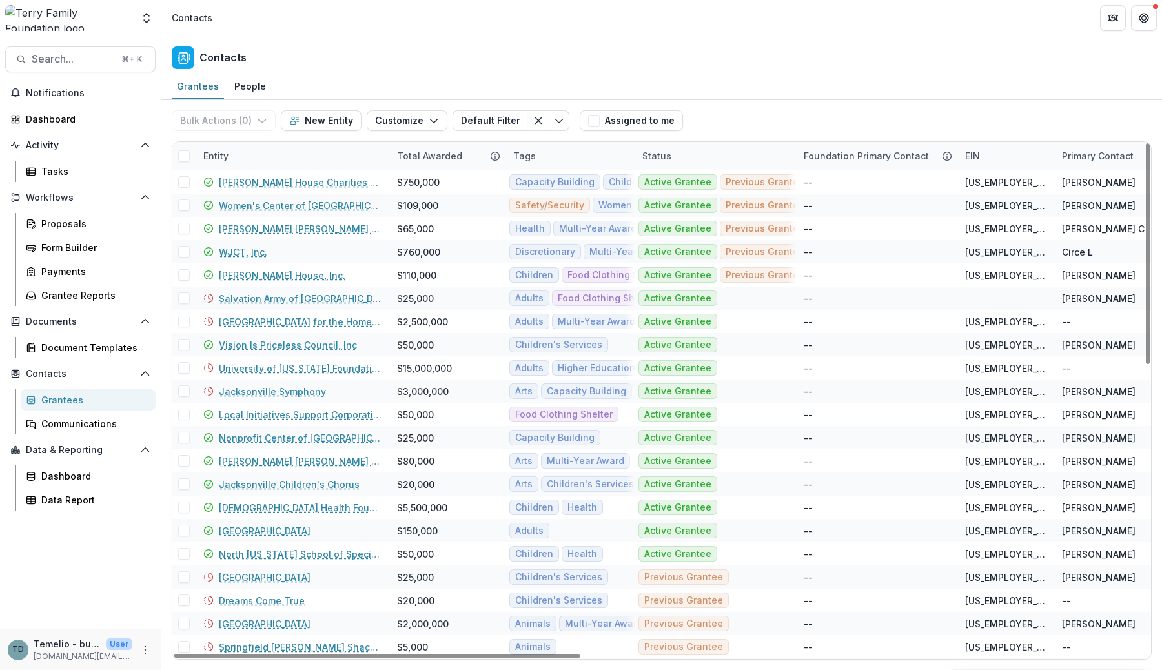
click at [260, 158] on div "Entity" at bounding box center [293, 156] width 194 height 28
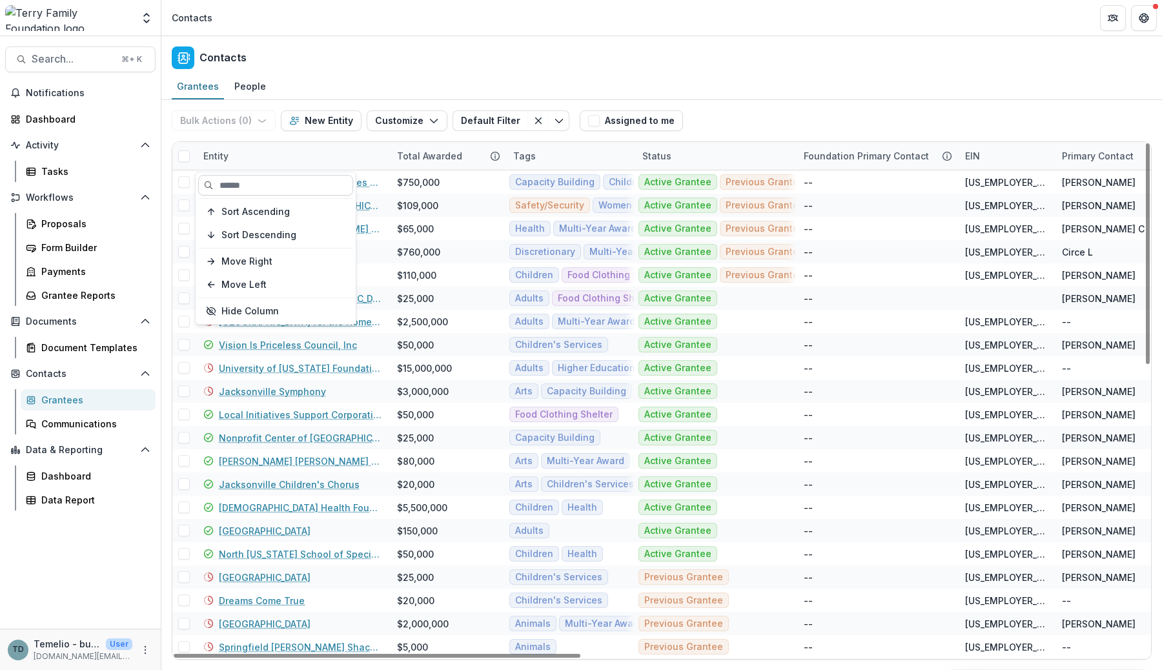
click at [257, 186] on input at bounding box center [275, 185] width 155 height 21
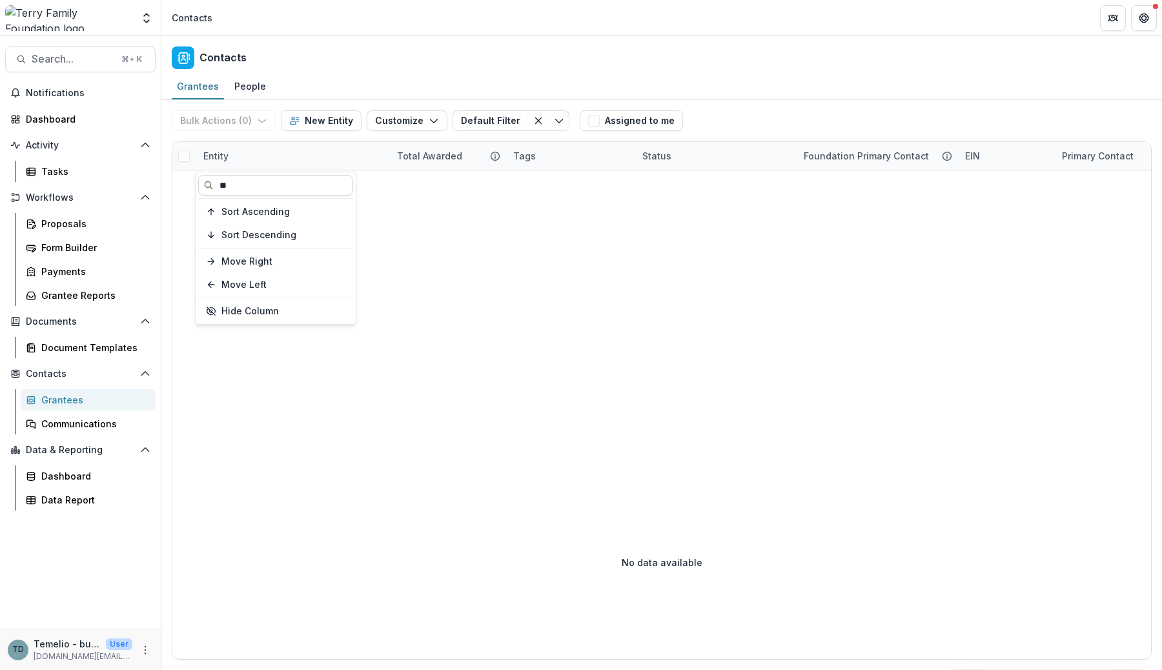
type input "*"
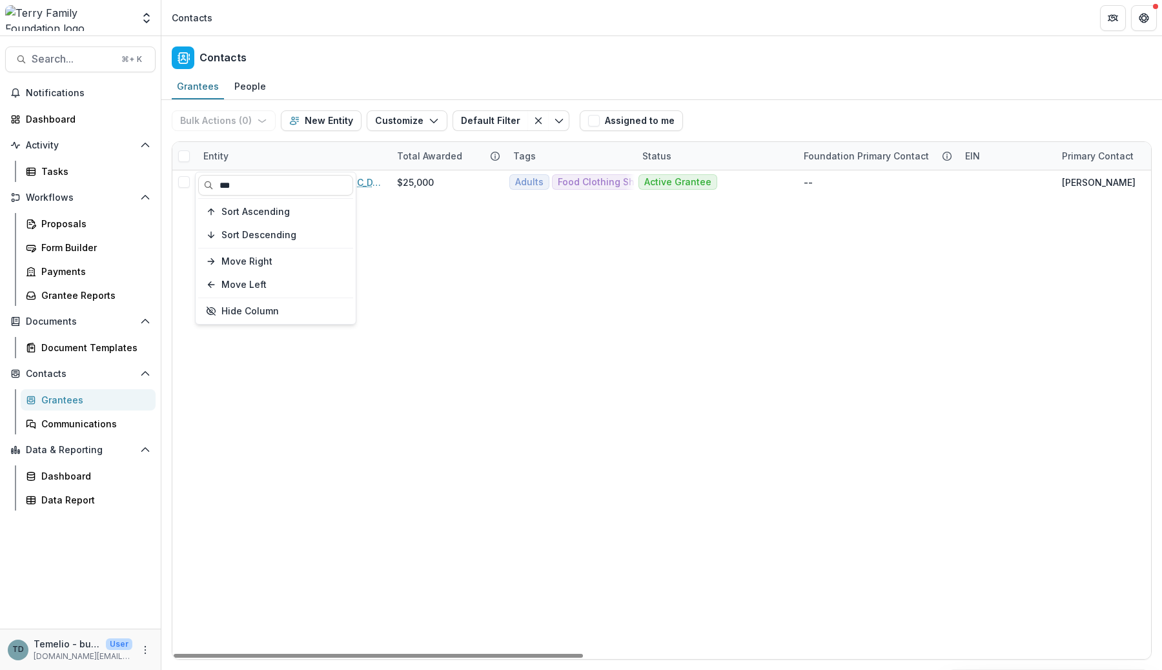
type input "***"
click at [275, 155] on div "Entity" at bounding box center [293, 156] width 194 height 28
click at [262, 185] on input "***" at bounding box center [275, 185] width 155 height 21
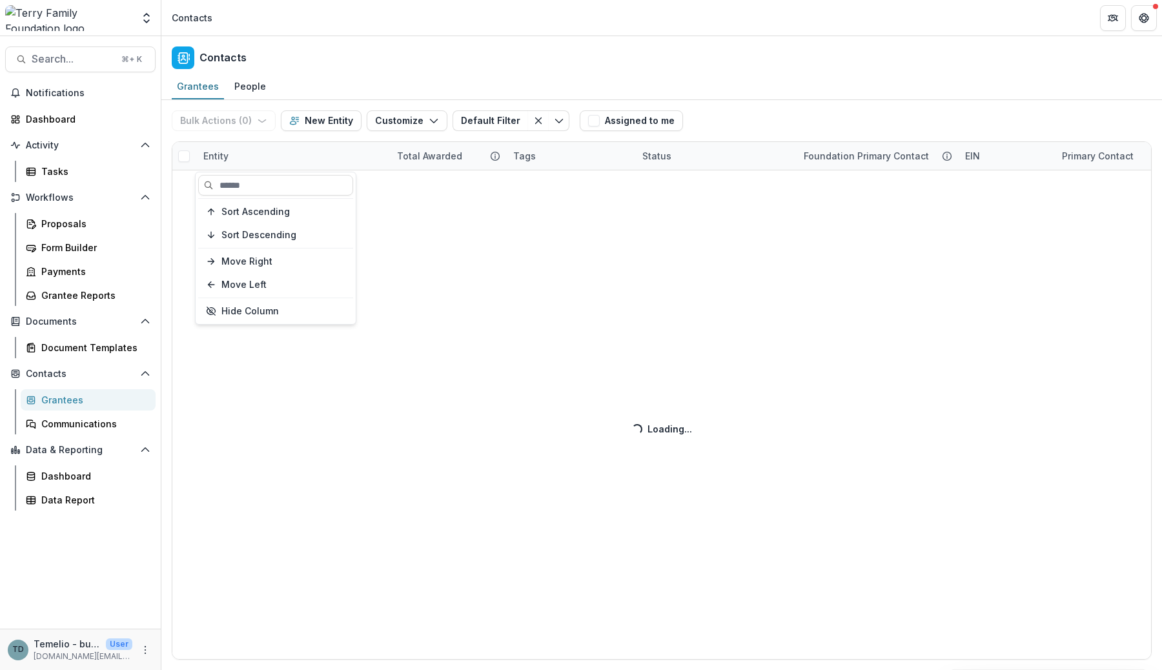
click at [438, 486] on div "Bulk Actions ( 0 ) Send Email Create Proposals Create Tasks New Entity Customiz…" at bounding box center [661, 385] width 1001 height 570
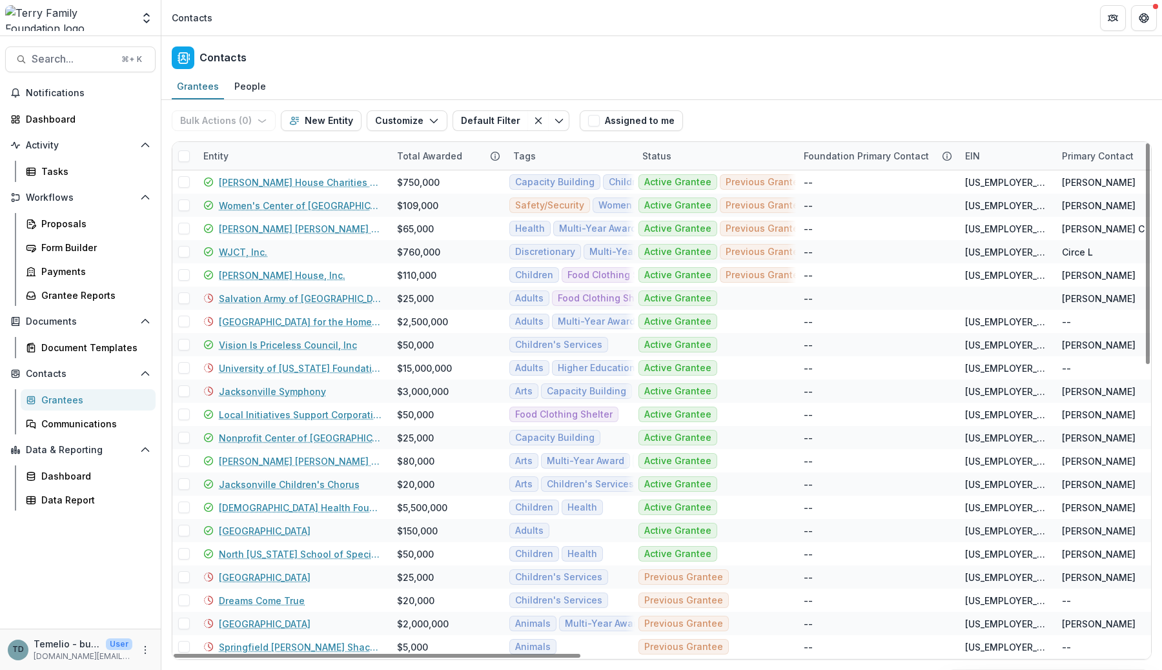
click at [260, 154] on div "Entity" at bounding box center [293, 156] width 194 height 28
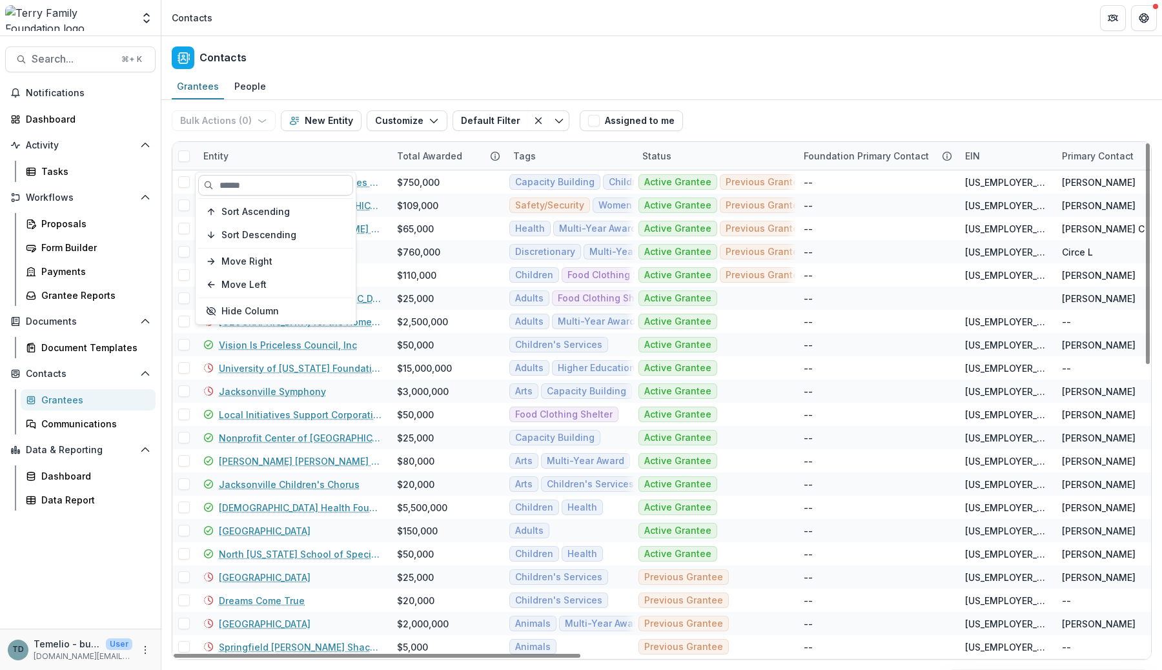
click at [242, 187] on input at bounding box center [275, 185] width 155 height 21
paste input "********"
type input "********"
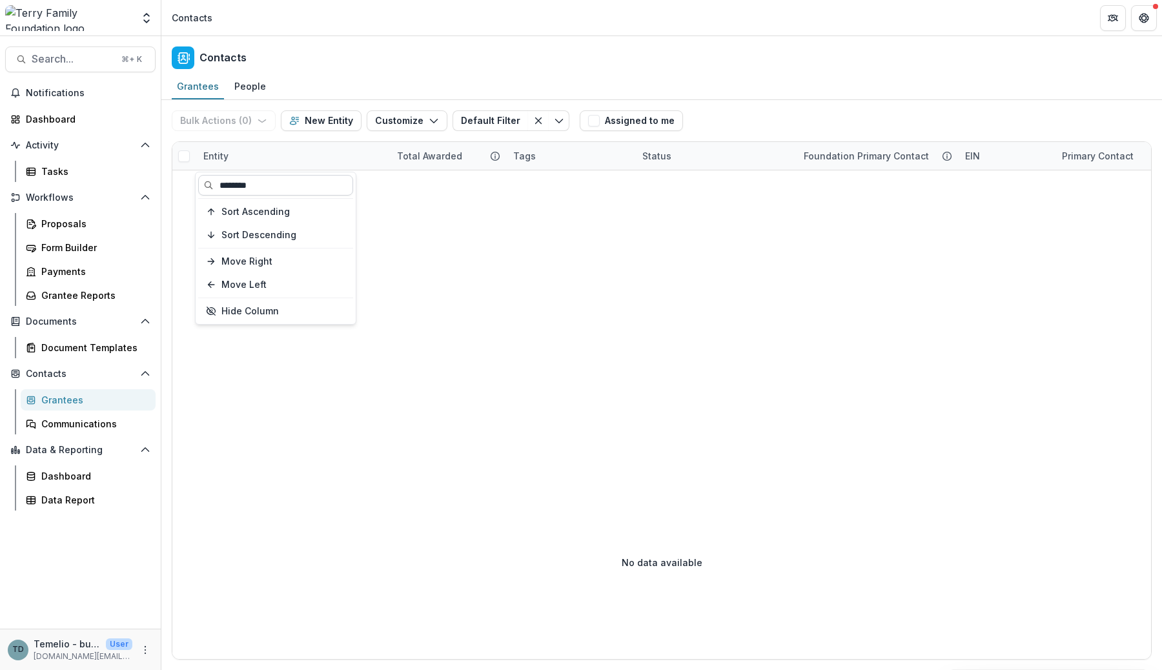
click at [322, 185] on input "********" at bounding box center [275, 185] width 155 height 21
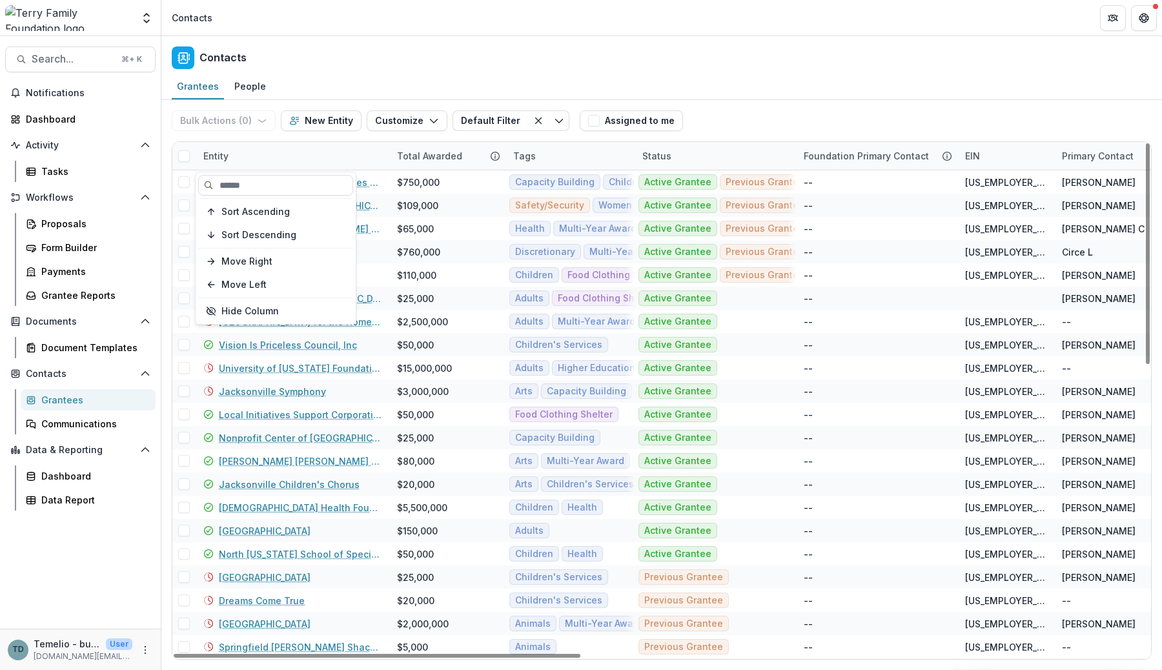
paste input "*****"
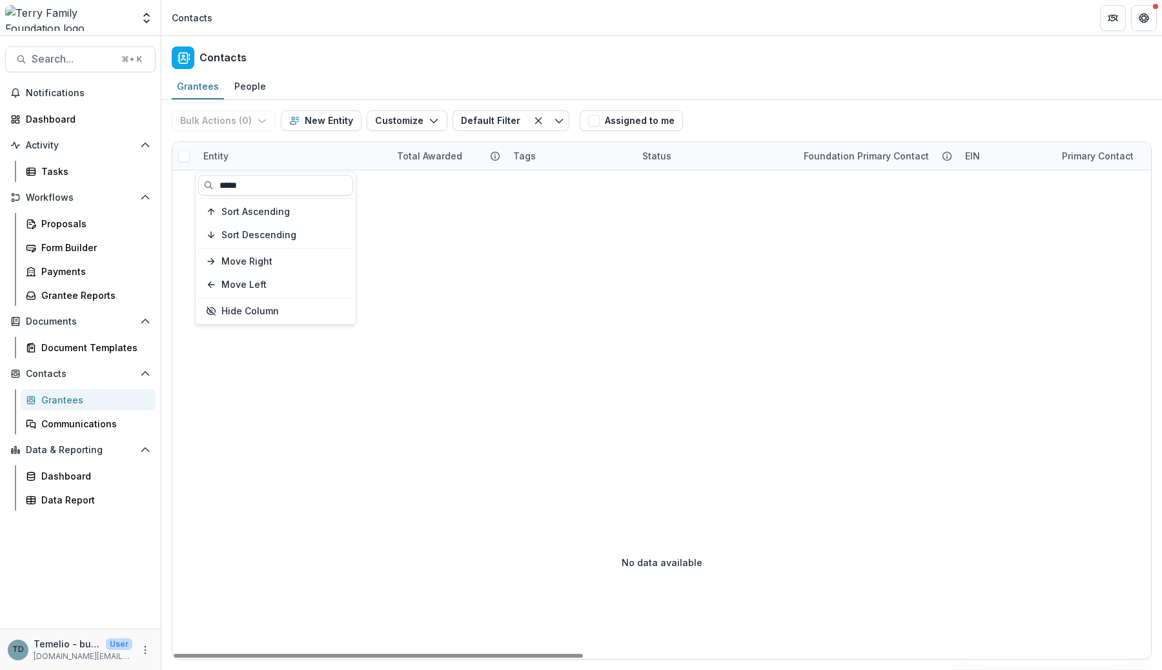
type input "*****"
click at [271, 152] on div "Entity" at bounding box center [293, 156] width 194 height 28
click at [260, 192] on input "*****" at bounding box center [275, 185] width 155 height 21
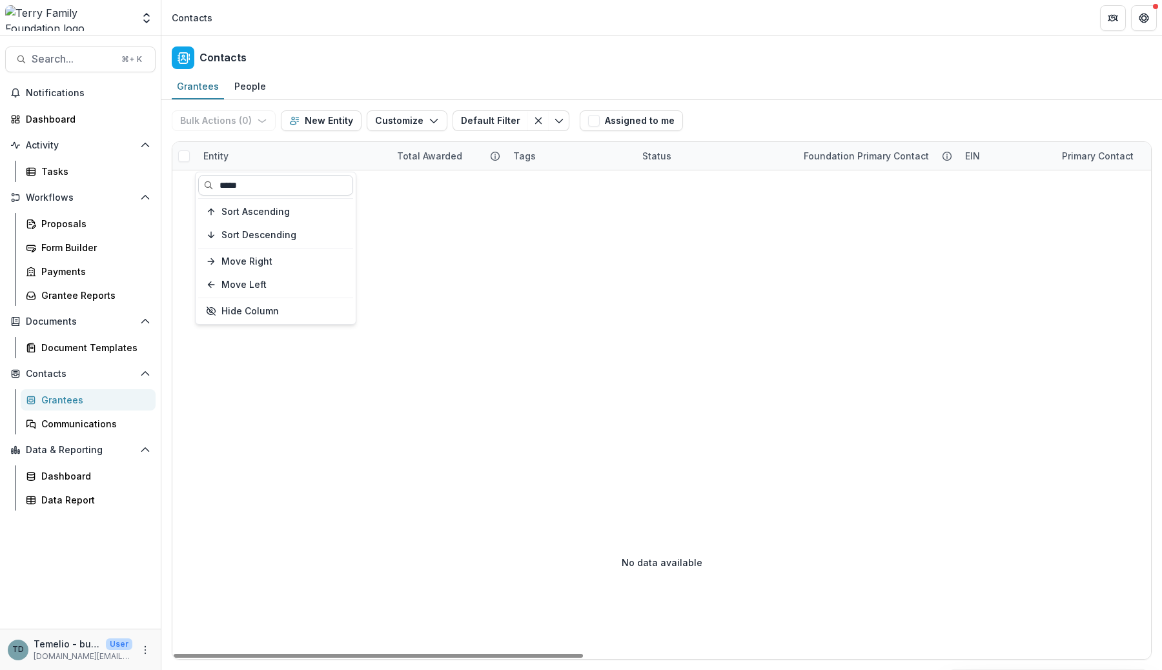
click at [260, 192] on input "*****" at bounding box center [275, 185] width 155 height 21
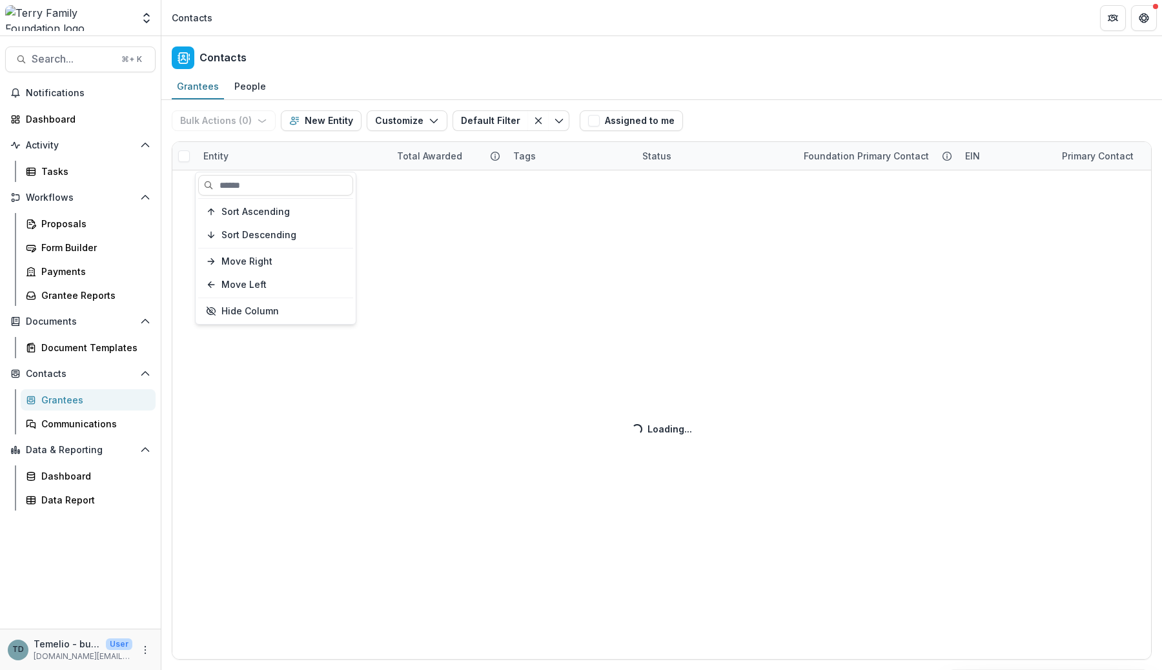
click at [431, 241] on div "Bulk Actions ( 0 ) Send Email Create Proposals Create Tasks New Entity Customiz…" at bounding box center [661, 385] width 1001 height 570
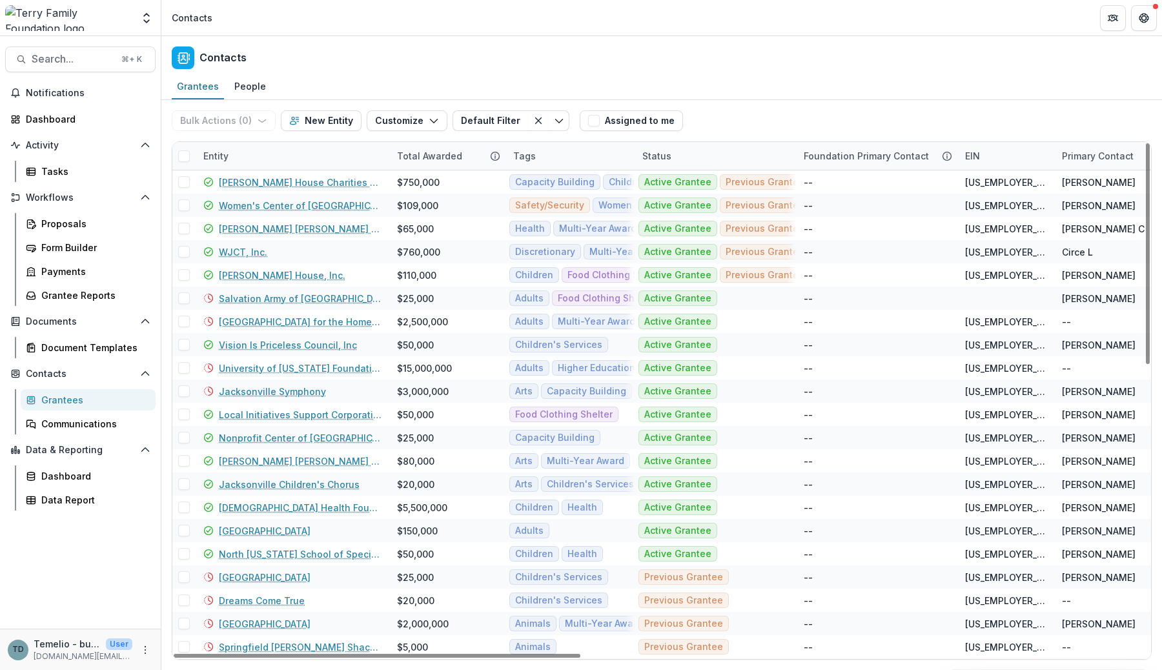
click at [795, 70] on div "Contacts" at bounding box center [661, 55] width 1001 height 38
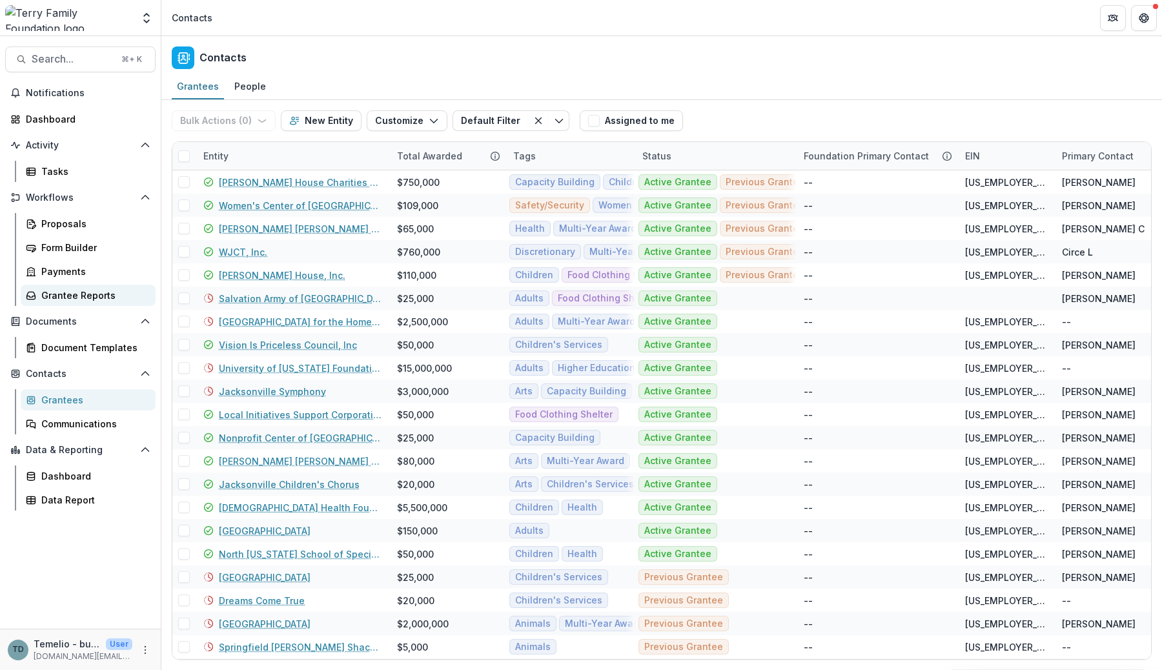
click at [81, 294] on div "Grantee Reports" at bounding box center [93, 296] width 104 height 14
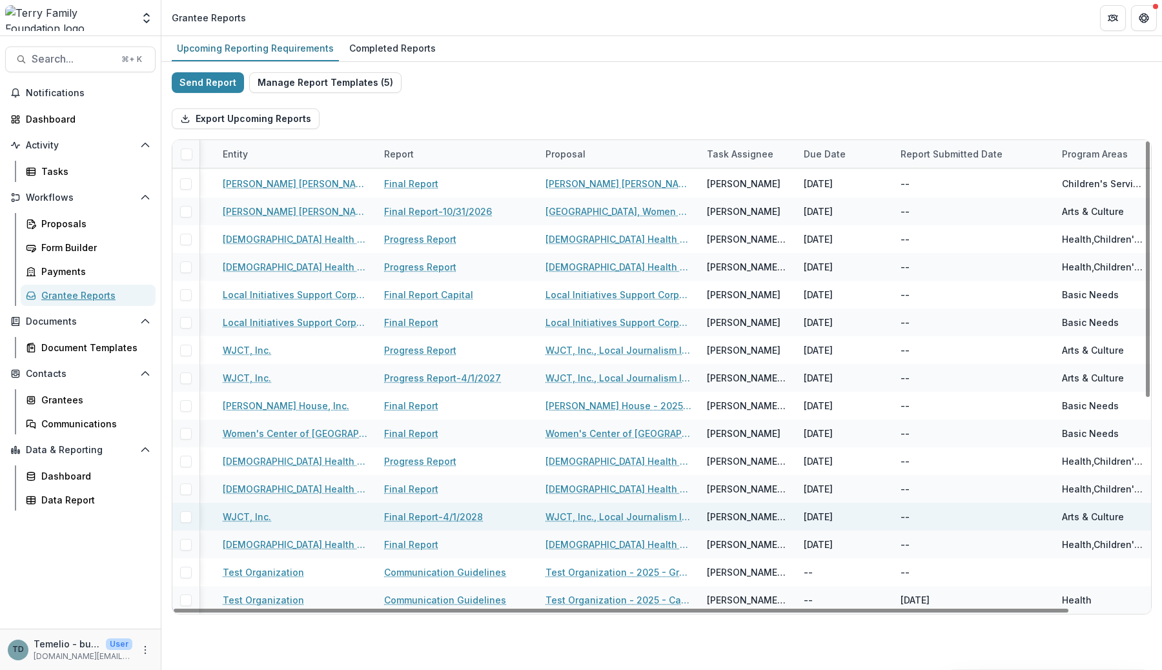
scroll to position [0, 82]
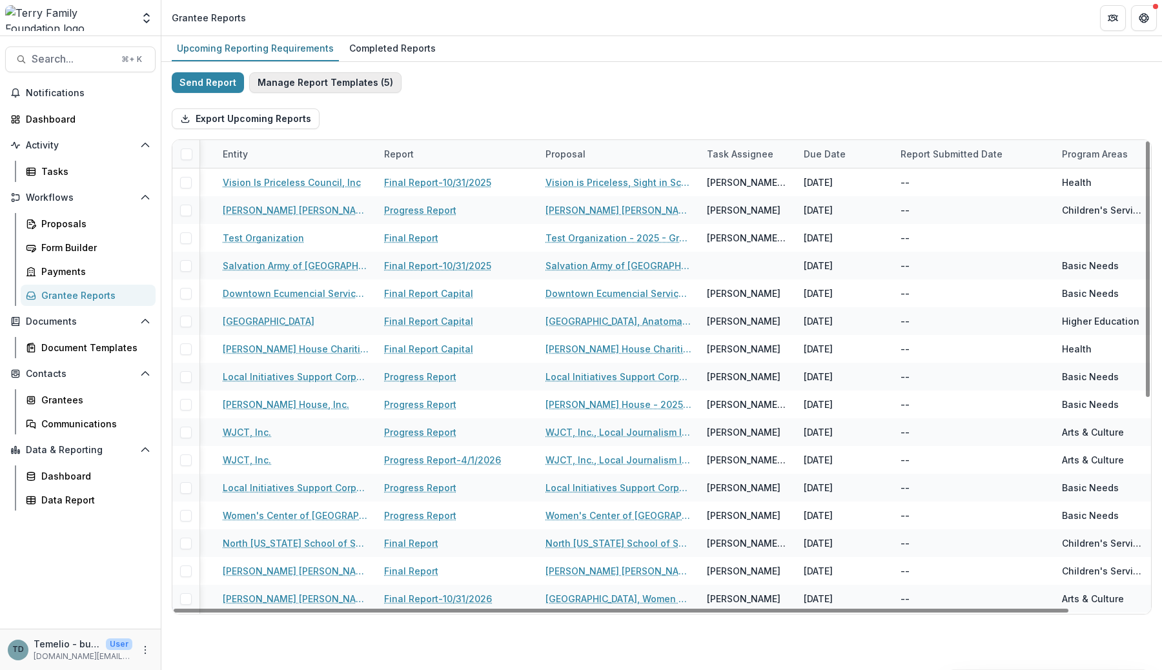
click at [329, 85] on button "Manage Report Templates ( 5 )" at bounding box center [325, 82] width 152 height 21
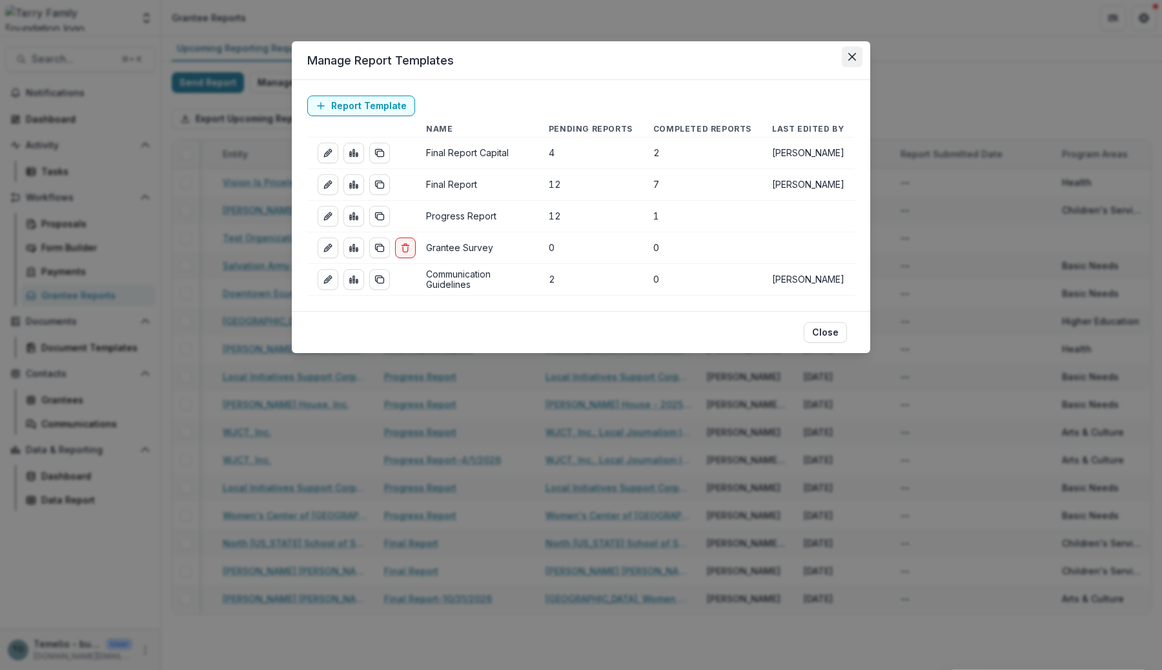
click at [856, 59] on icon "Close" at bounding box center [852, 57] width 8 height 8
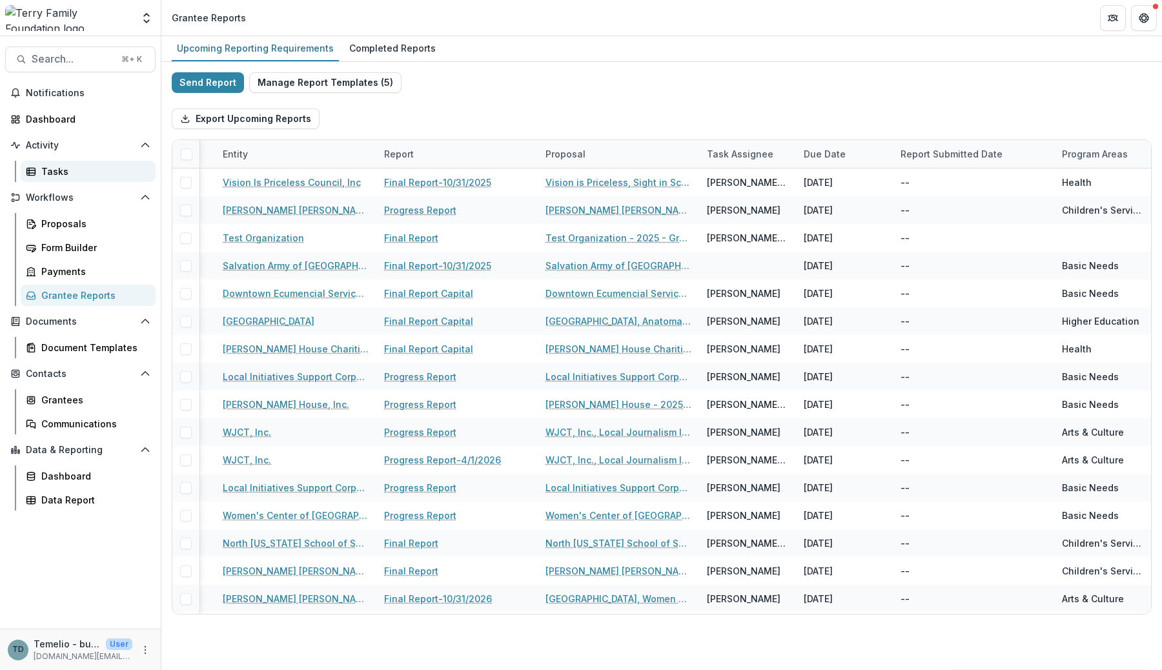
click at [63, 169] on div "Tasks" at bounding box center [93, 172] width 104 height 14
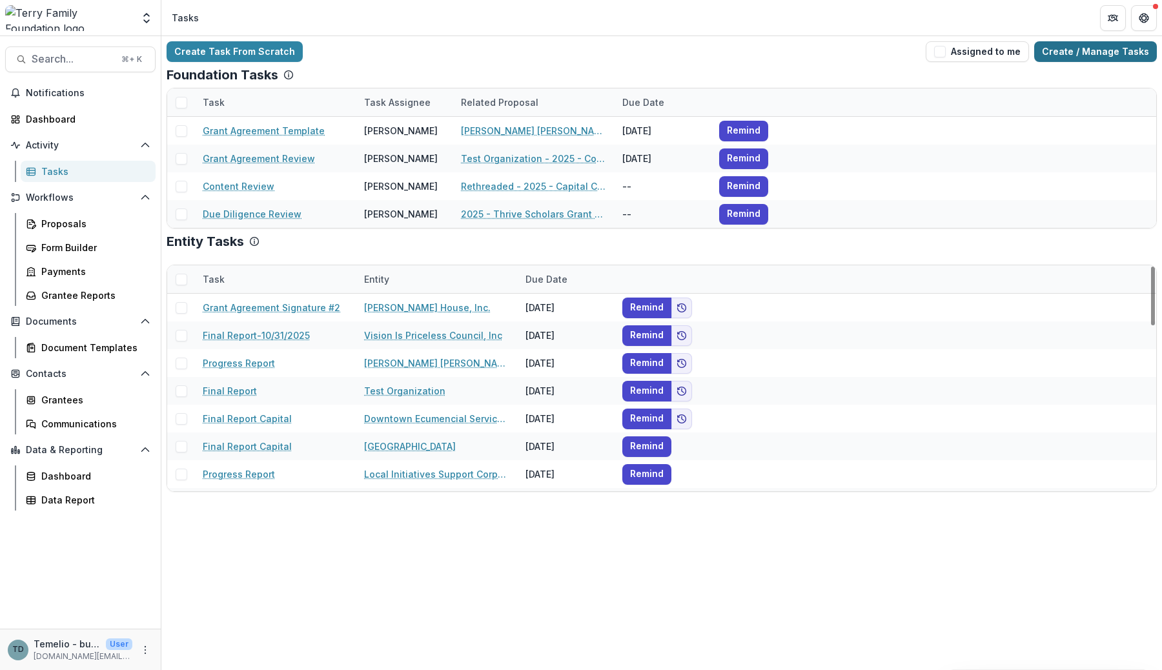
click at [1066, 56] on link "Create / Manage Tasks" at bounding box center [1095, 51] width 123 height 21
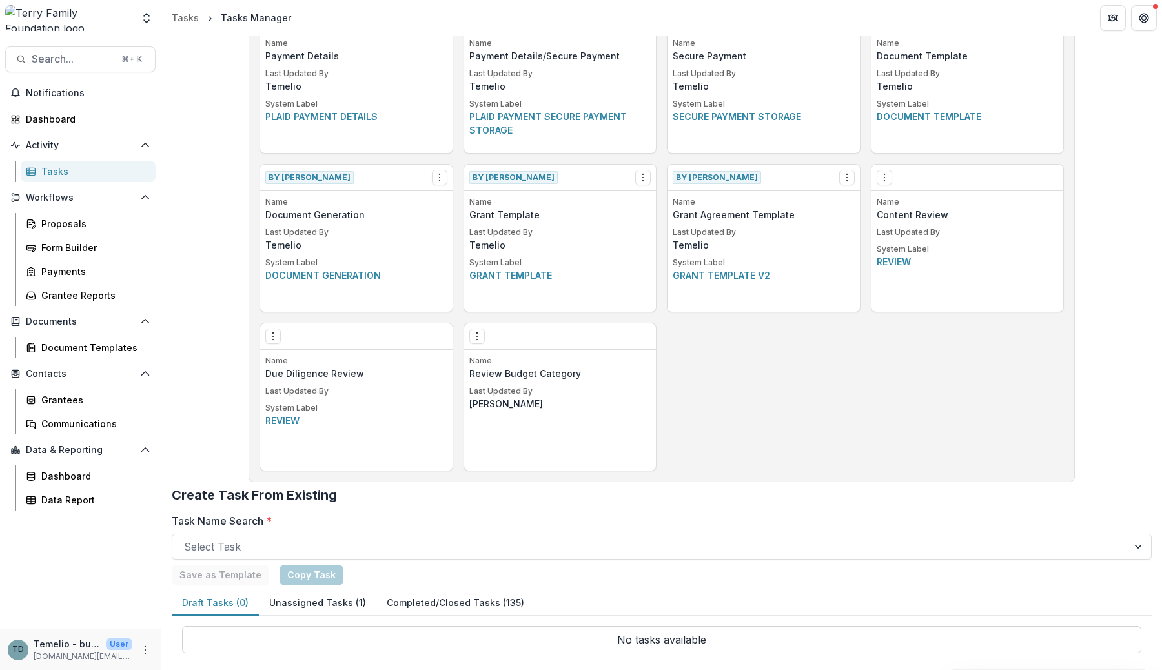
scroll to position [733, 0]
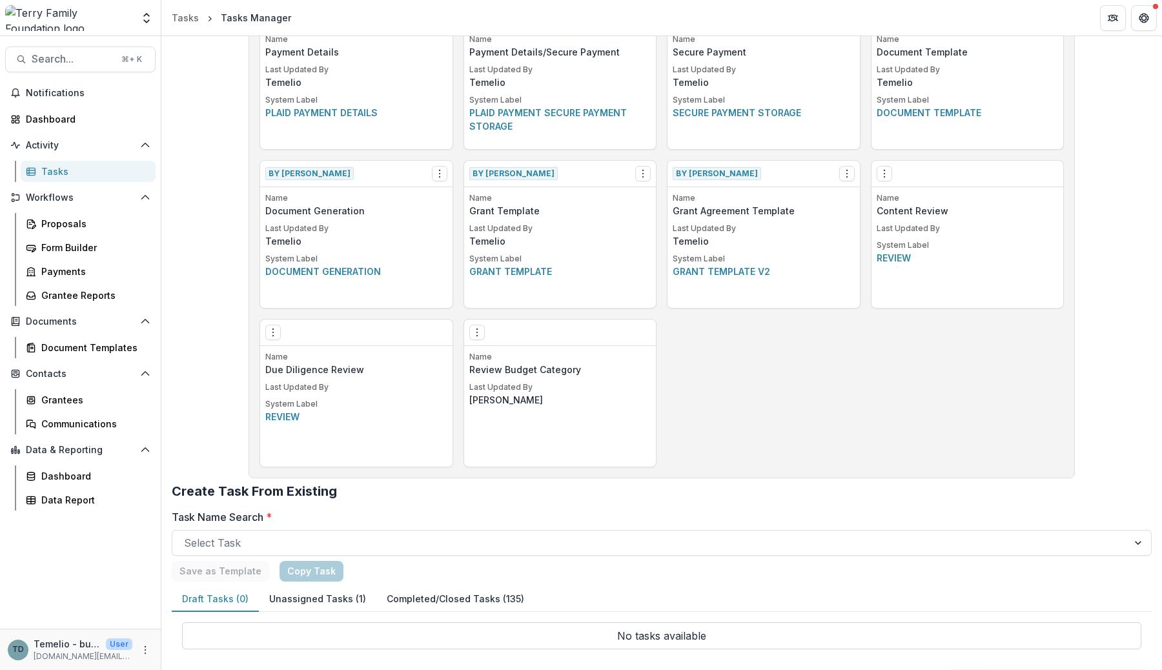
click at [323, 599] on button "Unassigned Tasks (1)" at bounding box center [318, 599] width 118 height 25
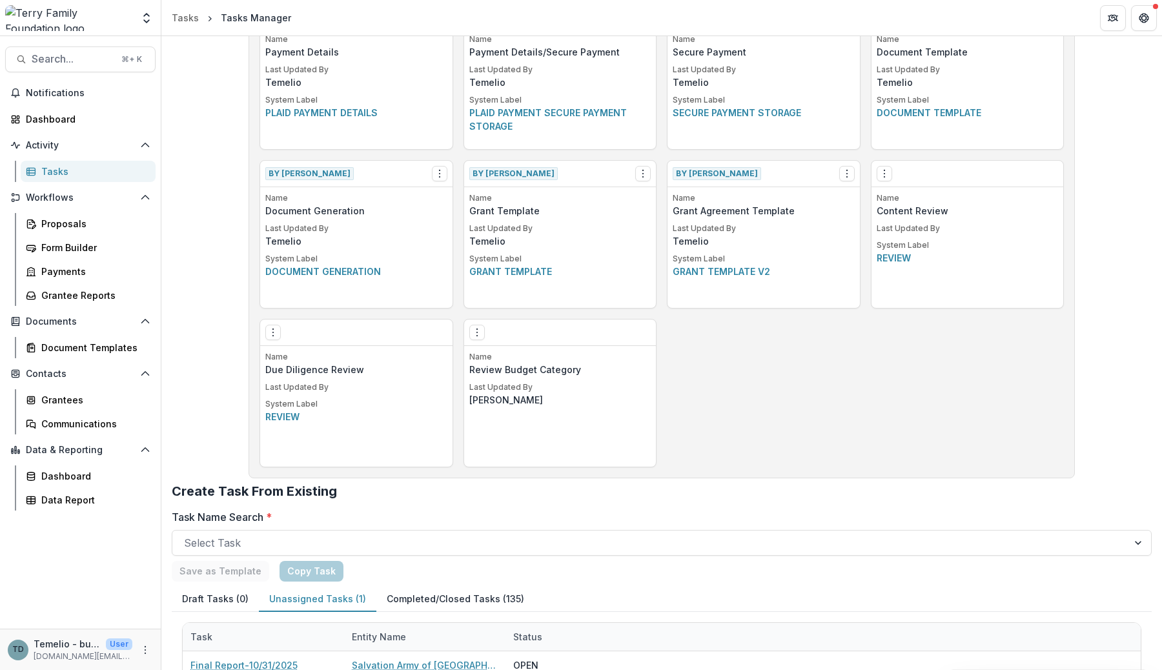
scroll to position [763, 0]
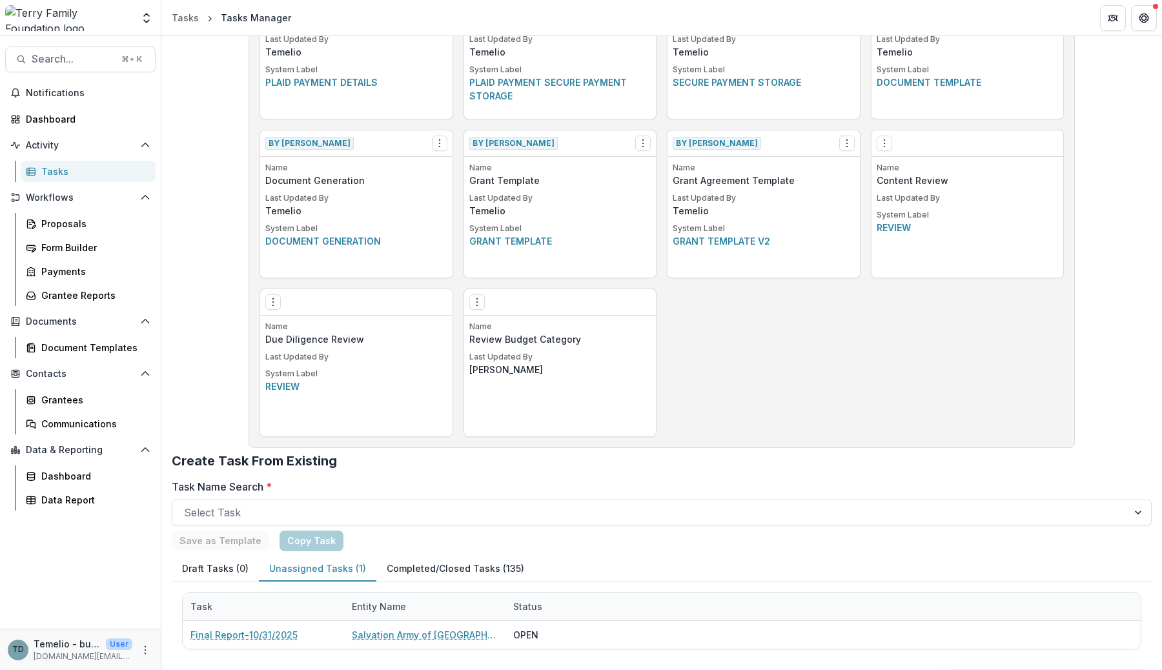
click at [423, 570] on button "Completed/Closed Tasks (135)" at bounding box center [455, 569] width 158 height 25
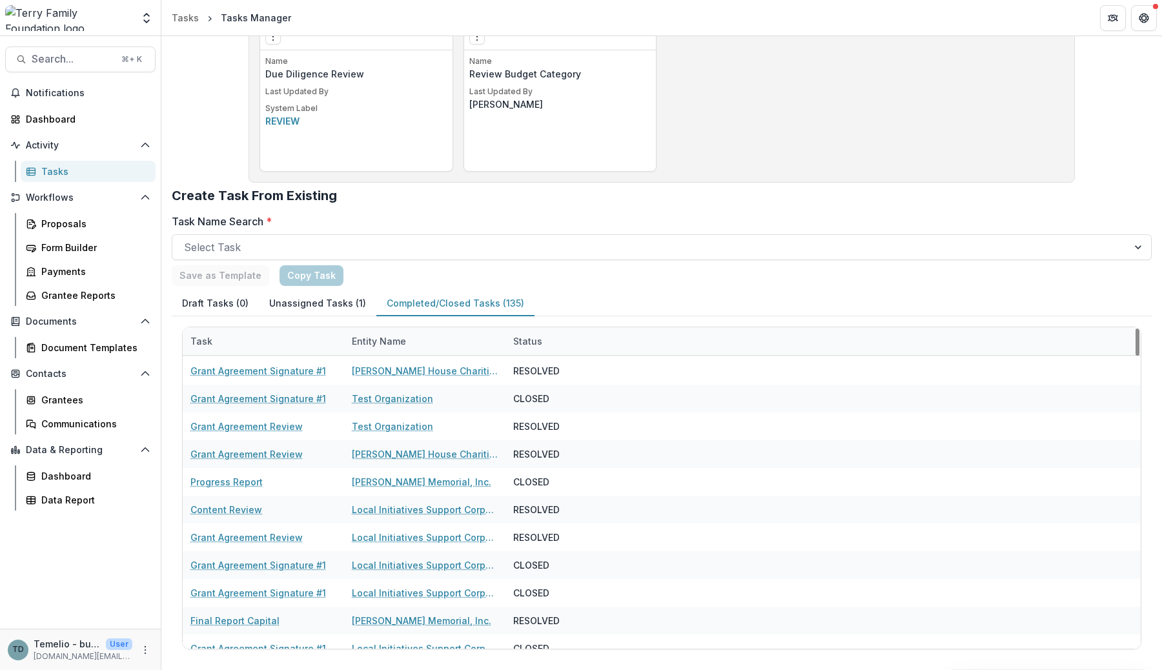
scroll to position [0, 0]
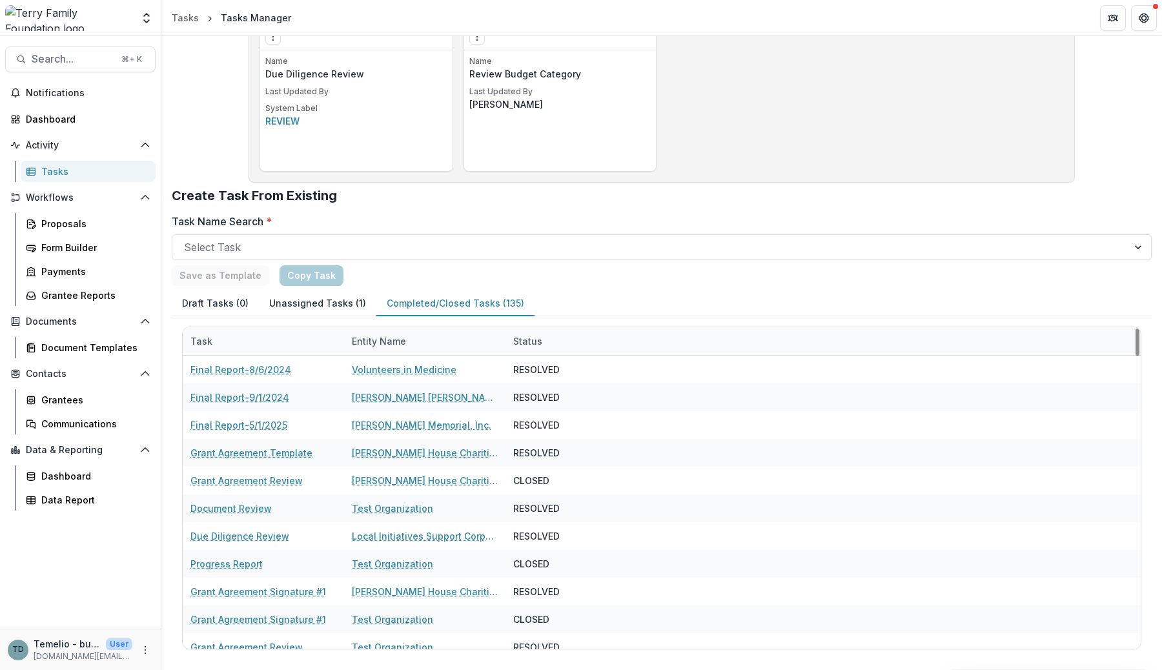
click at [418, 341] on div "Entity Name" at bounding box center [424, 341] width 161 height 28
click at [416, 365] on input at bounding box center [424, 370] width 155 height 21
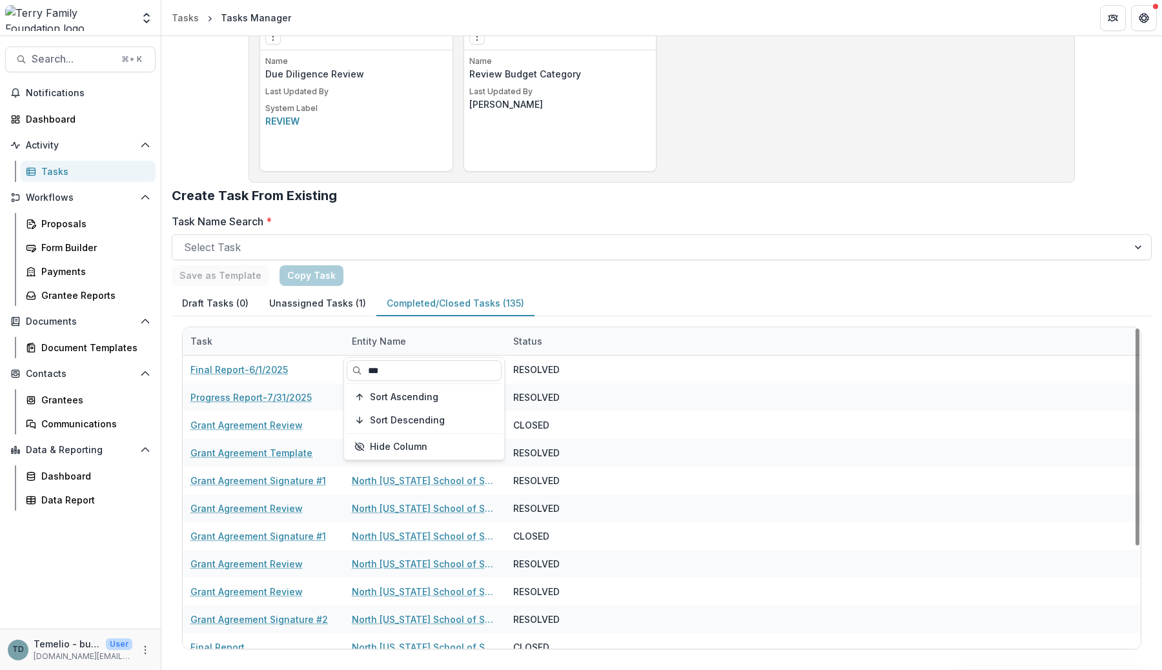
type input "***"
click at [615, 295] on div "Draft Tasks (0) Unassigned Tasks (1) Completed/Closed Tasks (135)" at bounding box center [662, 303] width 980 height 25
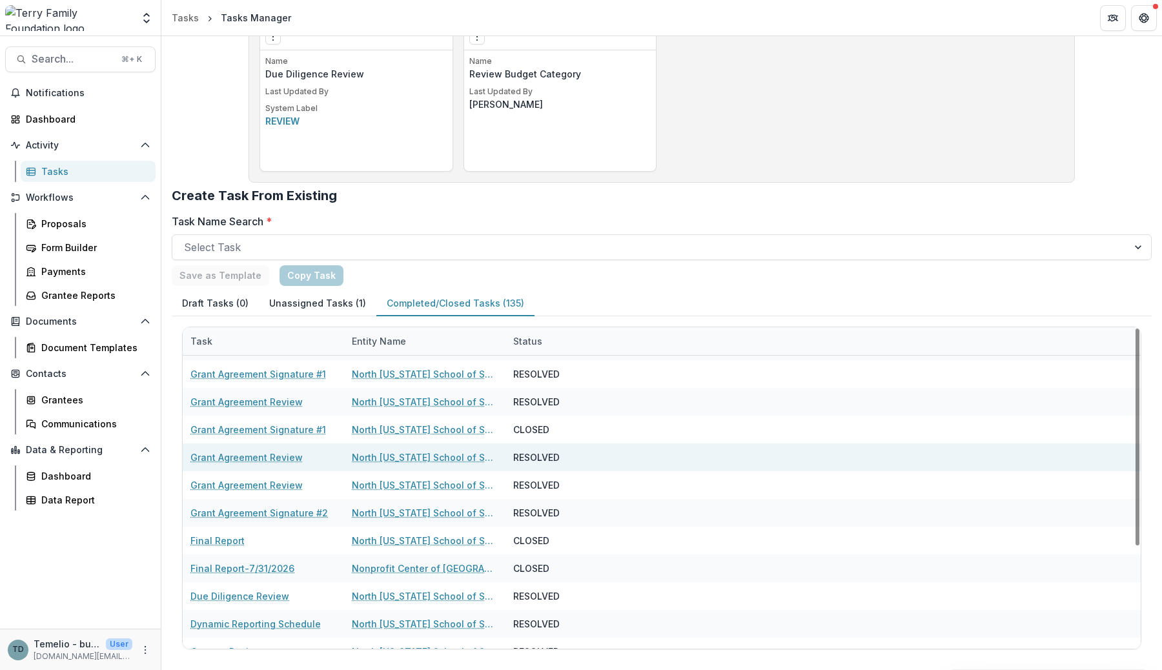
scroll to position [151, 0]
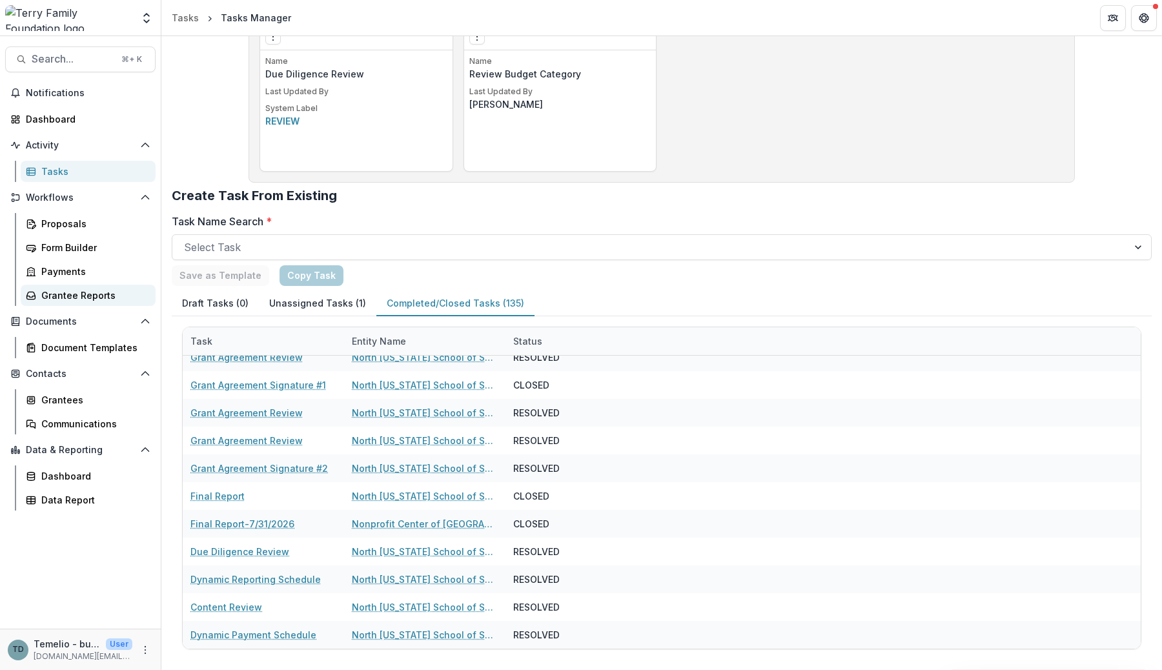
click at [78, 297] on div "Grantee Reports" at bounding box center [93, 296] width 104 height 14
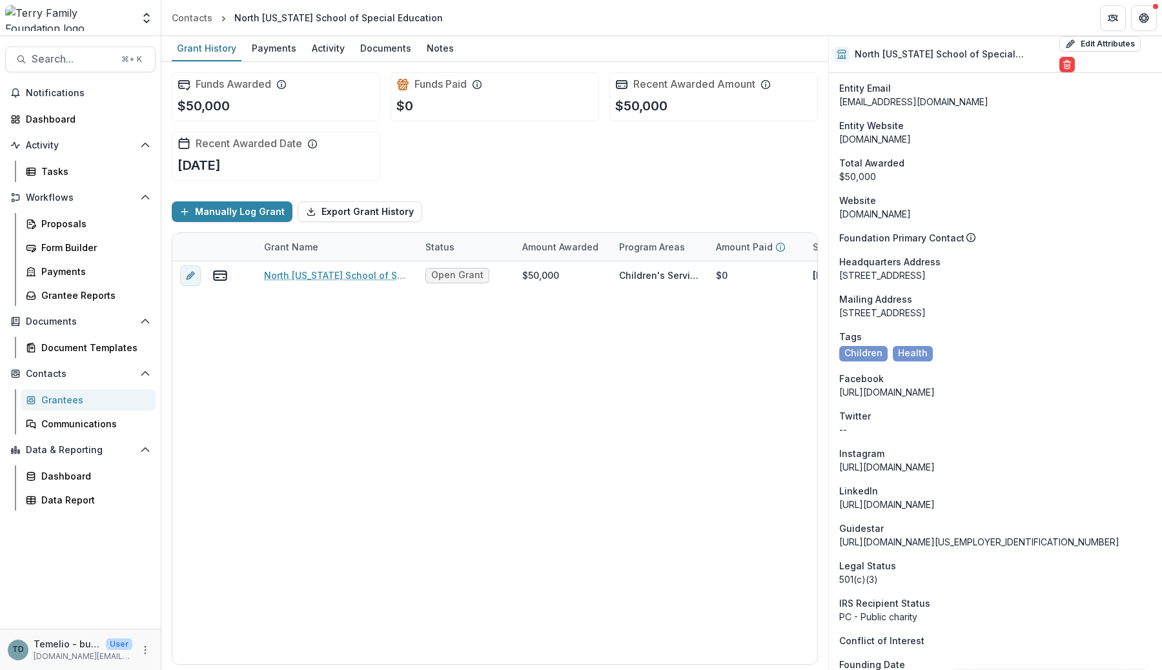
scroll to position [1683, 0]
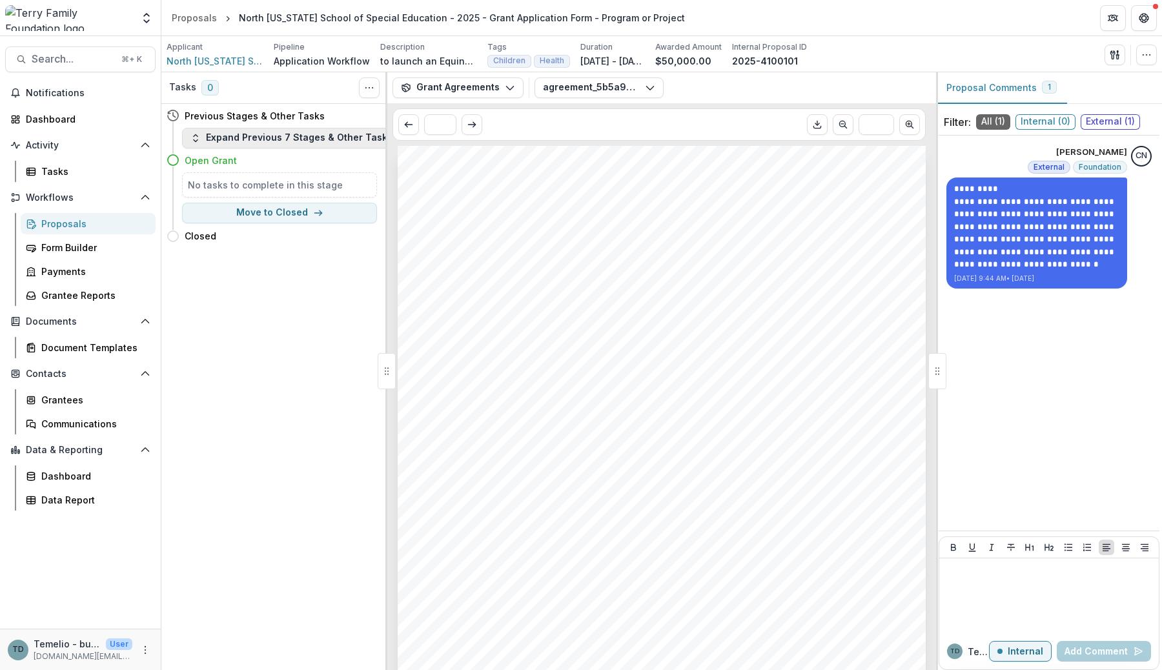
click at [287, 135] on button "Expand Previous 7 Stages & Other Tasks" at bounding box center [291, 138] width 219 height 21
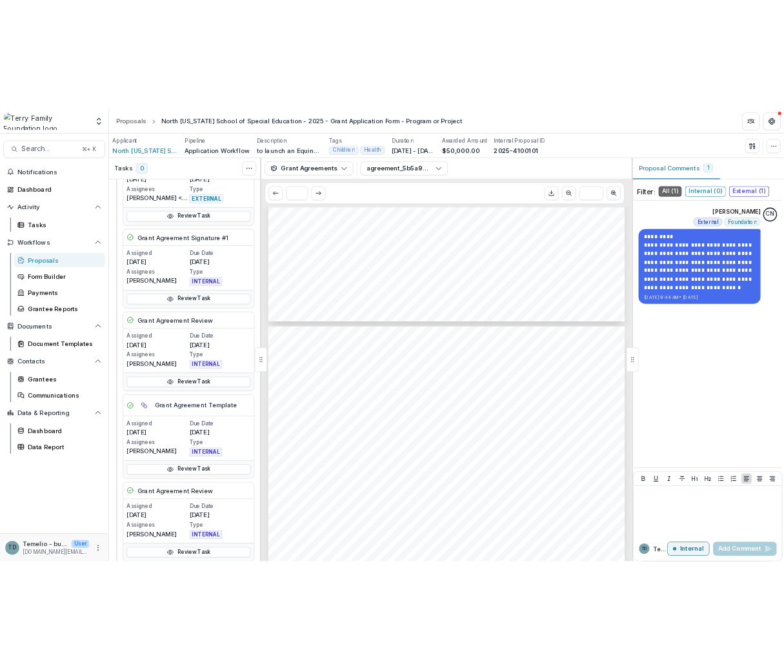
scroll to position [1266, 0]
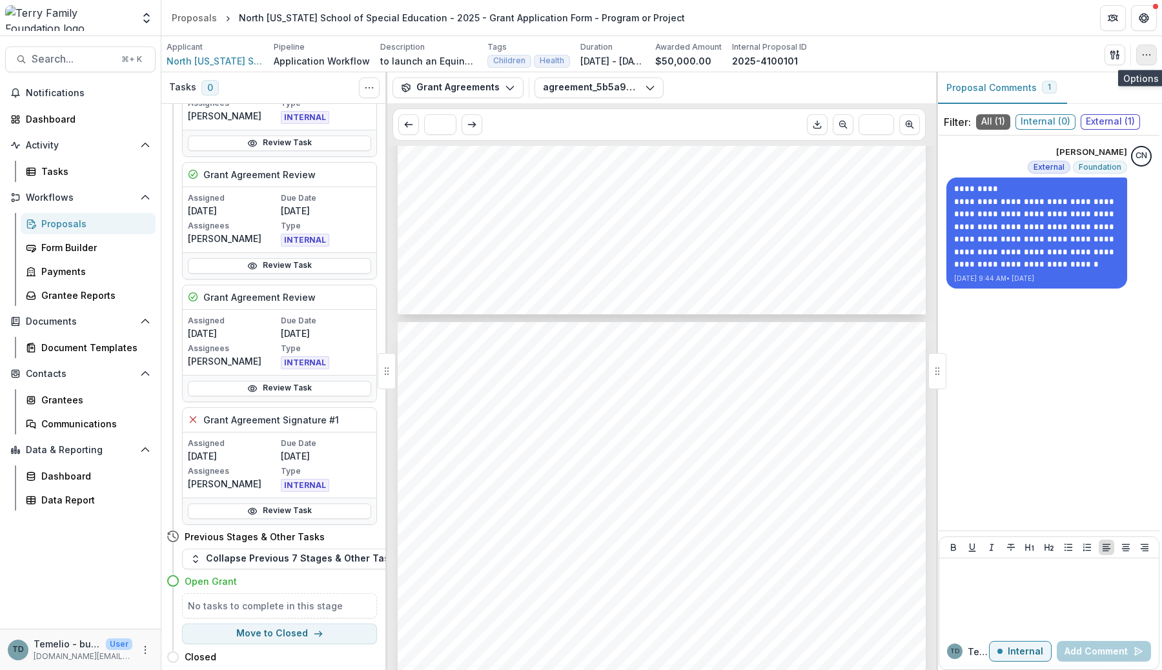
click at [1147, 54] on circle "button" at bounding box center [1147, 54] width 1 height 1
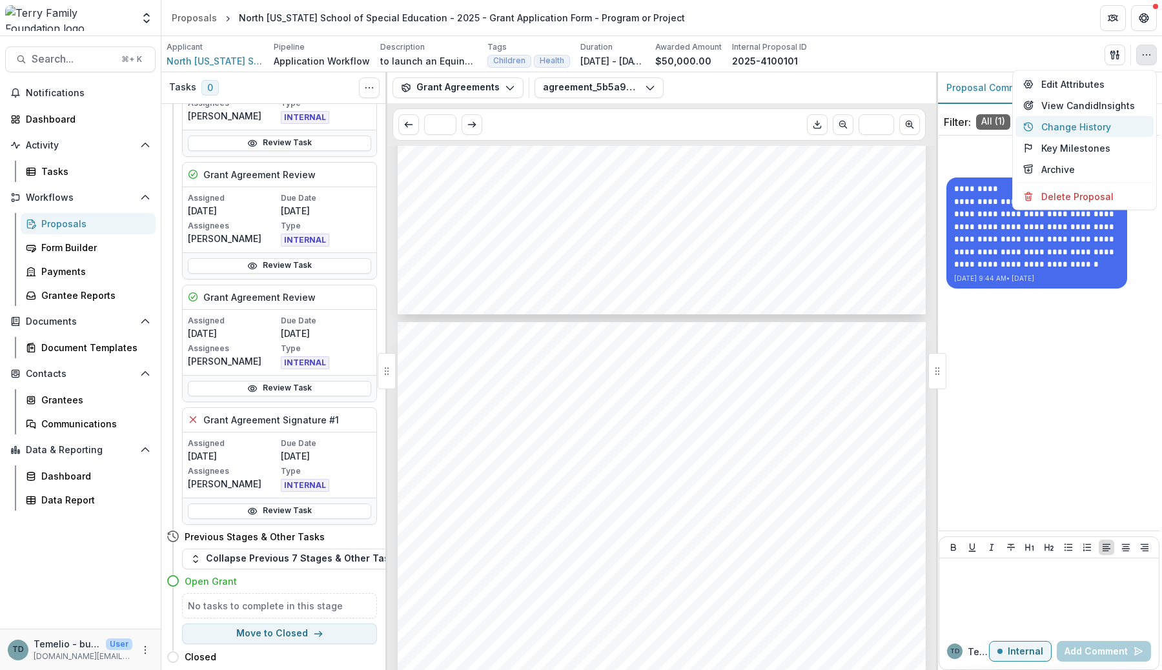
click at [1067, 122] on button "Change History" at bounding box center [1085, 126] width 138 height 21
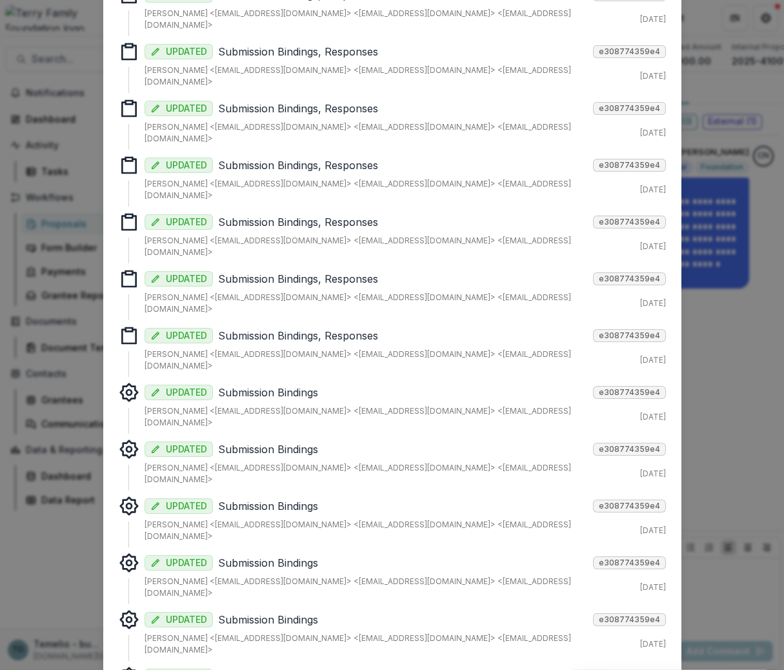
scroll to position [37369, 0]
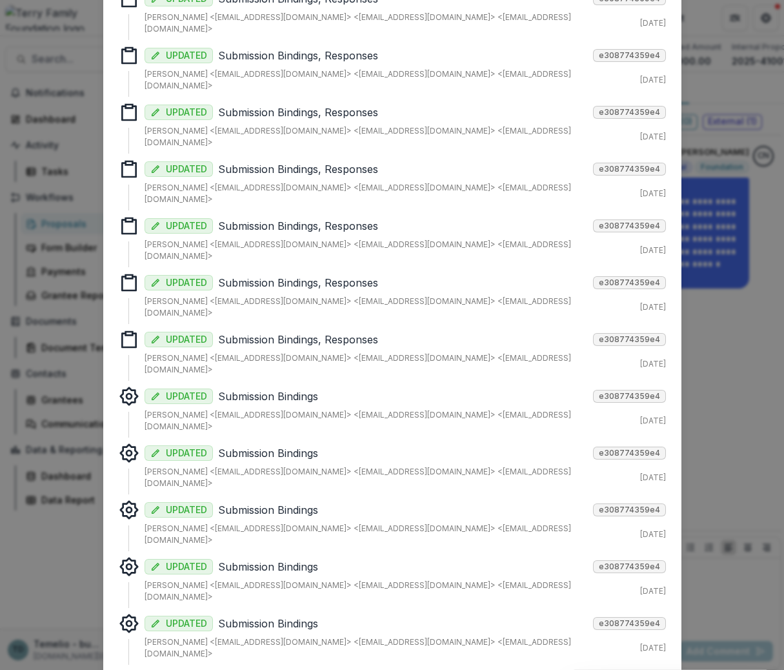
click at [715, 149] on div "Tracked Changes Responses CREATED e308774359e4 Carol Nieves <cnieves@theterryfo…" at bounding box center [392, 335] width 784 height 670
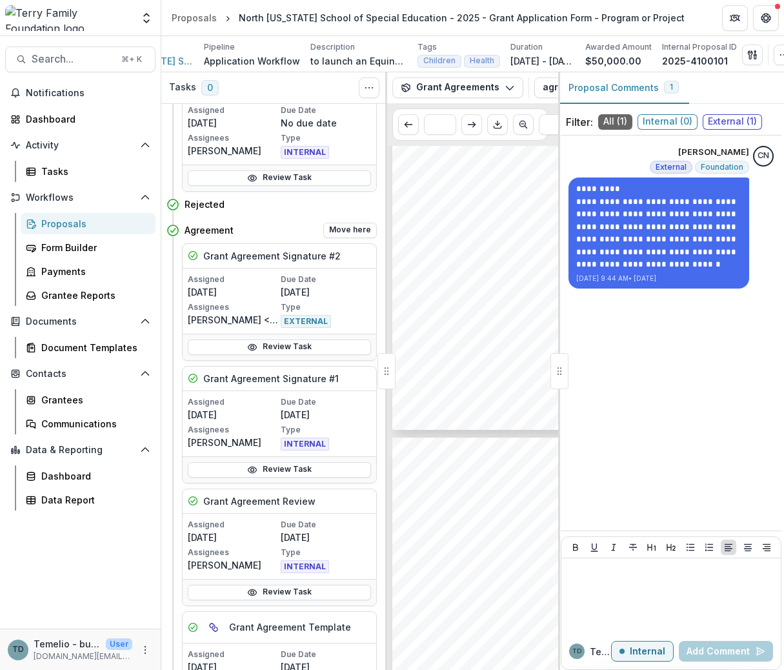
scroll to position [656, 0]
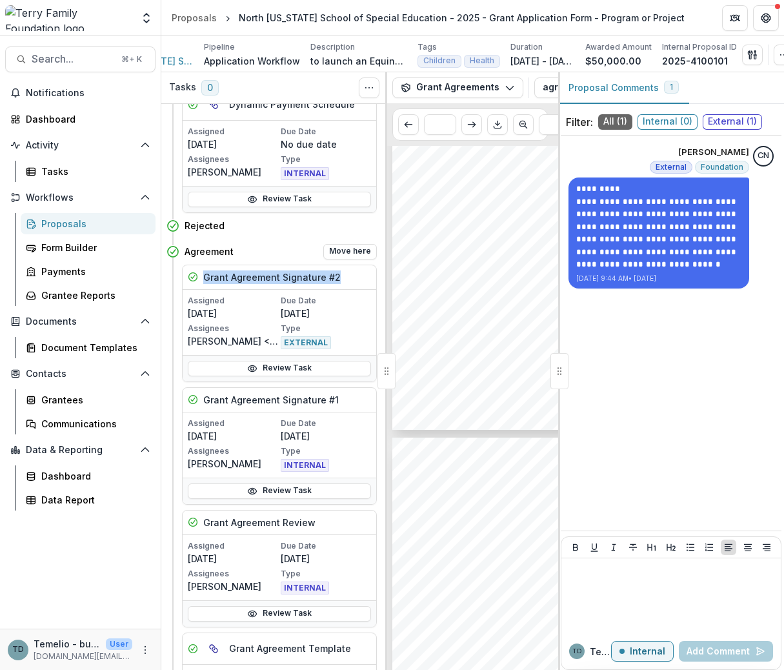
drag, startPoint x: 205, startPoint y: 276, endPoint x: 349, endPoint y: 280, distance: 144.7
click at [349, 280] on div "Grant Agreement Signature #2" at bounding box center [280, 277] width 194 height 25
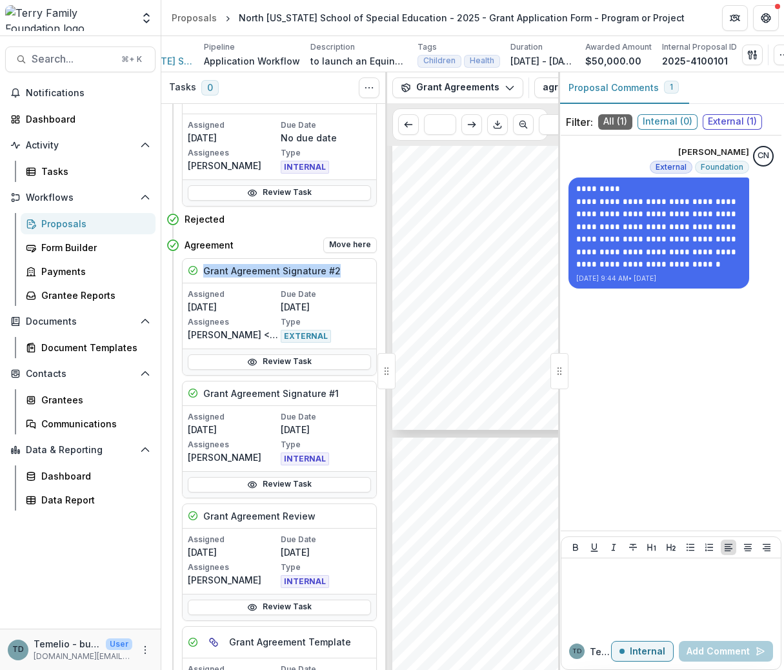
scroll to position [569, 0]
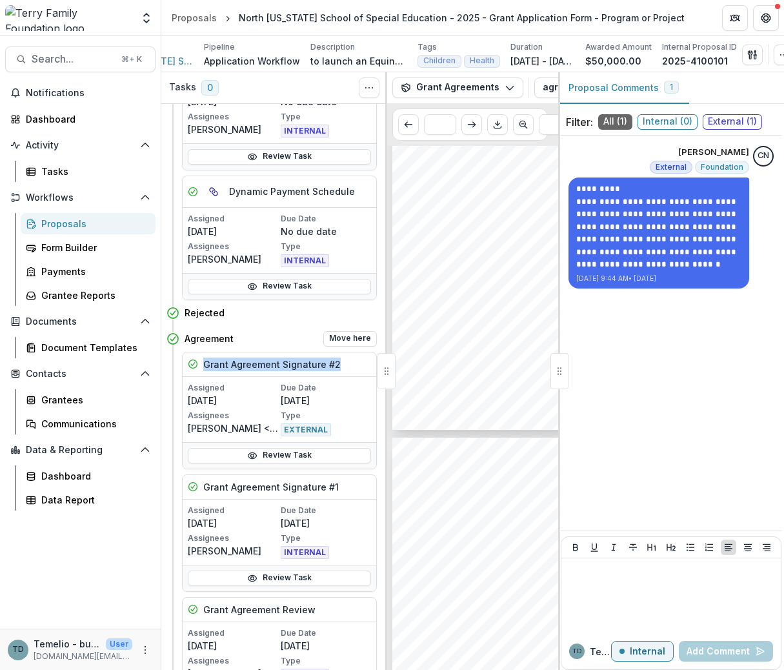
click at [307, 428] on span "EXTERNAL" at bounding box center [306, 430] width 50 height 13
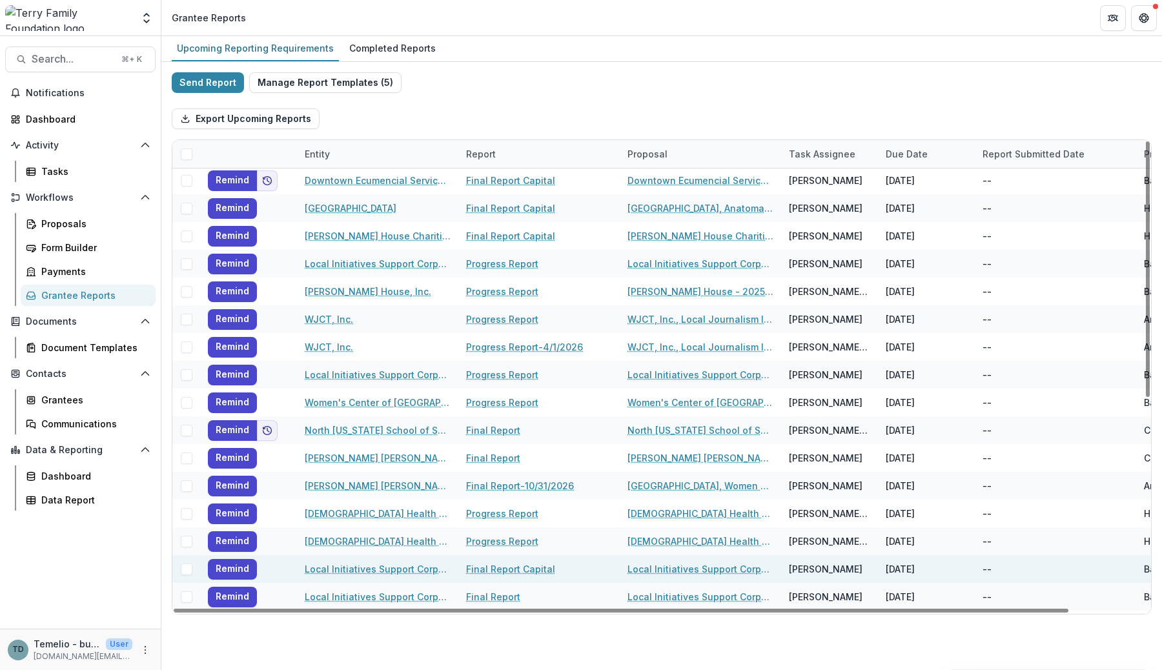
scroll to position [387, 0]
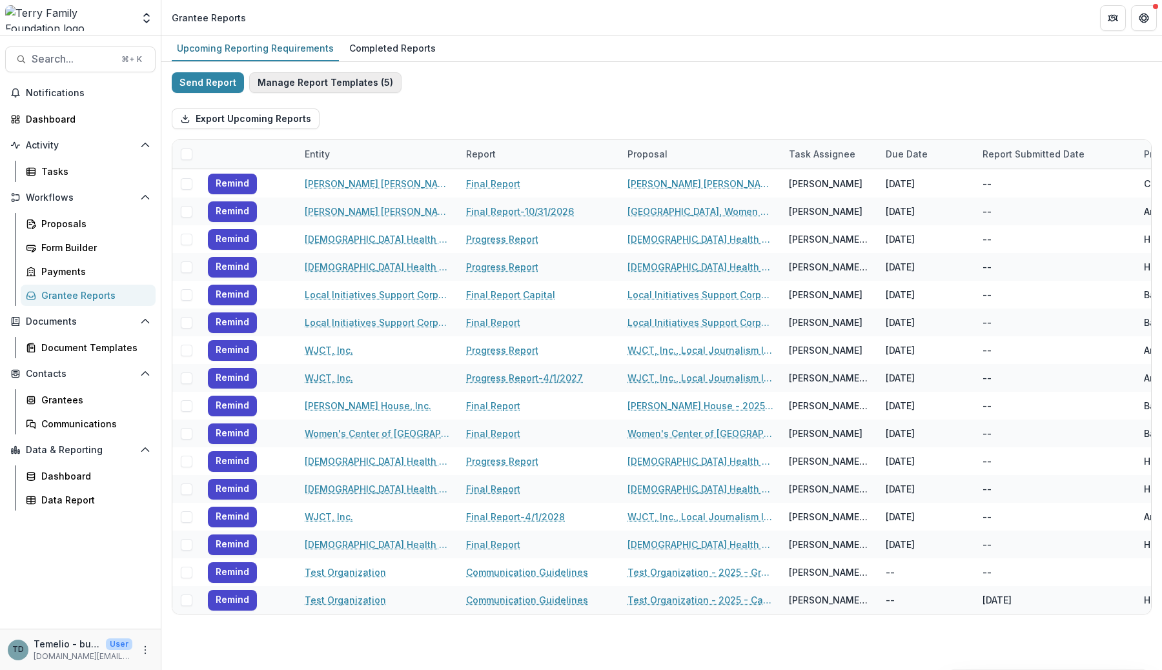
click at [292, 88] on button "Manage Report Templates ( 5 )" at bounding box center [325, 82] width 152 height 21
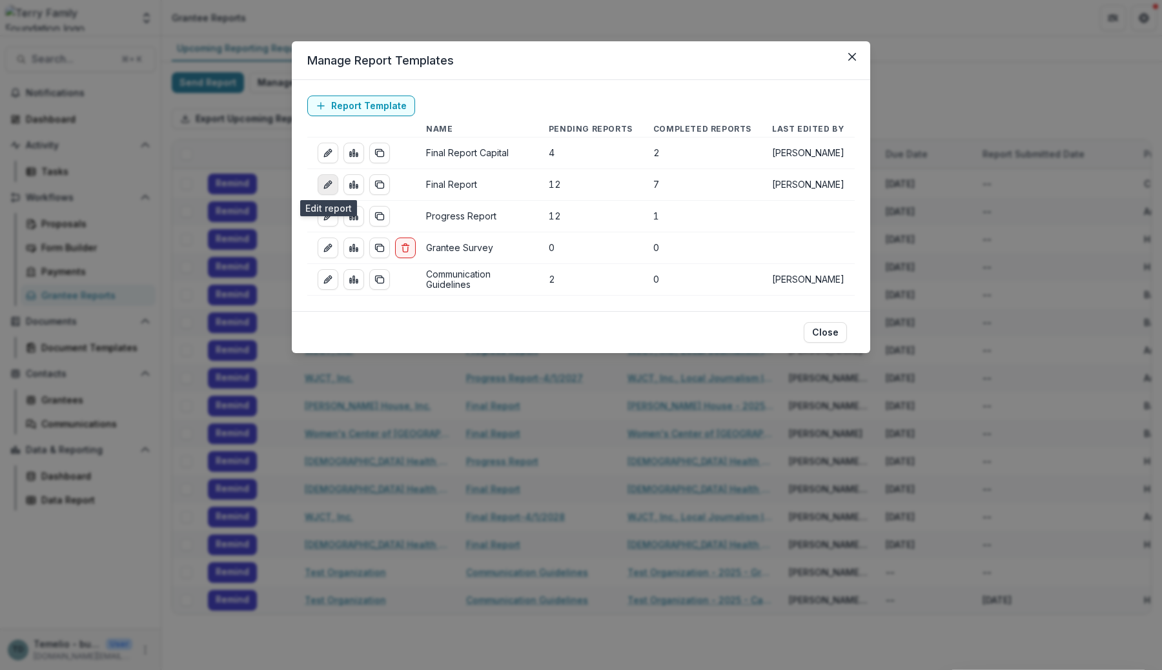
click at [329, 183] on icon "edit-report" at bounding box center [328, 184] width 10 height 10
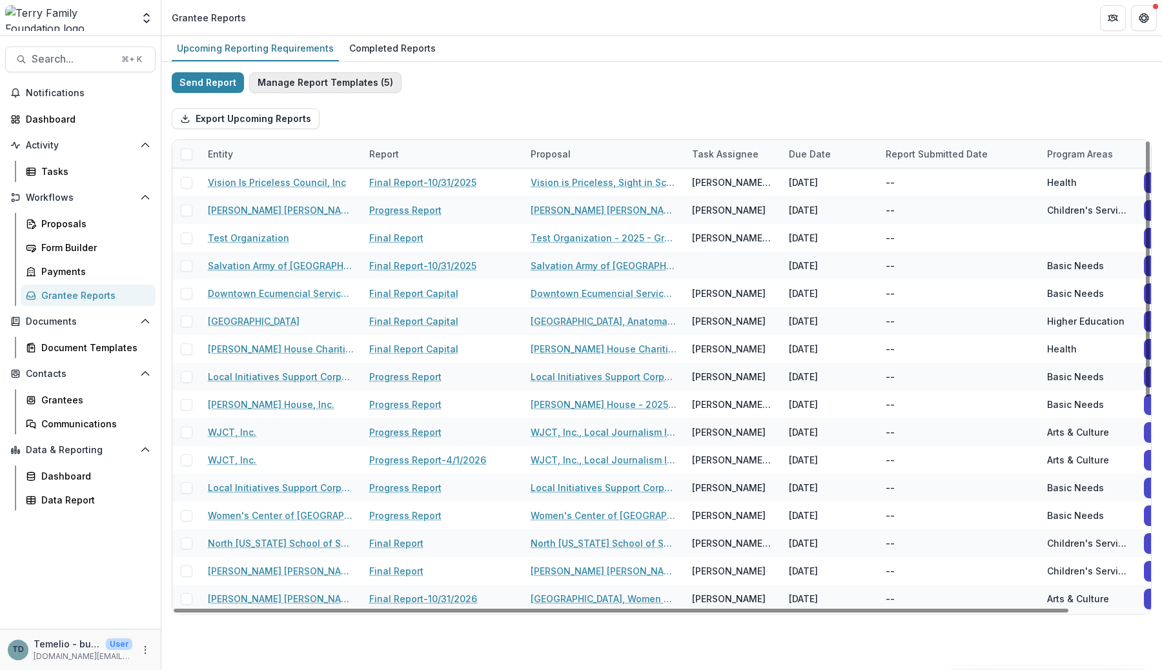
click at [318, 79] on button "Manage Report Templates ( 5 )" at bounding box center [325, 82] width 152 height 21
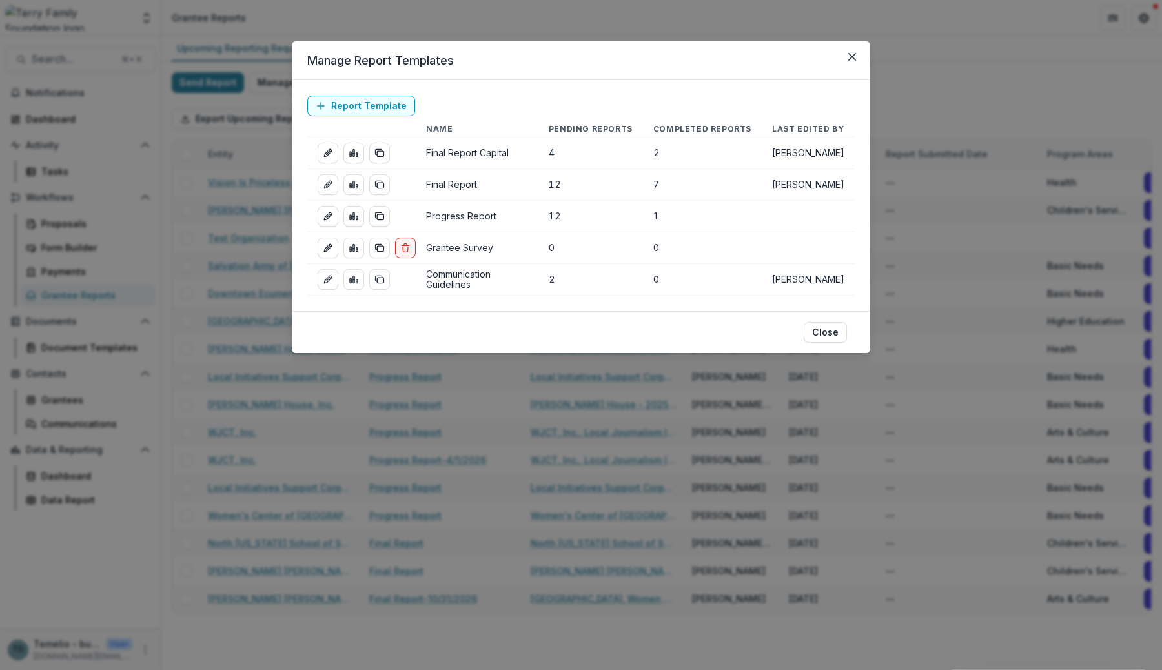
click at [841, 62] on header "Manage Report Templates" at bounding box center [581, 60] width 579 height 39
click at [858, 54] on button "Close" at bounding box center [852, 56] width 21 height 21
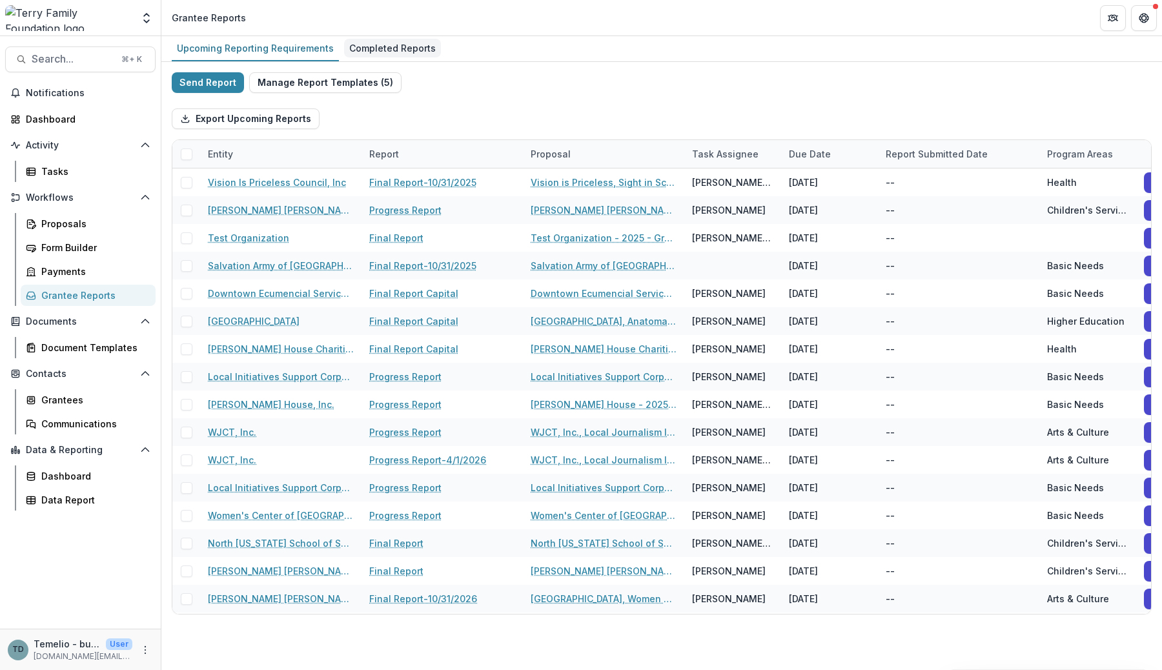
click at [382, 56] on div "Completed Reports" at bounding box center [392, 48] width 97 height 19
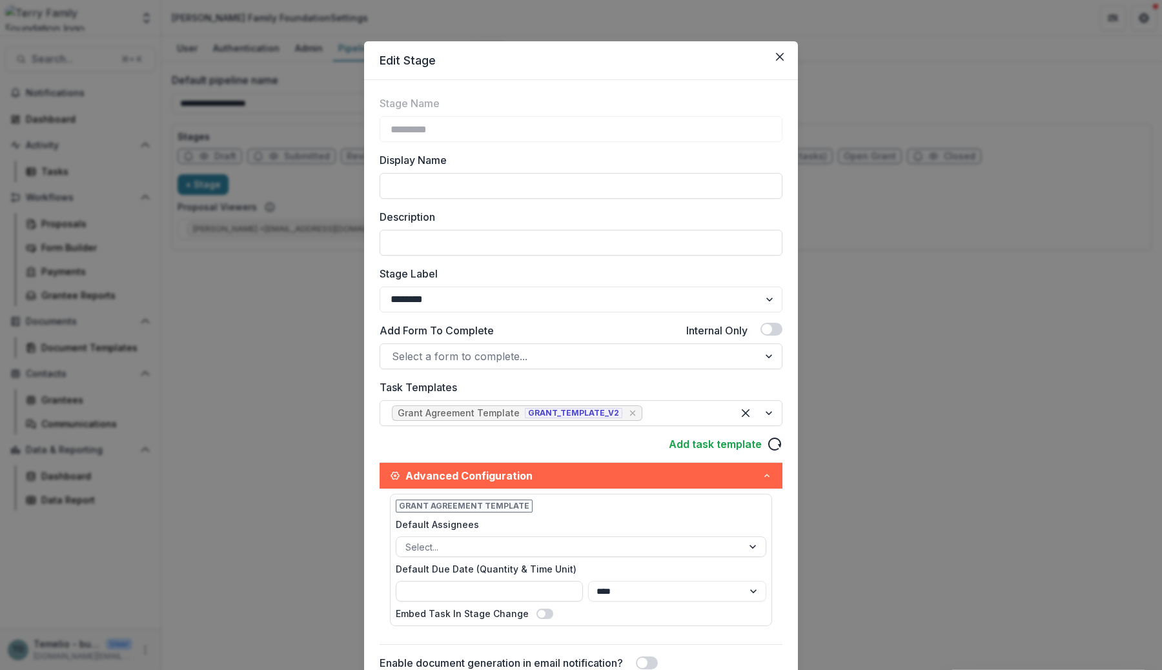
select select "********"
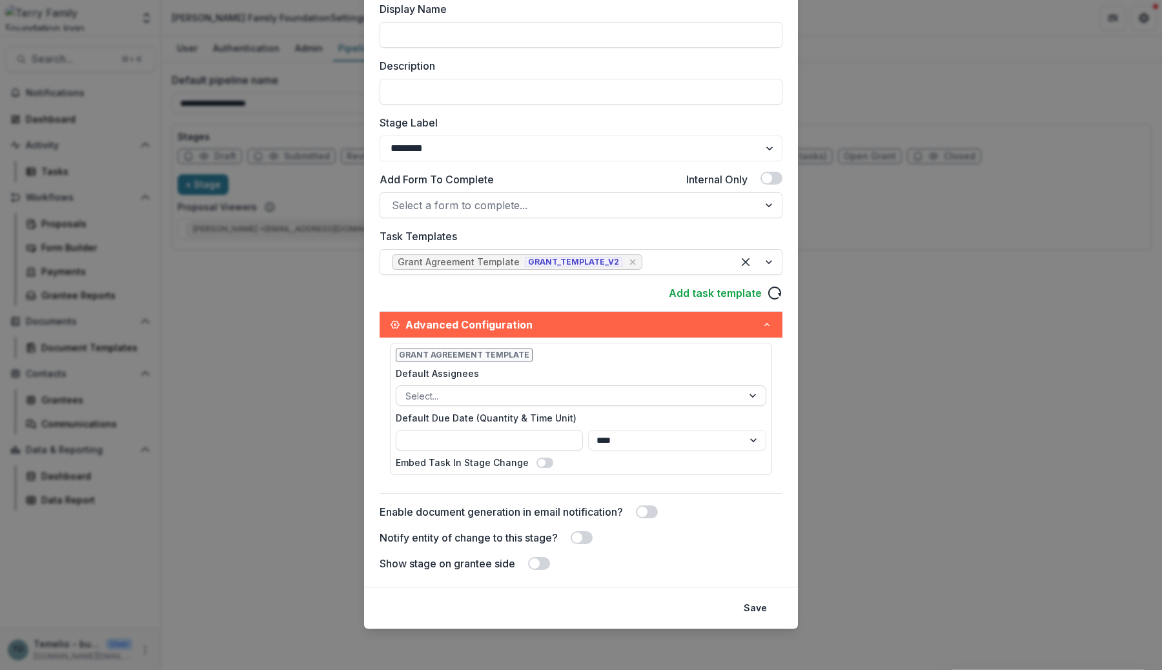
click at [650, 398] on div at bounding box center [569, 396] width 328 height 16
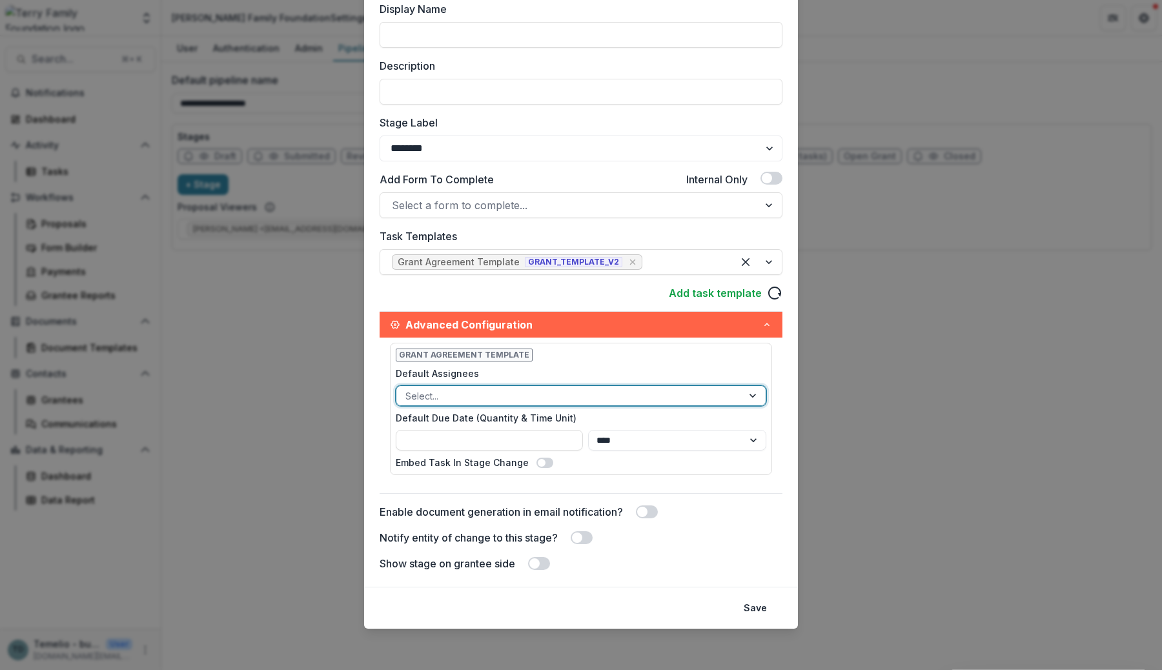
click at [671, 357] on div "Grant Agreement Template Default Assignees [PERSON_NAME] - [PERSON_NAME][EMAIL_…" at bounding box center [581, 409] width 382 height 132
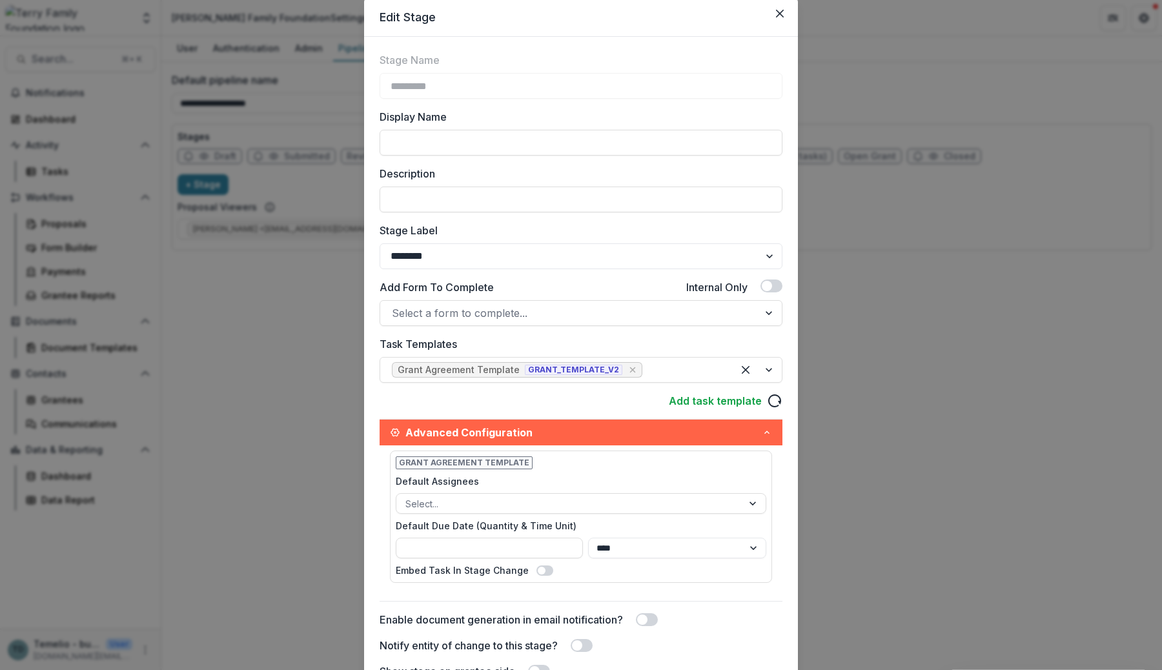
scroll to position [0, 0]
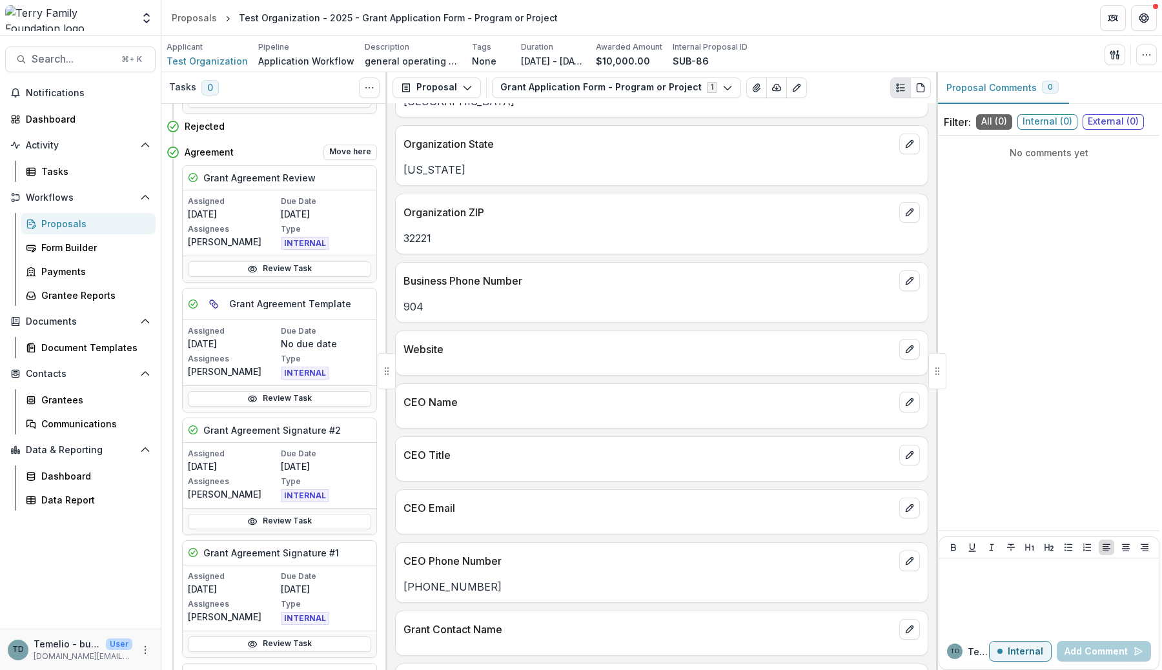
scroll to position [999, 0]
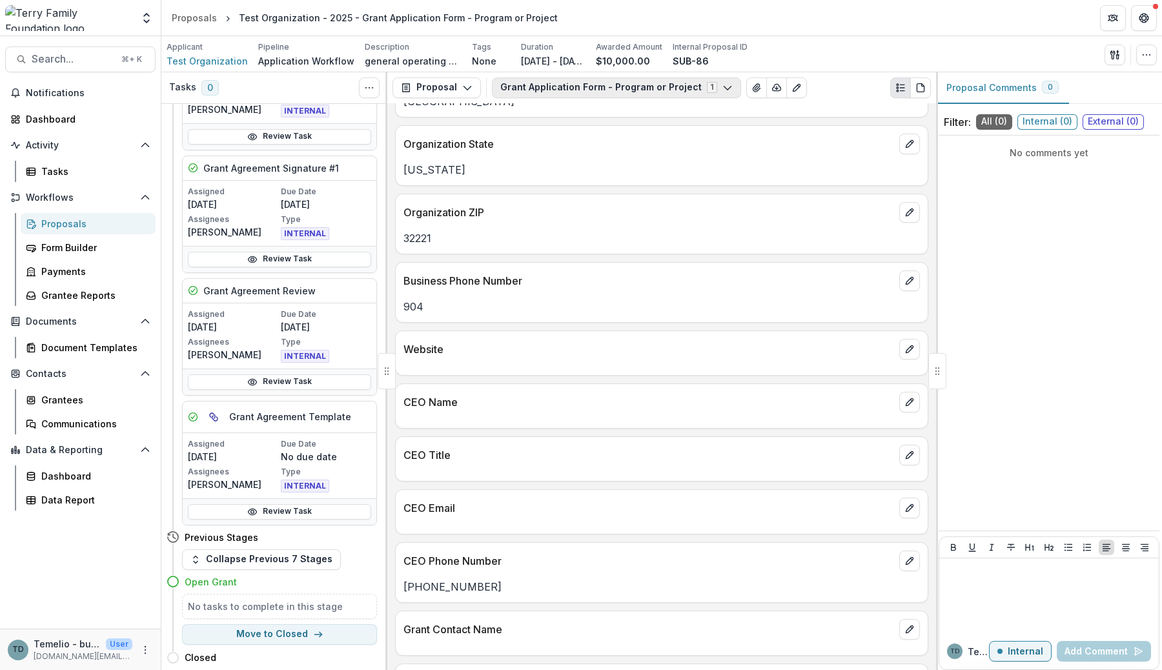
click at [508, 87] on button "Grant Application Form - Program or Project 1" at bounding box center [616, 87] width 249 height 21
click at [540, 87] on button "Grant Application Form - Program or Project 1" at bounding box center [616, 87] width 249 height 21
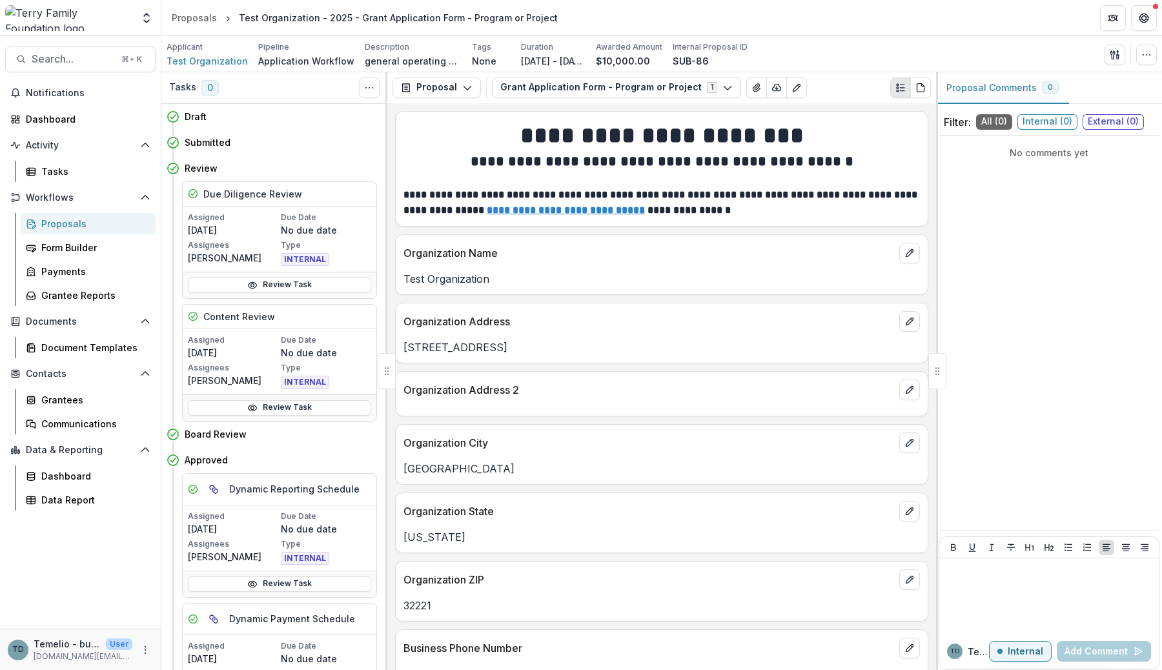
scroll to position [717, 0]
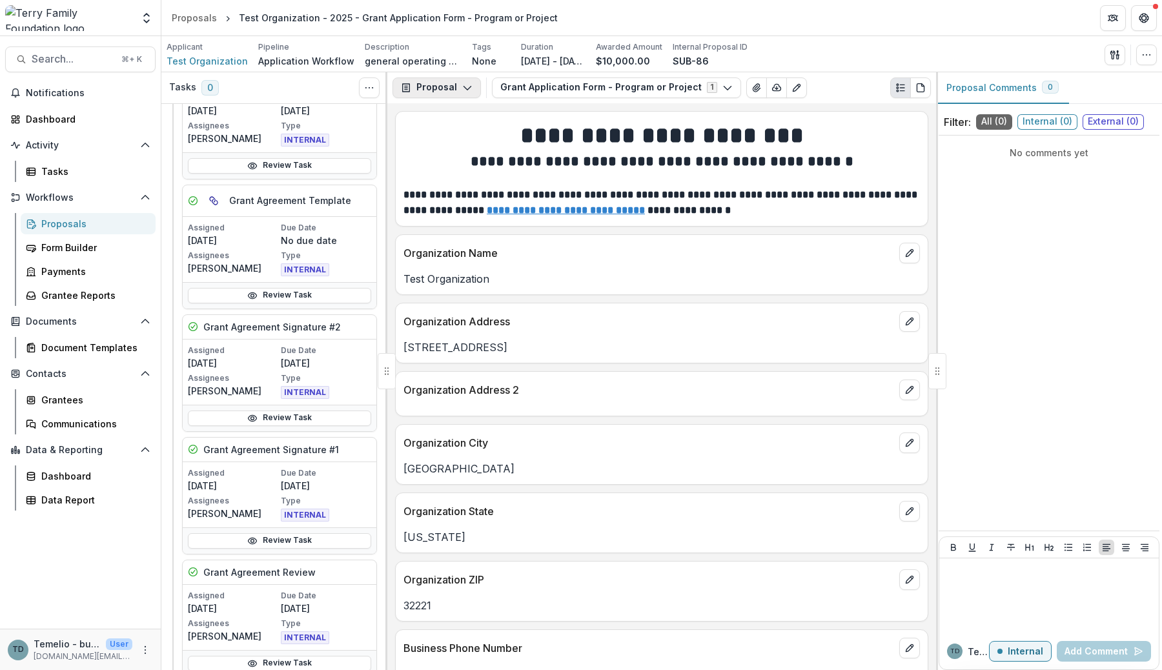
click at [436, 86] on button "Proposal" at bounding box center [437, 87] width 88 height 21
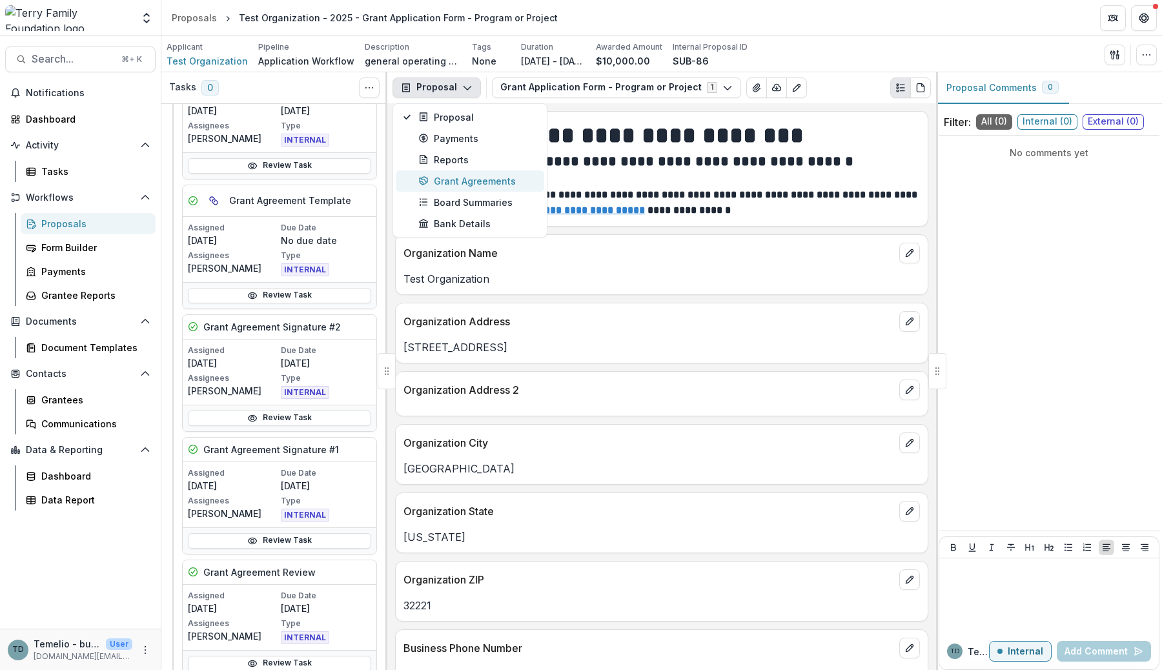
click at [457, 182] on div "Grant Agreements" at bounding box center [477, 181] width 118 height 14
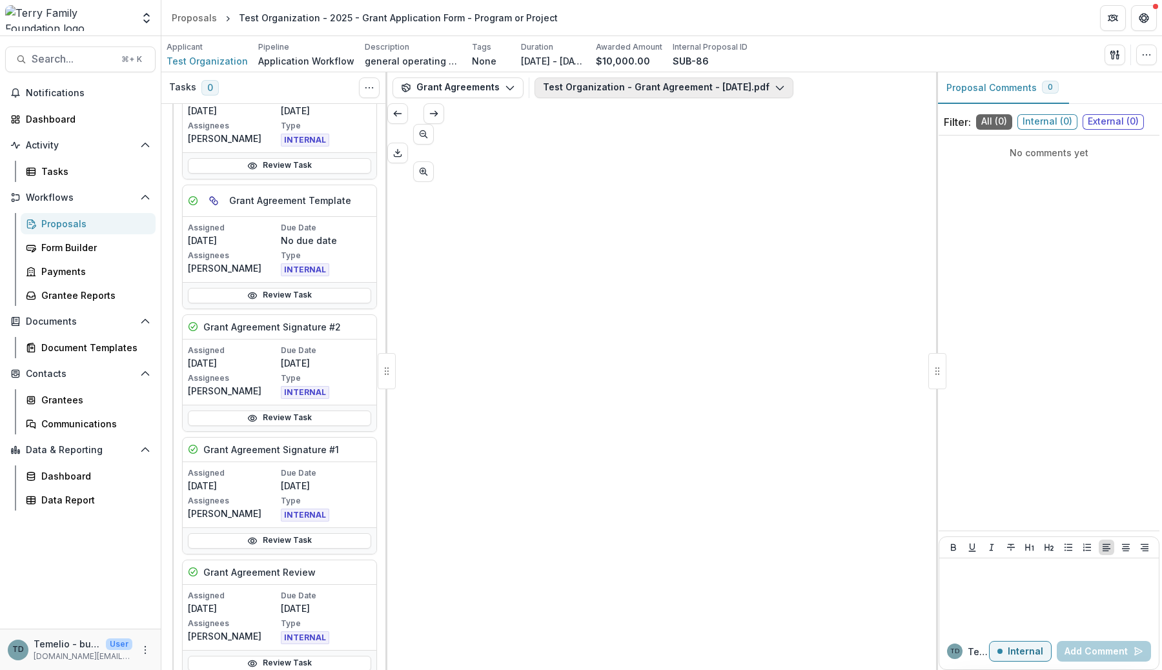
click at [588, 85] on button "Test Organization - Grant Agreement - [DATE].pdf" at bounding box center [664, 87] width 259 height 21
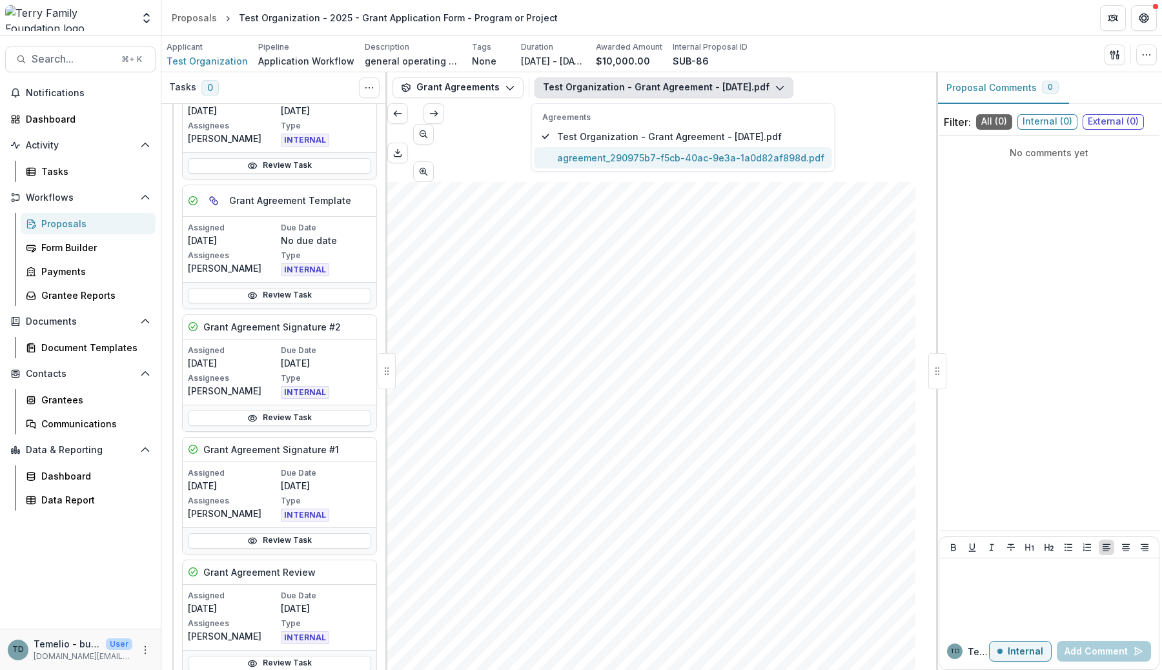
click at [580, 159] on span "agreement_290975b7-f5cb-40ac-9e3a-1a0d82af898d.pdf" at bounding box center [690, 158] width 267 height 14
click at [529, 255] on div "[PERSON_NAME] Family Foundation [DATE] Test Organization [STREET_ADDRESS] Dear …" at bounding box center [651, 556] width 528 height 748
